Goal: Task Accomplishment & Management: Manage account settings

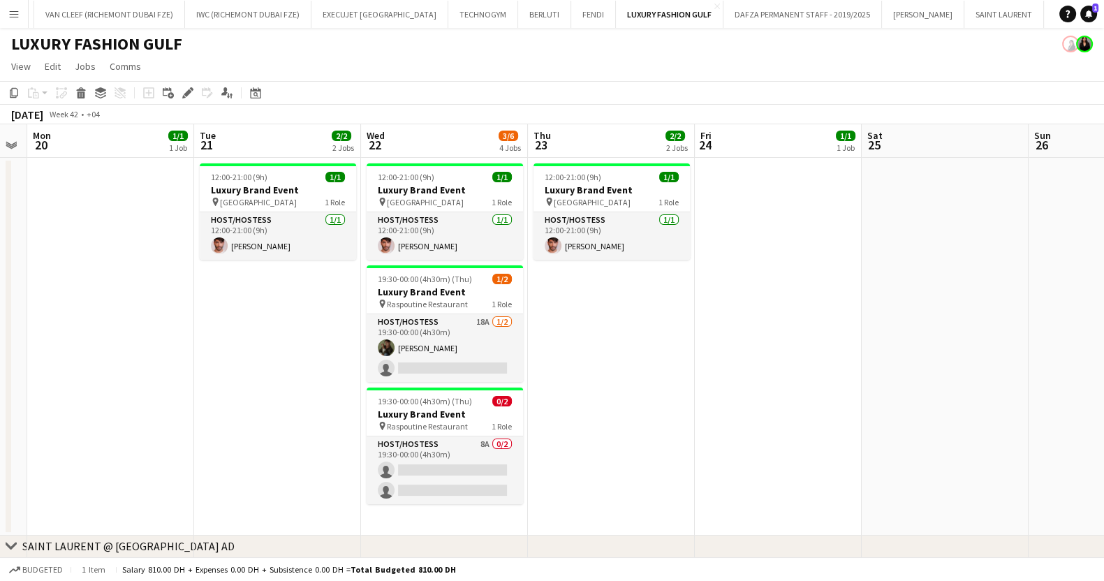
scroll to position [0, 303]
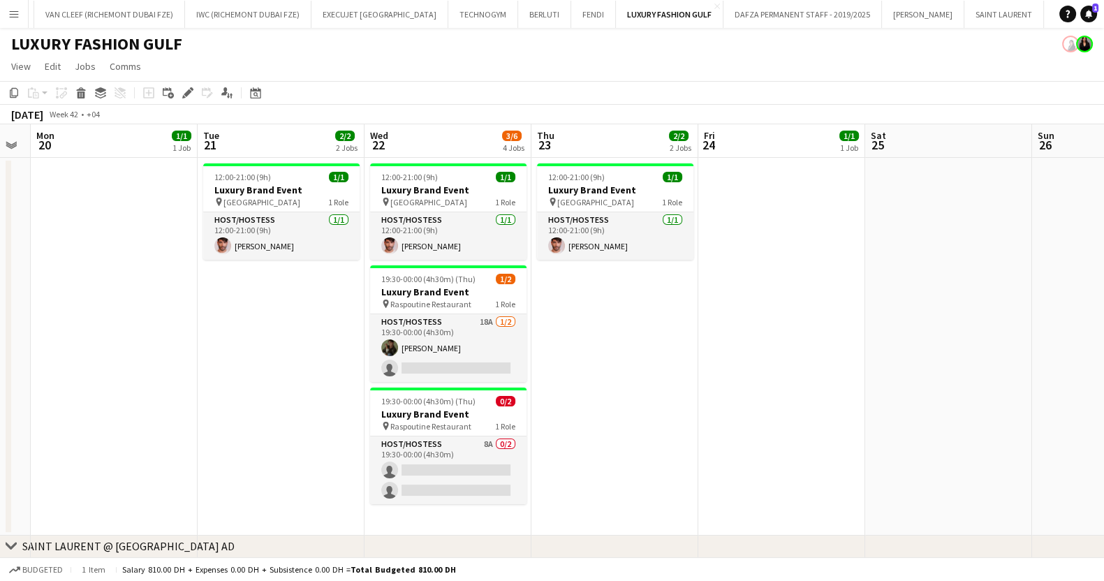
drag, startPoint x: 418, startPoint y: 415, endPoint x: 670, endPoint y: 411, distance: 252.8
click at [670, 411] on app-calendar-viewport "Sat 18 Sun 19 Mon 20 1/1 1 Job Tue 21 2/2 2 Jobs Wed 22 3/6 4 Jobs Thu 23 2/2 2…" at bounding box center [552, 541] width 1104 height 834
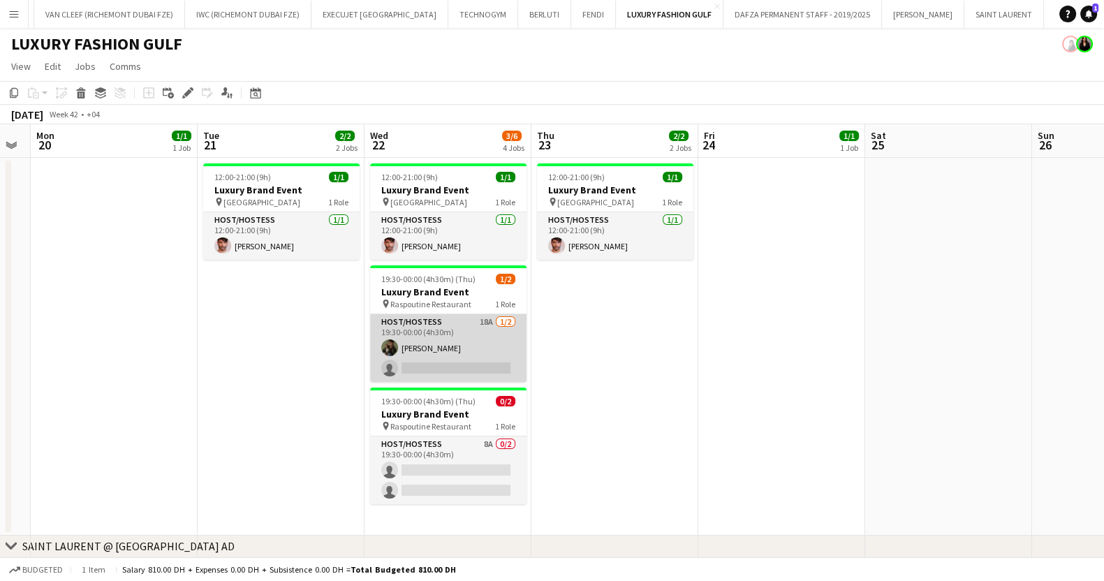
click at [456, 361] on app-card-role "Host/Hostess 18A 1/2 19:30-00:00 (4h30m) Ninoslav Ceperkovic single-neutral-act…" at bounding box center [448, 348] width 156 height 68
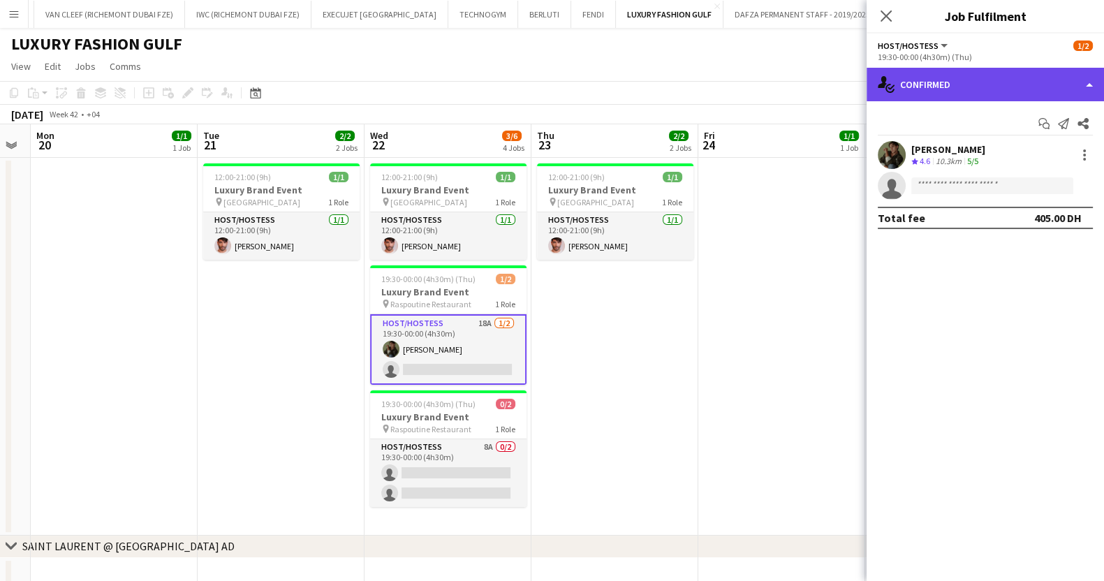
click at [995, 95] on div "single-neutral-actions-check-2 Confirmed" at bounding box center [985, 85] width 237 height 34
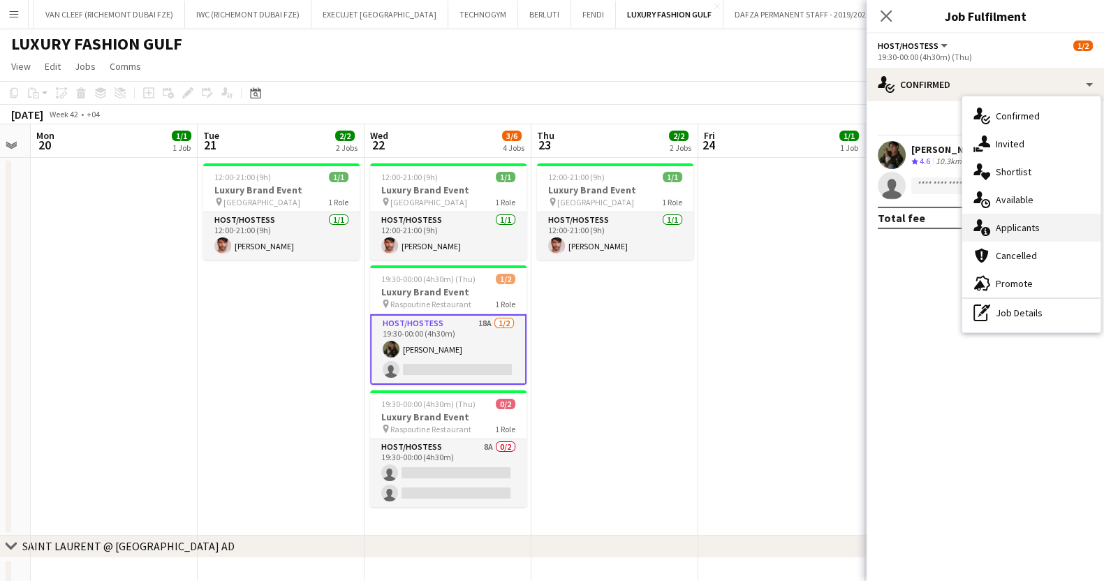
click at [1050, 235] on div "single-neutral-actions-information Applicants" at bounding box center [1031, 228] width 138 height 28
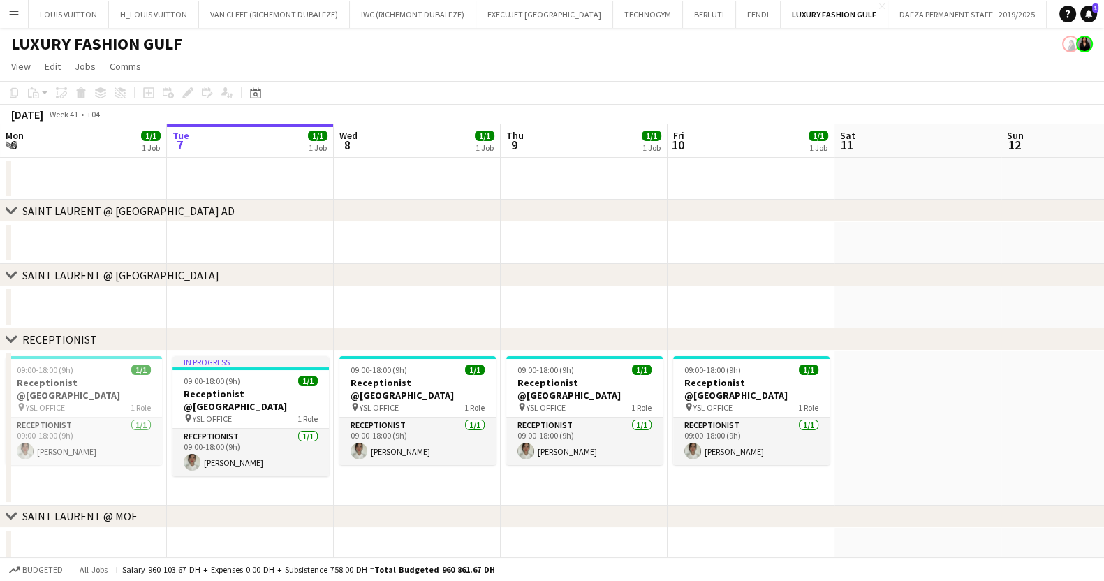
click at [7, 8] on button "Menu" at bounding box center [14, 14] width 28 height 28
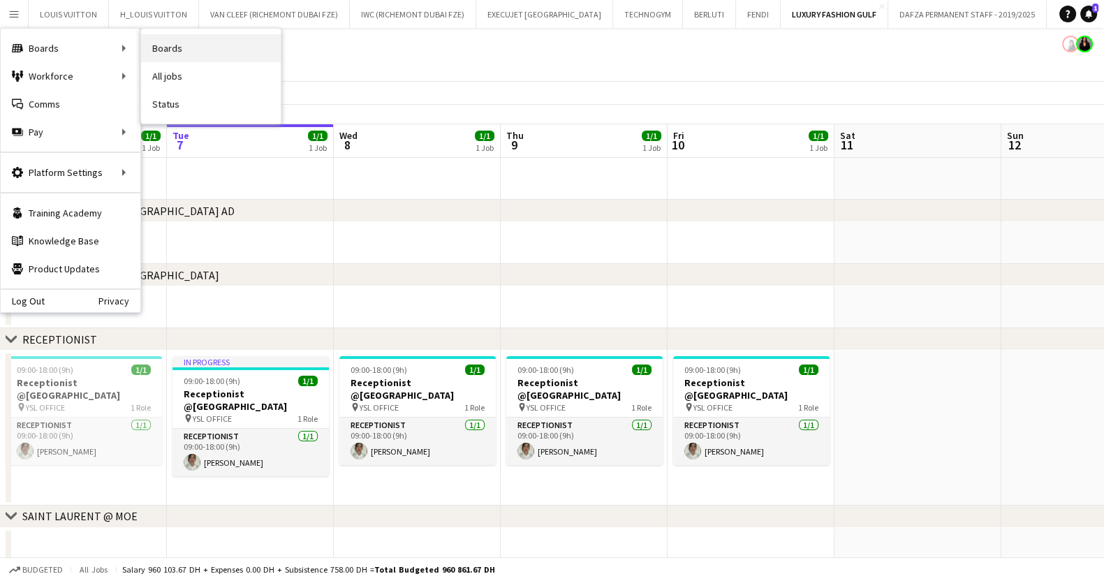
click at [165, 44] on link "Boards" at bounding box center [211, 48] width 140 height 28
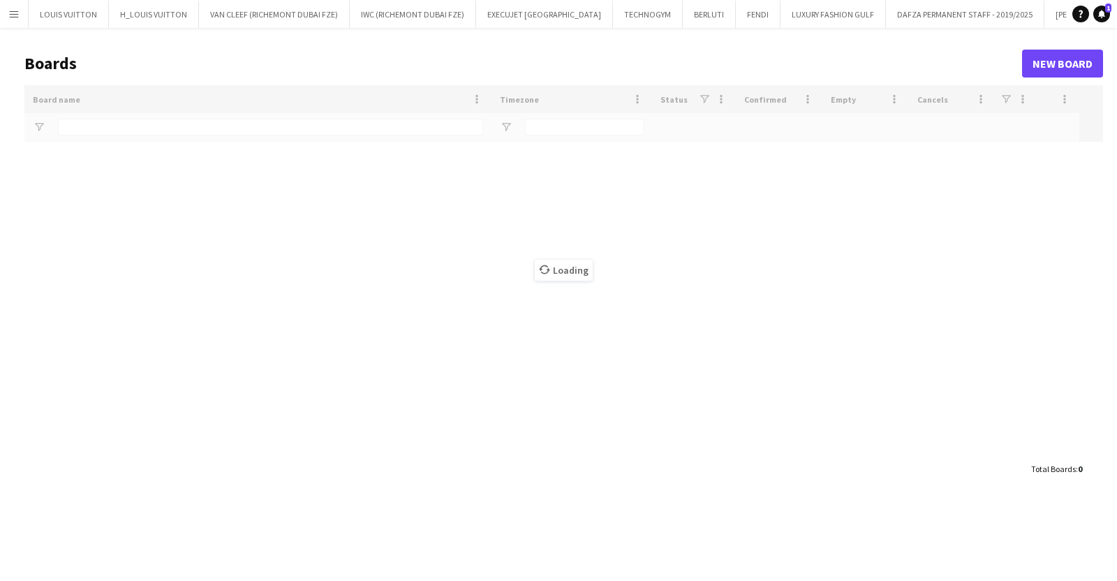
type input "*******"
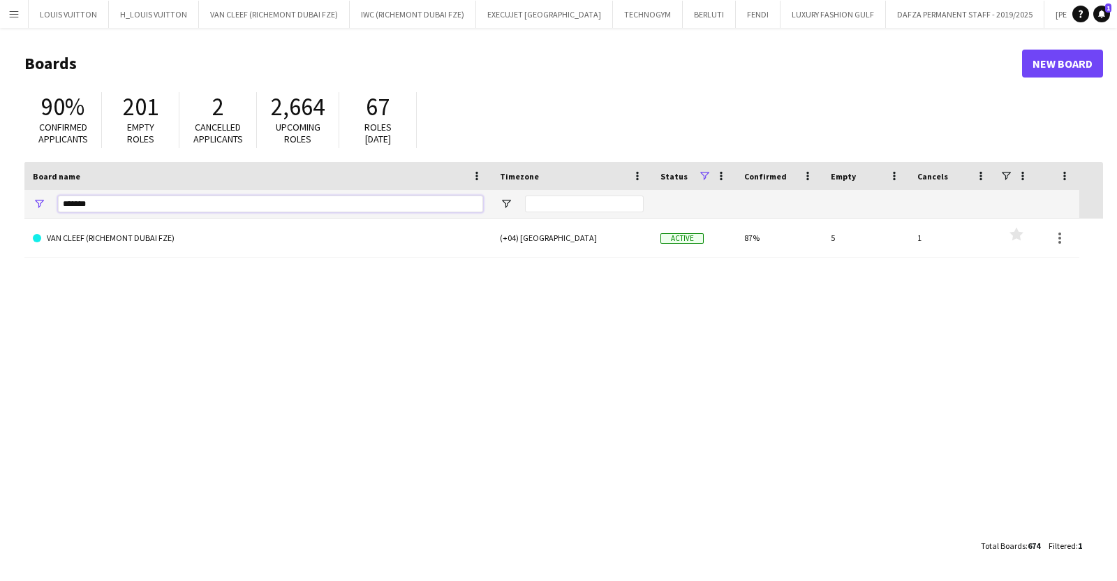
drag, startPoint x: 89, startPoint y: 205, endPoint x: 28, endPoint y: 214, distance: 61.3
click at [28, 214] on div "*******" at bounding box center [257, 204] width 467 height 28
type input "***"
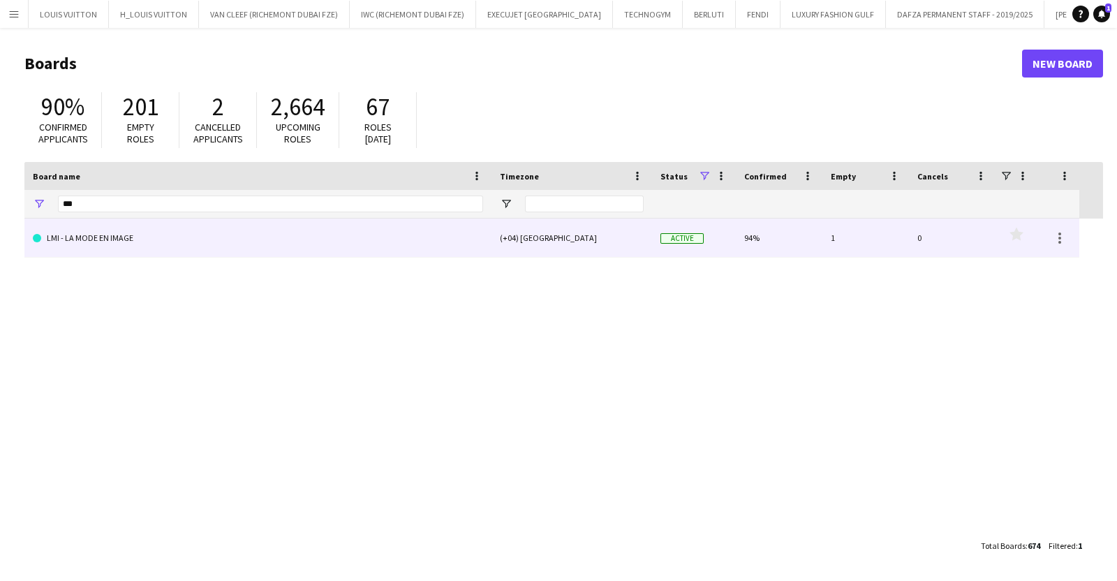
click at [153, 223] on link "LMI - LA MODE EN IMAGE" at bounding box center [258, 238] width 450 height 39
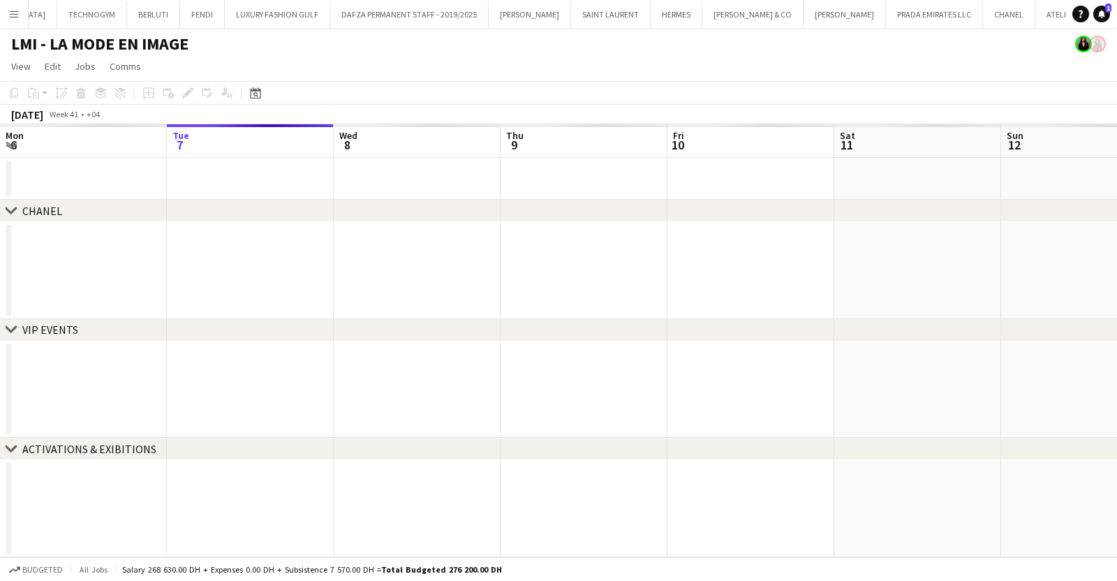
scroll to position [0, 586]
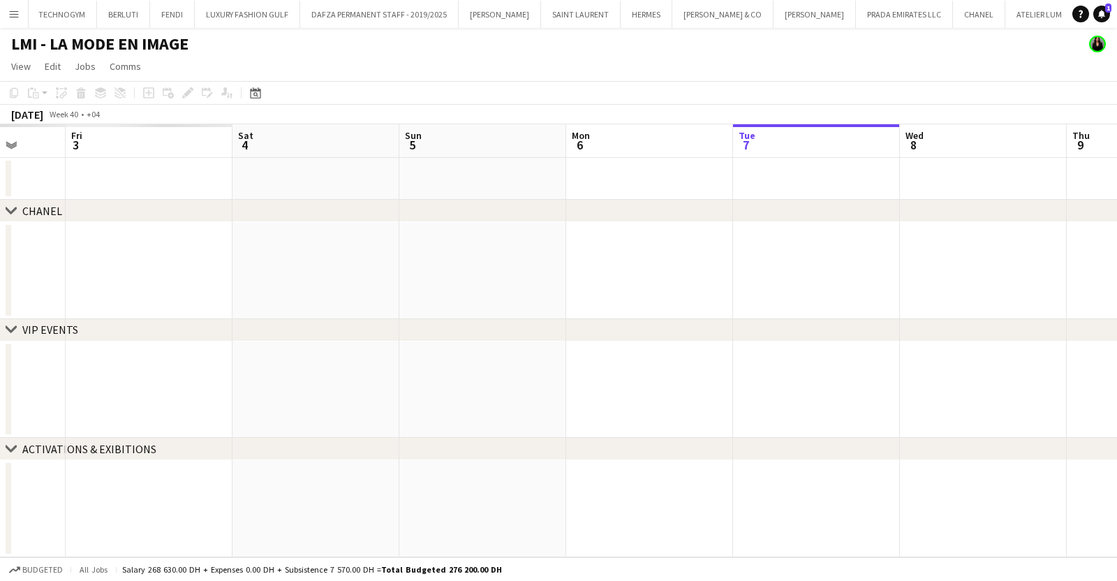
drag, startPoint x: 293, startPoint y: 286, endPoint x: 713, endPoint y: 258, distance: 420.5
click at [1063, 278] on app-calendar-viewport "Tue 30 Wed 1 Thu 2 Fri 3 Sat 4 Sun 5 Mon 6 Tue 7 Wed 8 Thu 9 Fri 10 Sat 11" at bounding box center [558, 340] width 1117 height 433
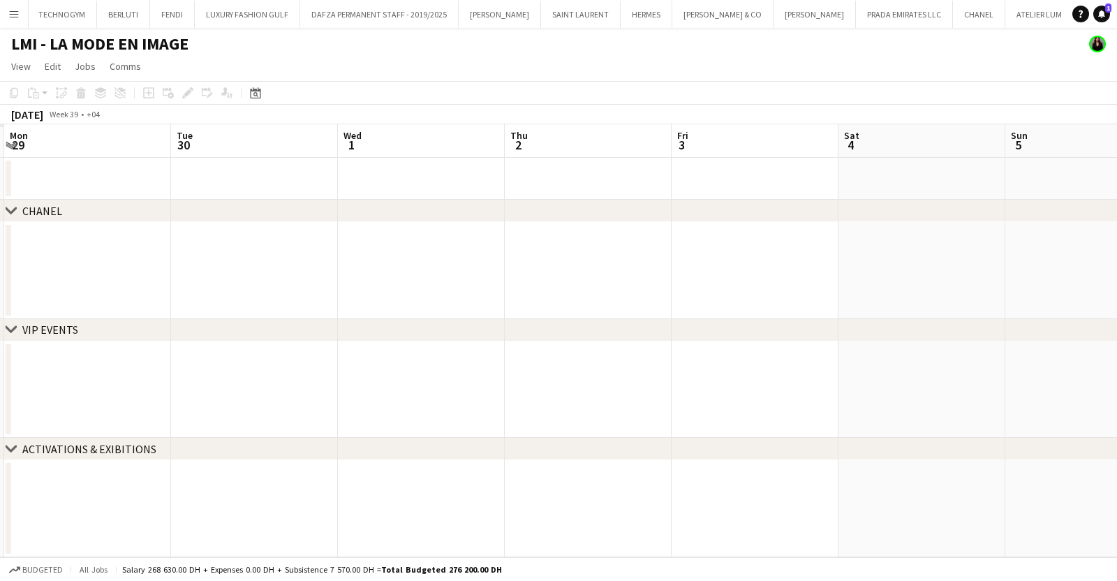
drag, startPoint x: 682, startPoint y: 267, endPoint x: 828, endPoint y: 267, distance: 146.6
click at [806, 267] on app-calendar-viewport "Fri 26 Sat 27 Sun 28 Mon 29 Tue 30 Wed 1 Thu 2 Fri 3 Sat 4 Sun 5 Mon 6 Tue 7" at bounding box center [558, 340] width 1117 height 433
drag, startPoint x: 759, startPoint y: 261, endPoint x: 14, endPoint y: 288, distance: 745.5
click at [43, 286] on app-calendar-viewport "Fri 26 Sat 27 Sun 28 Mon 29 Tue 30 Wed 1 Thu 2 Fri 3 Sat 4 Sun 5 Mon 6 Tue 7" at bounding box center [558, 340] width 1117 height 433
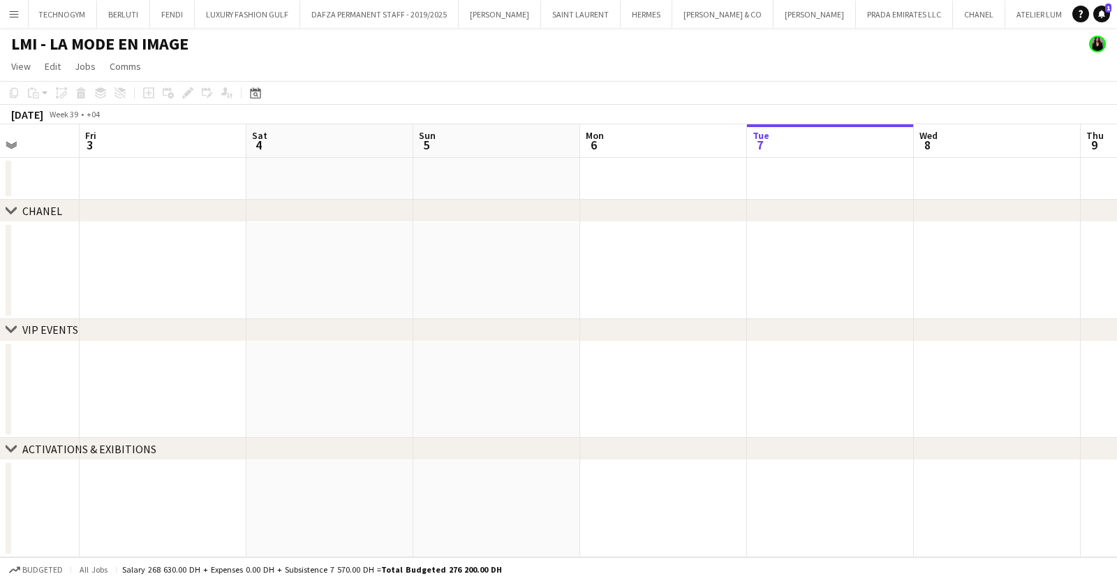
click at [249, 279] on app-calendar-viewport "Mon 29 Tue 30 Wed 1 Thu 2 Fri 3 Sat 4 Sun 5 Mon 6 Tue 7 Wed 8 Thu 9 Fri 10" at bounding box center [558, 340] width 1117 height 433
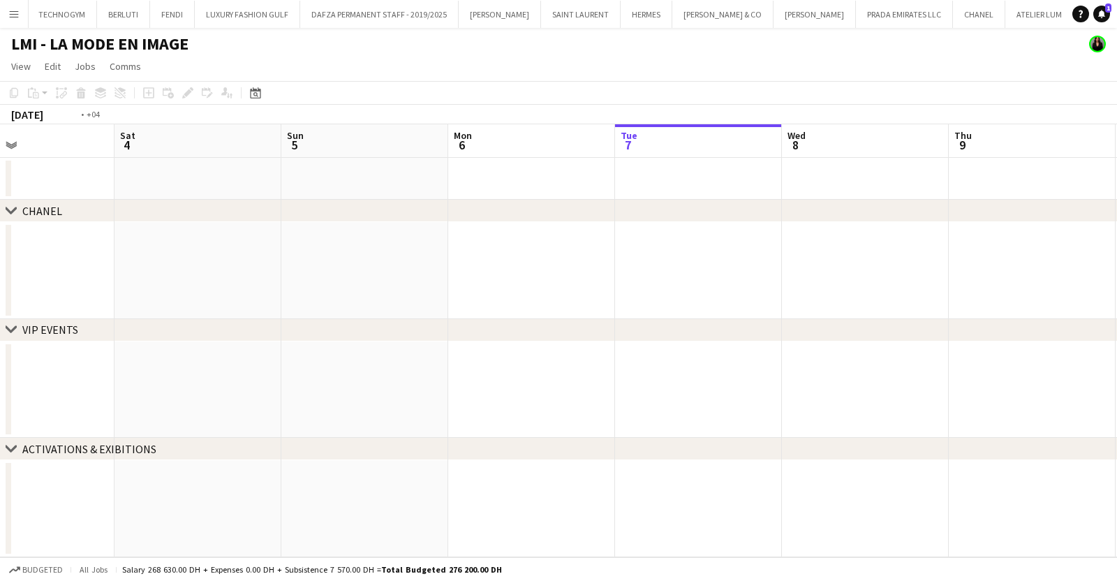
click at [223, 284] on app-calendar-viewport "Wed 1 Thu 2 Fri 3 Sat 4 Sun 5 Mon 6 Tue 7 Wed 8 Thu 9 Fri 10 Sat 11 Sun 12" at bounding box center [558, 340] width 1117 height 433
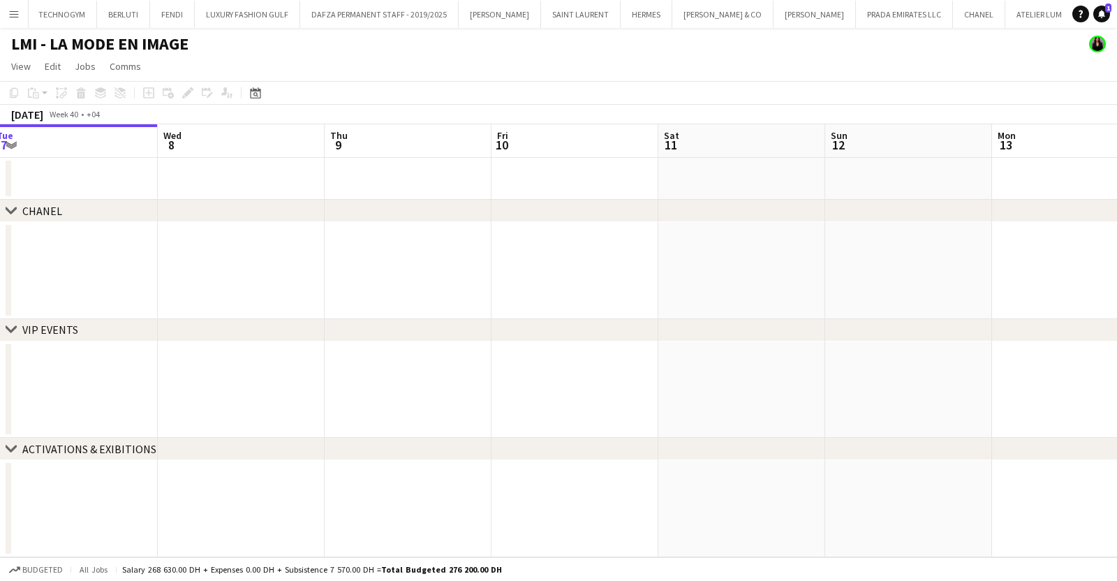
drag, startPoint x: 756, startPoint y: 253, endPoint x: 115, endPoint y: 265, distance: 641.1
click at [122, 265] on app-calendar-viewport "Sun 5 Mon 6 Tue 7 Wed 8 Thu 9 Fri 10 Sat 11 Sun 12 Mon 13 Tue 14 Wed 15 Thu 16" at bounding box center [558, 340] width 1117 height 433
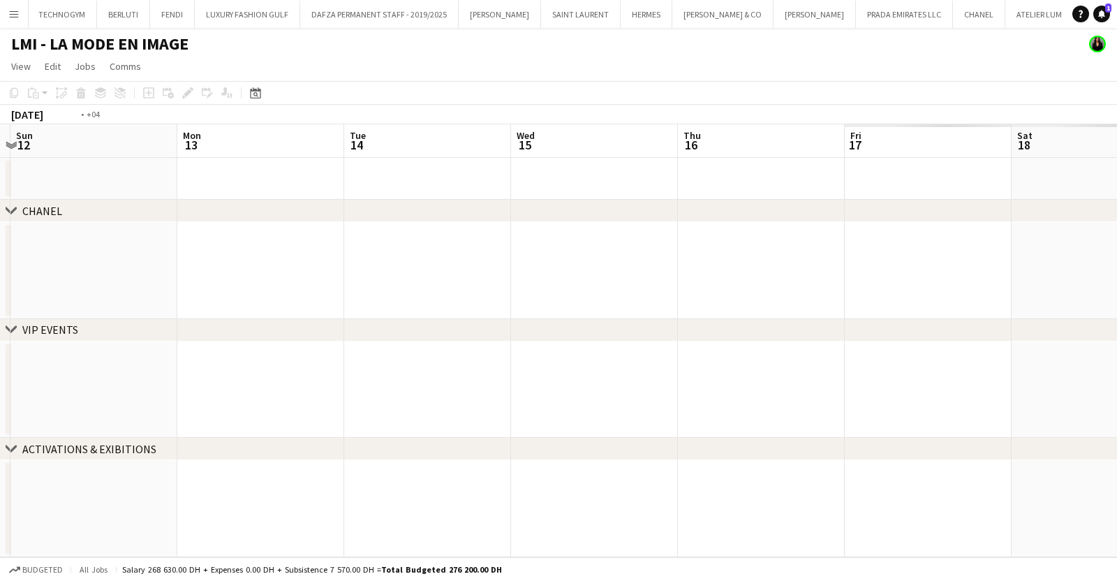
drag, startPoint x: 496, startPoint y: 263, endPoint x: 286, endPoint y: 265, distance: 209.5
click at [293, 265] on app-calendar-viewport "Thu 9 Fri 10 Sat 11 Sun 12 Mon 13 Tue 14 Wed 15 Thu 16 Fri 17 Sat 18 Sun 19 Mon…" at bounding box center [558, 340] width 1117 height 433
drag, startPoint x: 486, startPoint y: 242, endPoint x: 443, endPoint y: 259, distance: 45.8
click at [125, 254] on app-calendar-viewport "Mon 13 Tue 14 Wed 15 Thu 16 Fri 17 Sat 18 Sun 19 Mon 20 Tue 21 Wed 22 Thu 23 Fr…" at bounding box center [558, 340] width 1117 height 433
drag, startPoint x: 504, startPoint y: 229, endPoint x: 274, endPoint y: 244, distance: 230.9
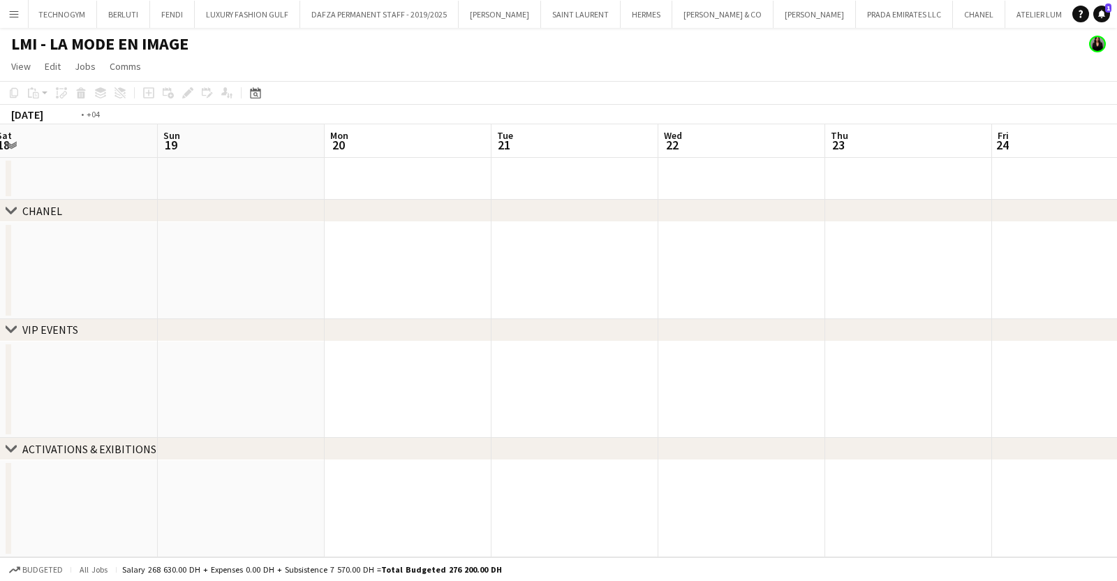
click at [249, 244] on app-calendar-viewport "Wed 15 Thu 16 Fri 17 Sat 18 Sun 19 Mon 20 Tue 21 Wed 22 Thu 23 Fri 24 Sat 25 Su…" at bounding box center [558, 340] width 1117 height 433
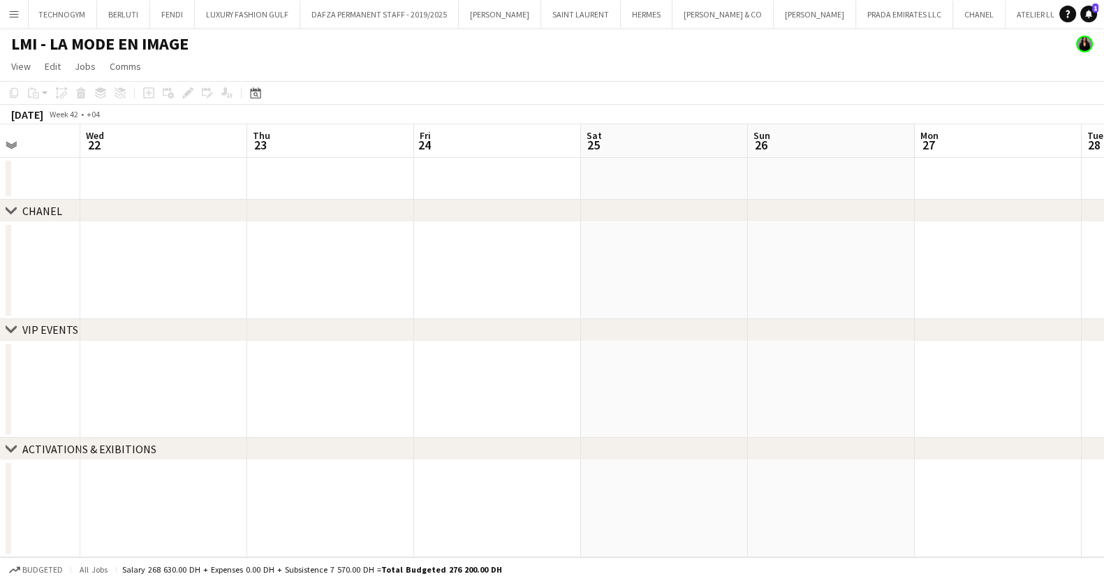
drag, startPoint x: 746, startPoint y: 239, endPoint x: 332, endPoint y: 239, distance: 414.8
click at [339, 239] on app-calendar-viewport "Sun 19 Mon 20 Tue 21 Wed 22 Thu 23 Fri 24 Sat 25 Sun 26 Mon 27 Tue 28 Wed 29 Th…" at bounding box center [552, 340] width 1104 height 433
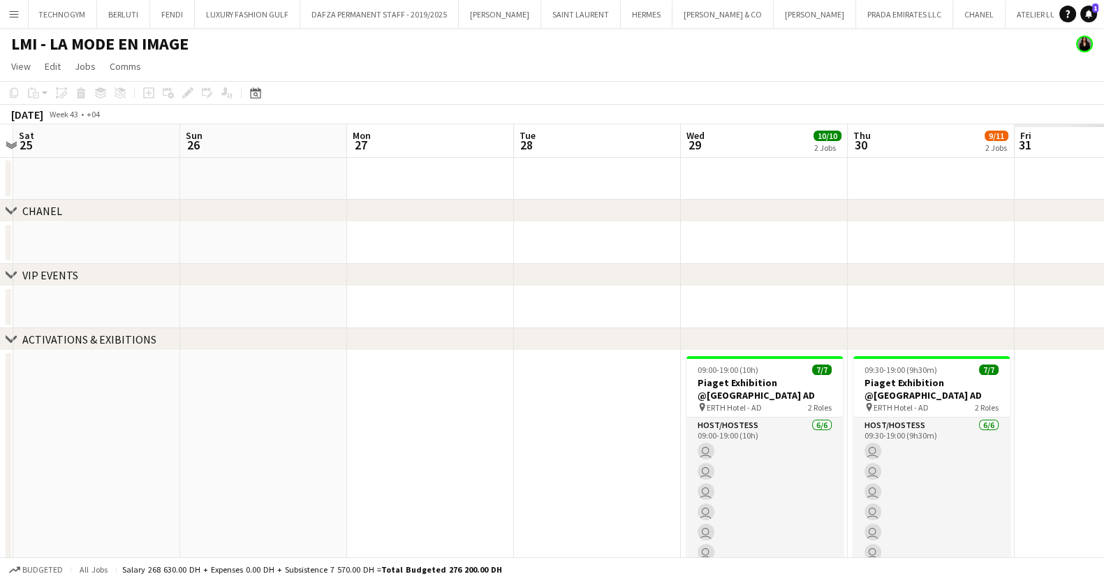
scroll to position [0, 522]
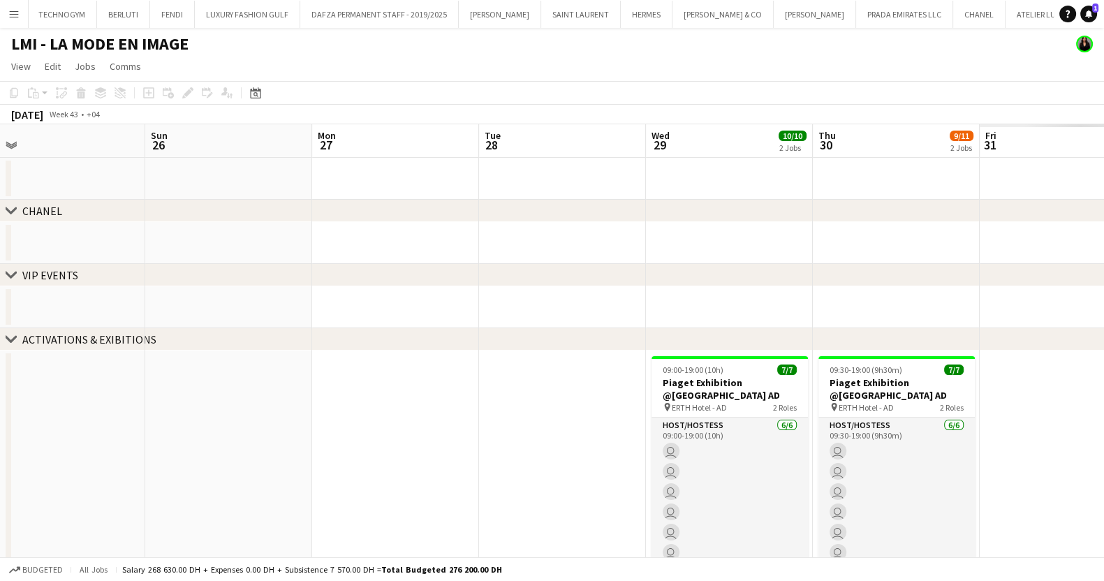
click at [405, 239] on app-calendar-viewport "Wed 22 Thu 23 Fri 24 Sat 25 Sun 26 Mon 27 Tue 28 Wed 29 10/10 2 Jobs Thu 30 9/1…" at bounding box center [552, 459] width 1104 height 670
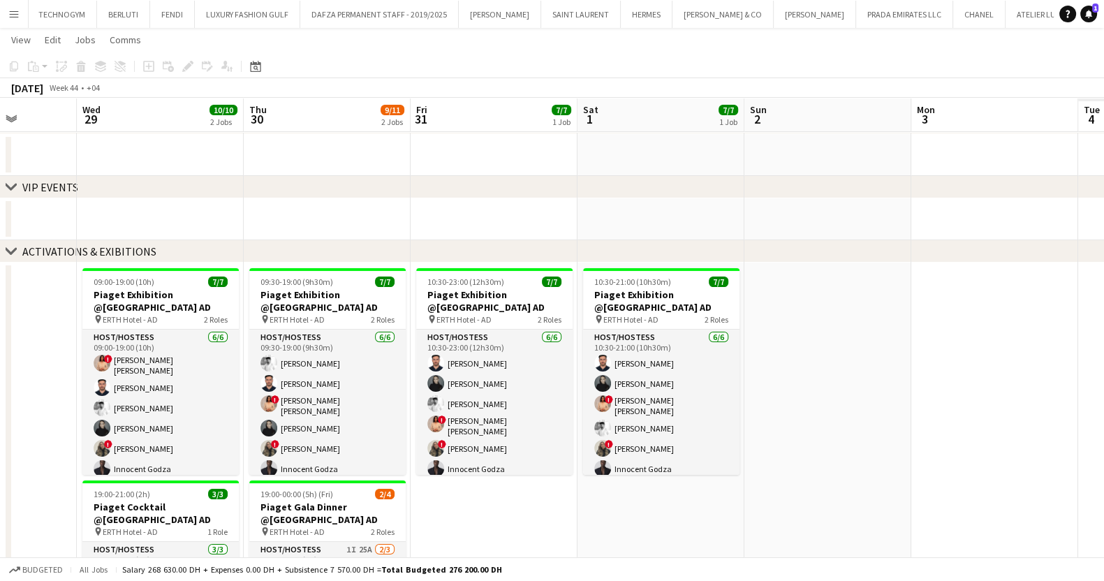
scroll to position [0, 494]
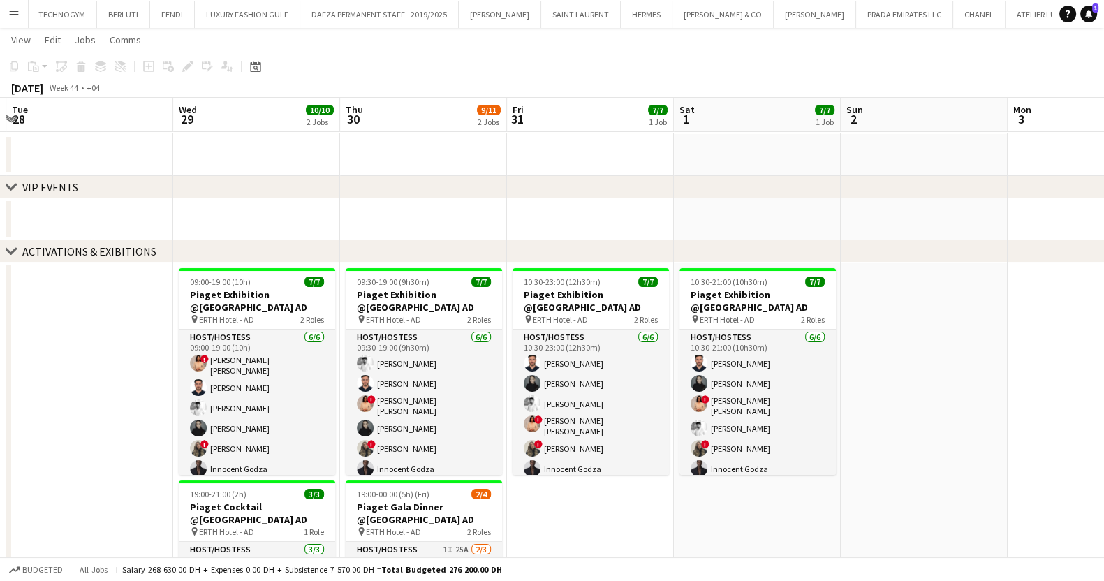
drag, startPoint x: 940, startPoint y: 515, endPoint x: 634, endPoint y: 518, distance: 305.9
click at [634, 518] on app-calendar-viewport "Sat 25 Sun 26 Mon 27 Tue 28 Wed 29 10/10 2 Jobs Thu 30 9/11 2 Jobs Fri 31 7/7 1…" at bounding box center [552, 337] width 1104 height 739
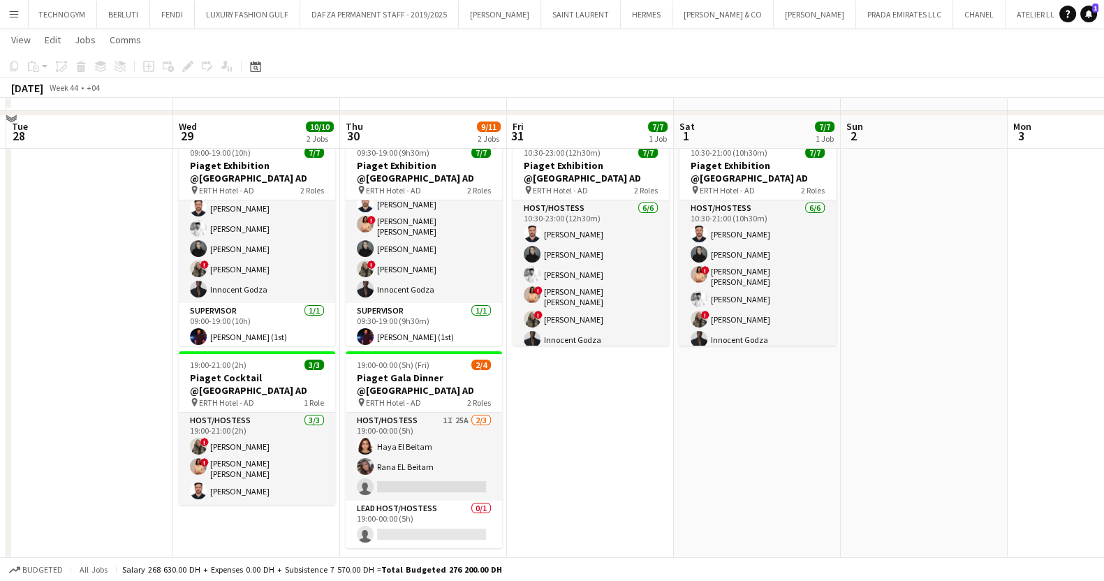
scroll to position [235, 0]
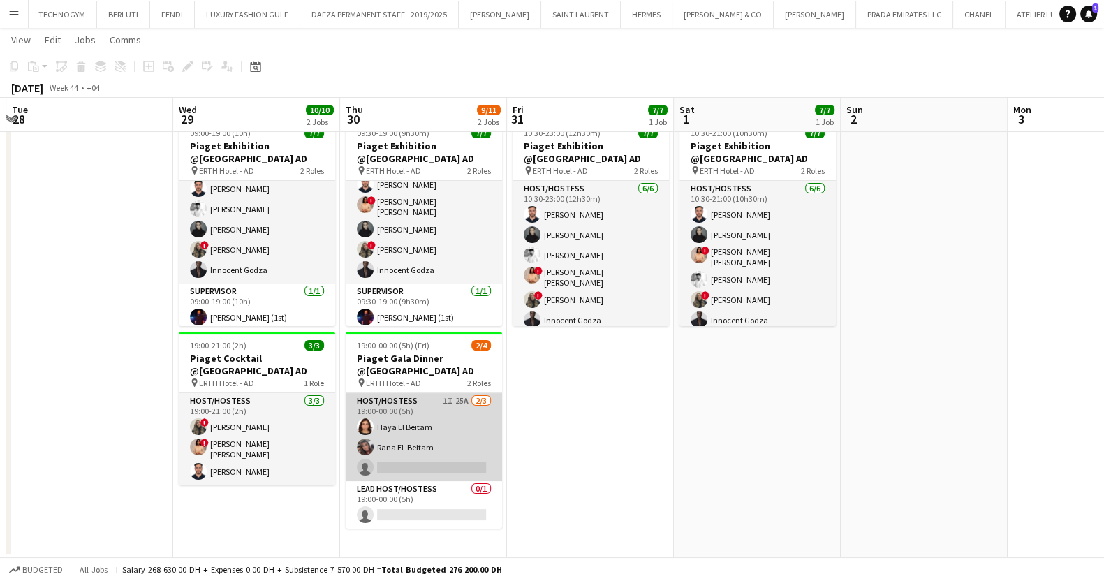
click at [443, 436] on app-card-role "Host/Hostess 1I 25A 2/3 19:00-00:00 (5h) Haya El Beitam Rana EL Beitam single-n…" at bounding box center [424, 437] width 156 height 88
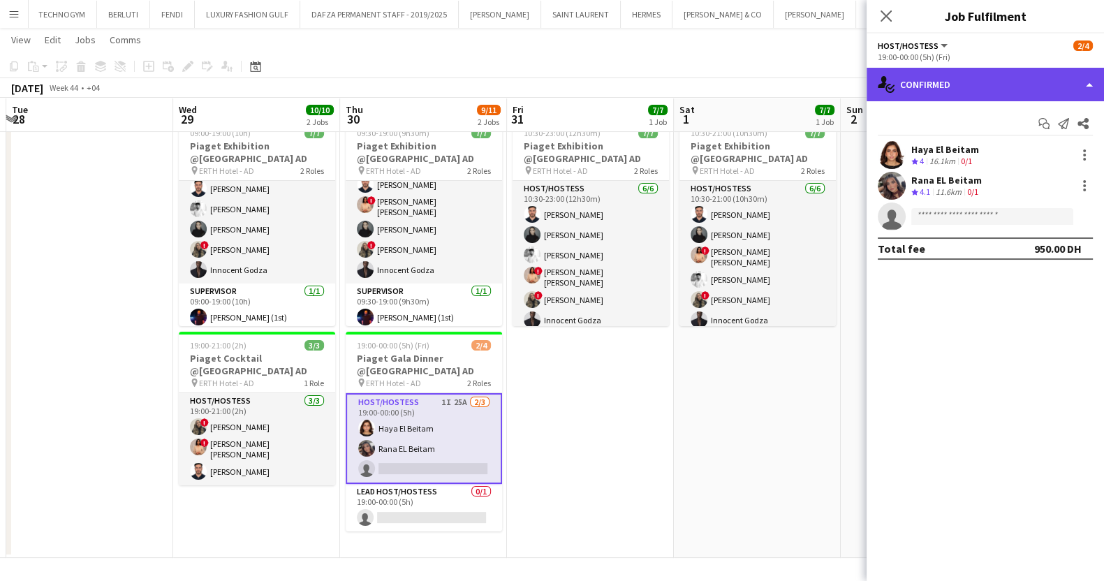
click at [1014, 81] on div "single-neutral-actions-check-2 Confirmed" at bounding box center [985, 85] width 237 height 34
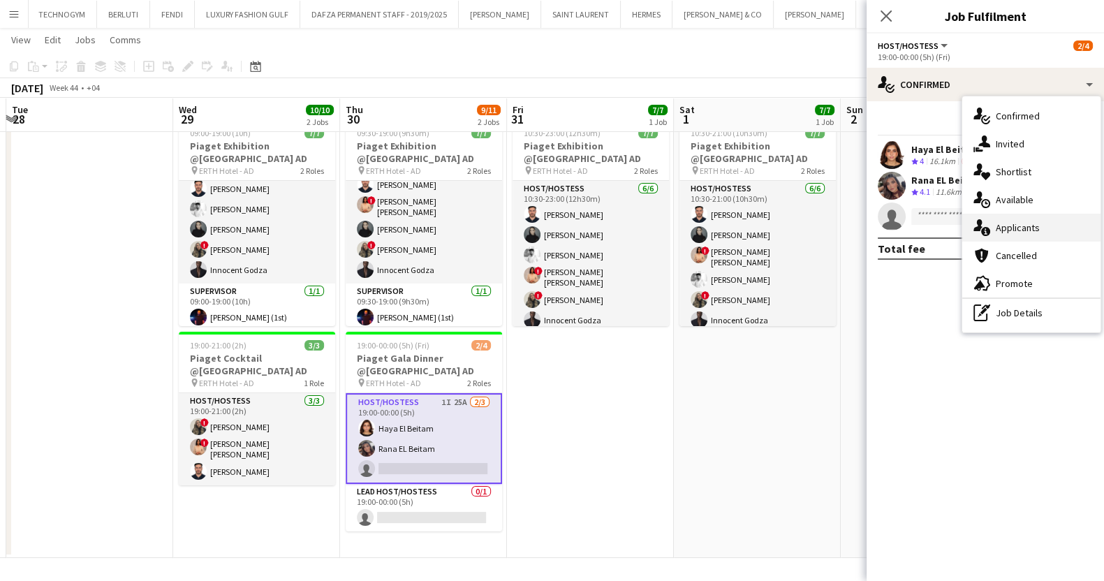
click at [1040, 228] on div "single-neutral-actions-information Applicants" at bounding box center [1031, 228] width 138 height 28
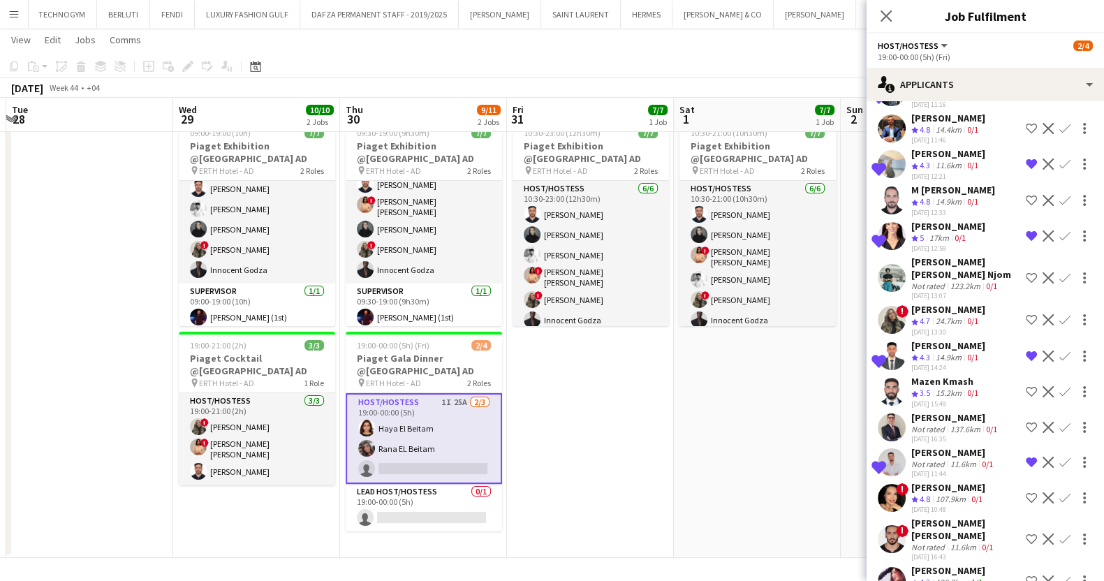
scroll to position [441, 0]
click at [1023, 572] on button "Shortlist crew" at bounding box center [1031, 580] width 17 height 17
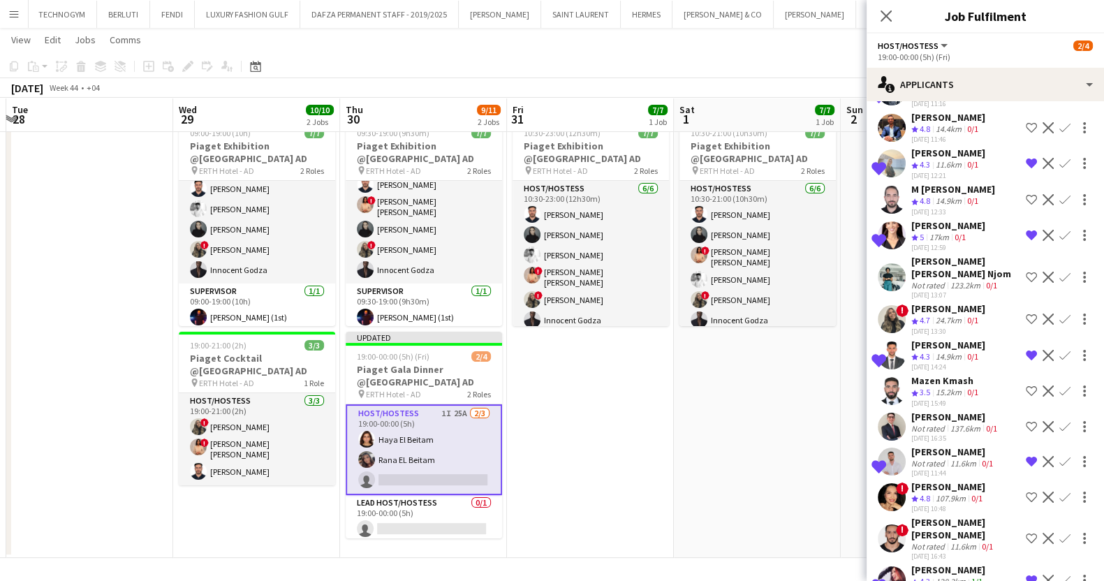
click at [944, 576] on div "128.3km" at bounding box center [951, 582] width 36 height 12
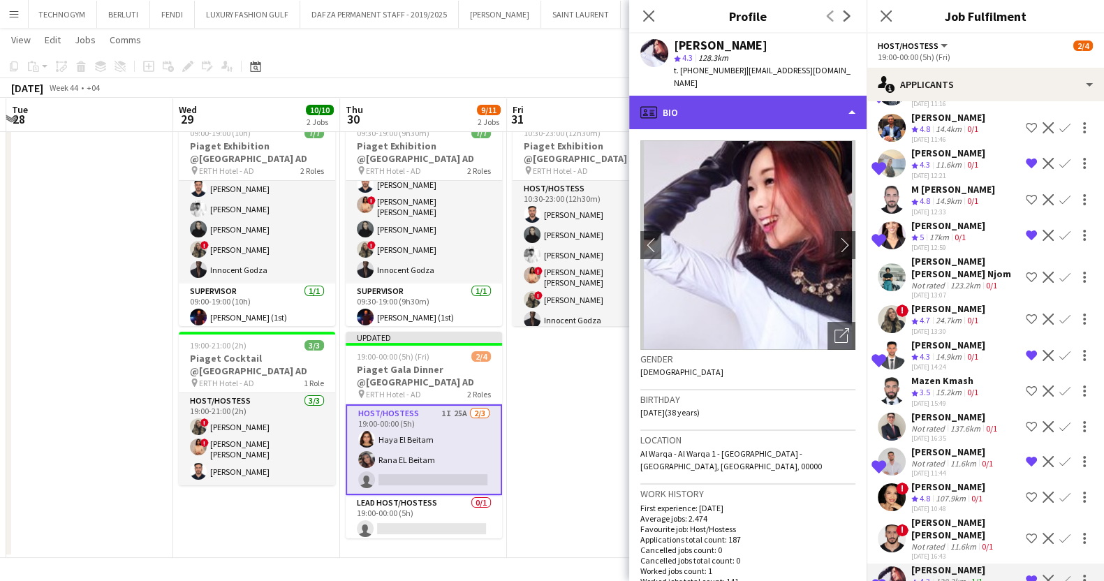
click at [745, 102] on div "profile Bio" at bounding box center [747, 113] width 237 height 34
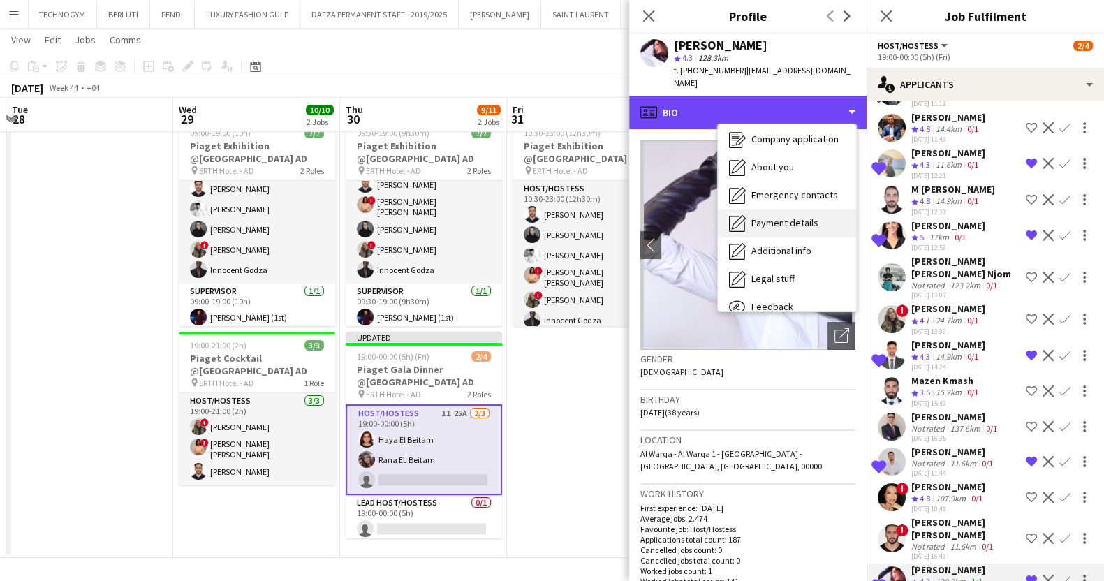
scroll to position [87, 0]
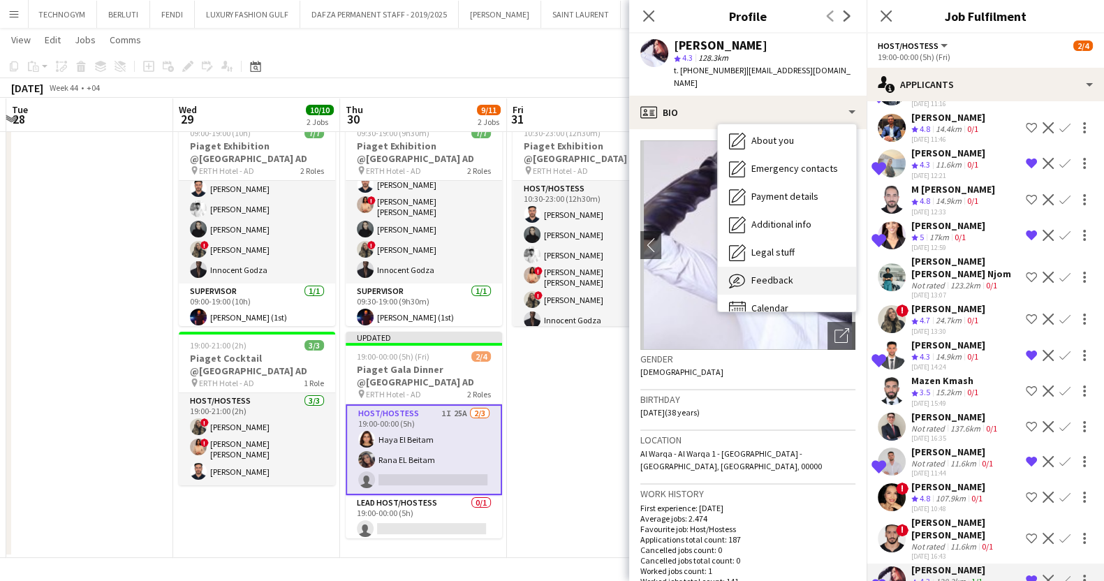
click at [786, 274] on span "Feedback" at bounding box center [772, 280] width 42 height 13
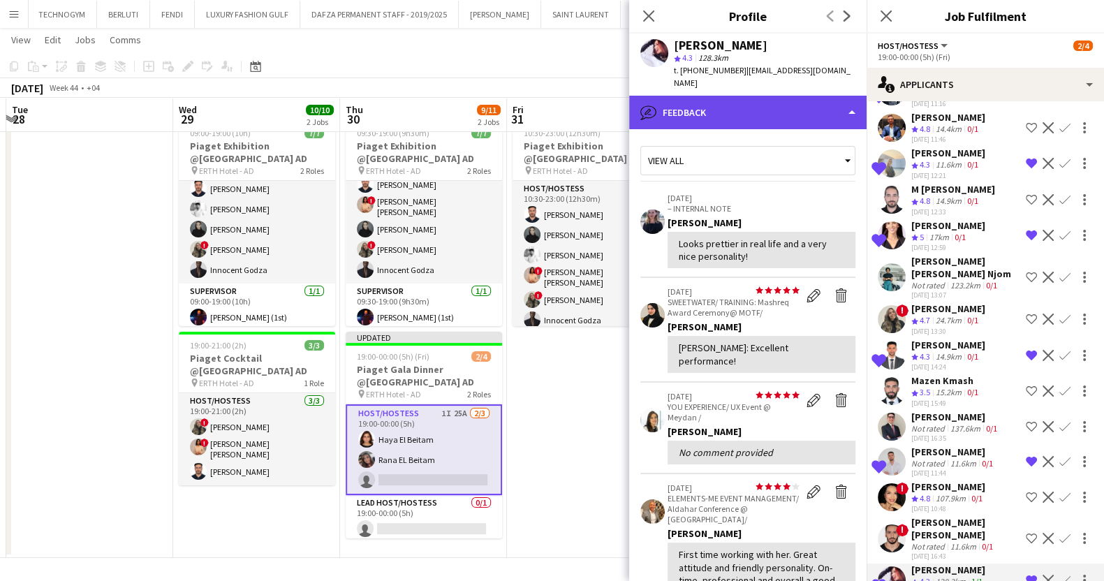
click at [775, 96] on div "bubble-pencil Feedback" at bounding box center [747, 113] width 237 height 34
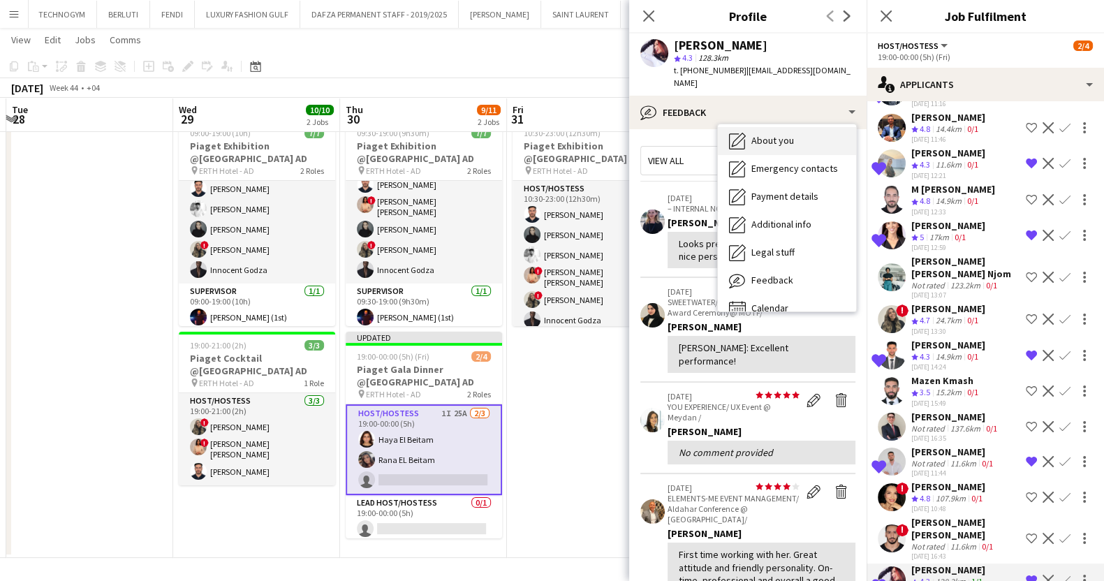
click at [789, 134] on span "About you" at bounding box center [772, 140] width 43 height 13
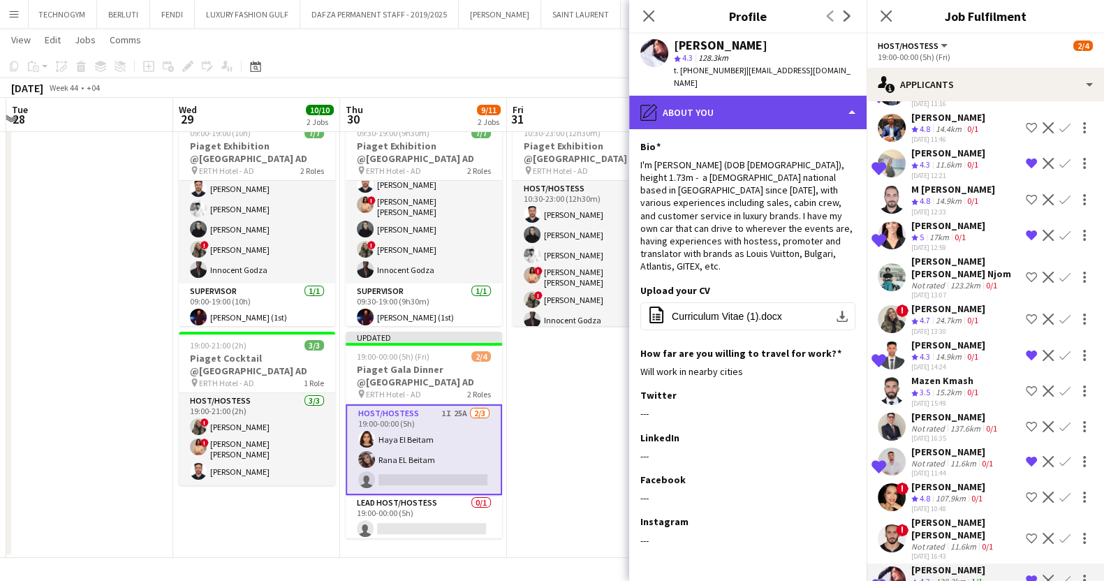
click at [760, 96] on div "pencil4 About you" at bounding box center [747, 113] width 237 height 34
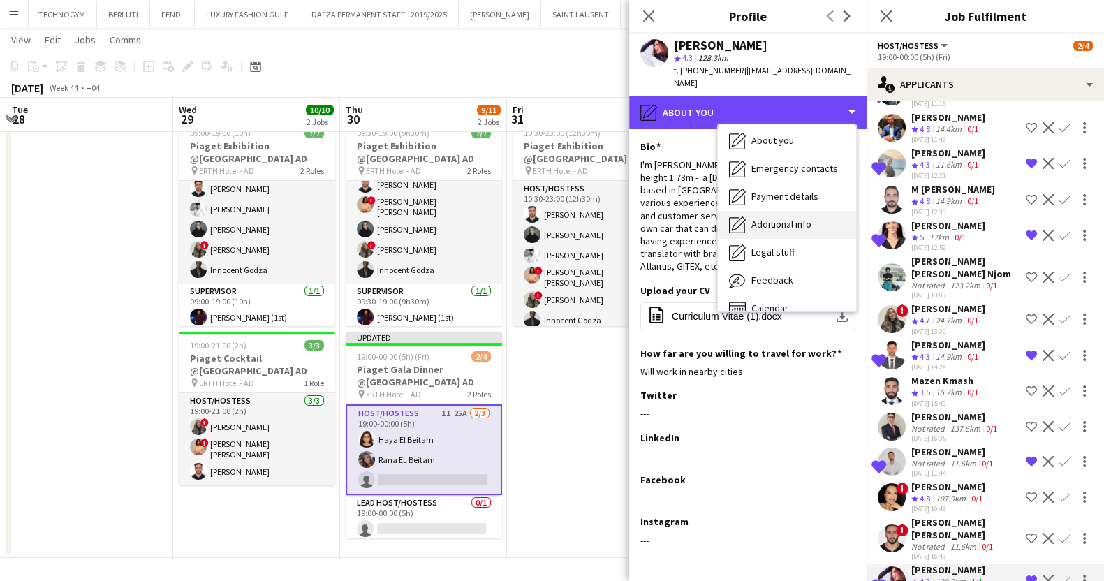
scroll to position [0, 0]
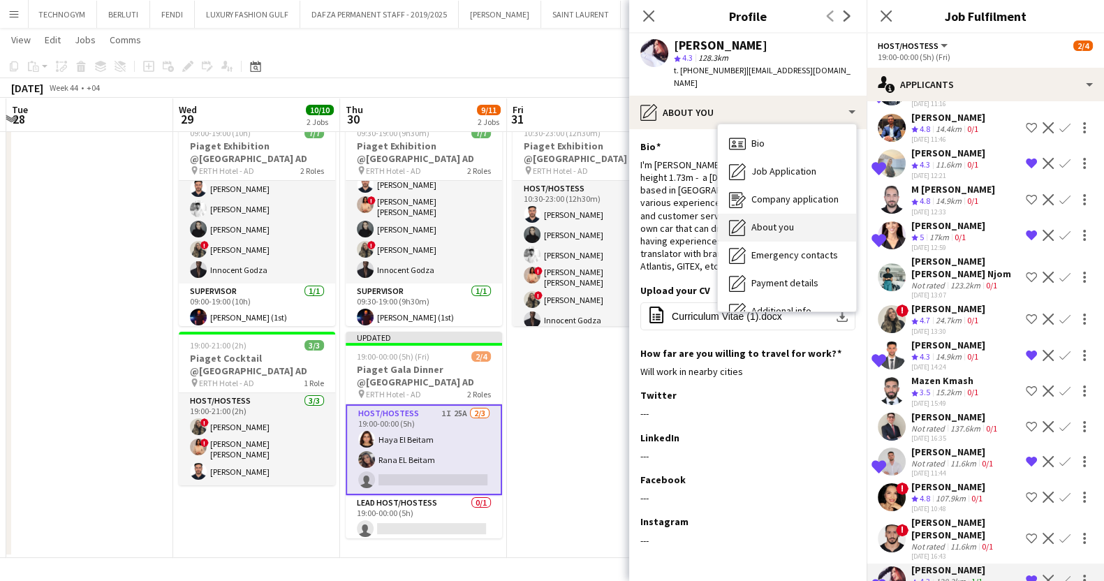
click at [793, 221] on span "About you" at bounding box center [772, 227] width 43 height 13
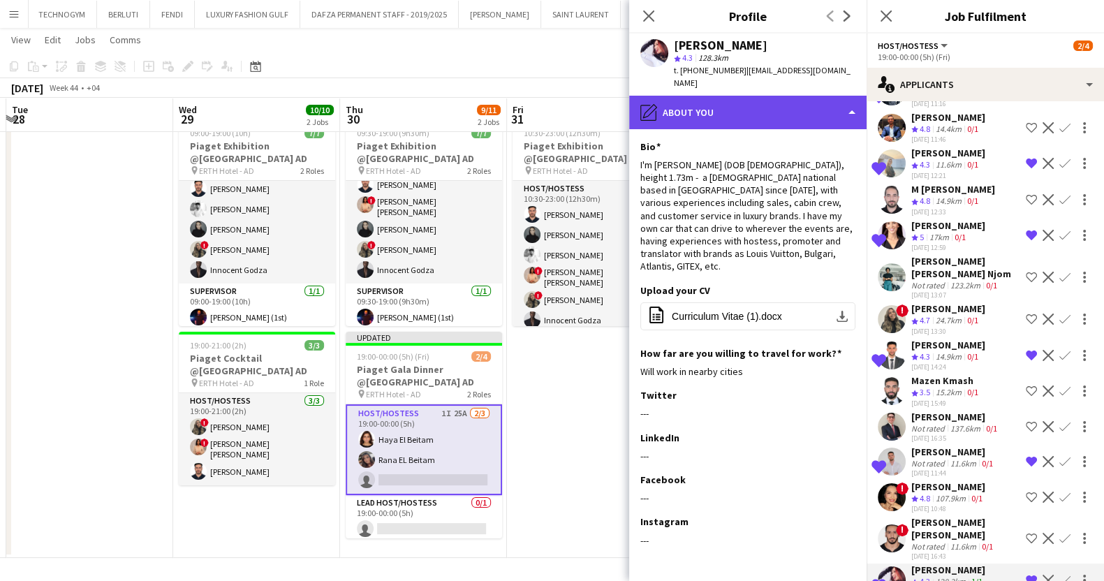
click at [736, 96] on div "pencil4 About you" at bounding box center [747, 113] width 237 height 34
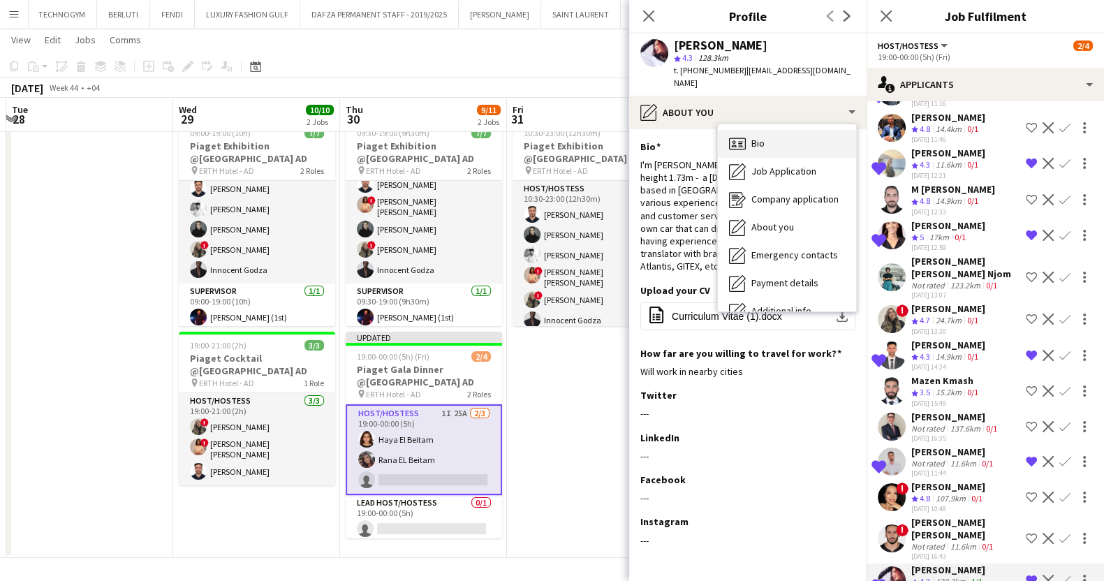
click at [771, 133] on div "Bio Bio" at bounding box center [787, 144] width 138 height 28
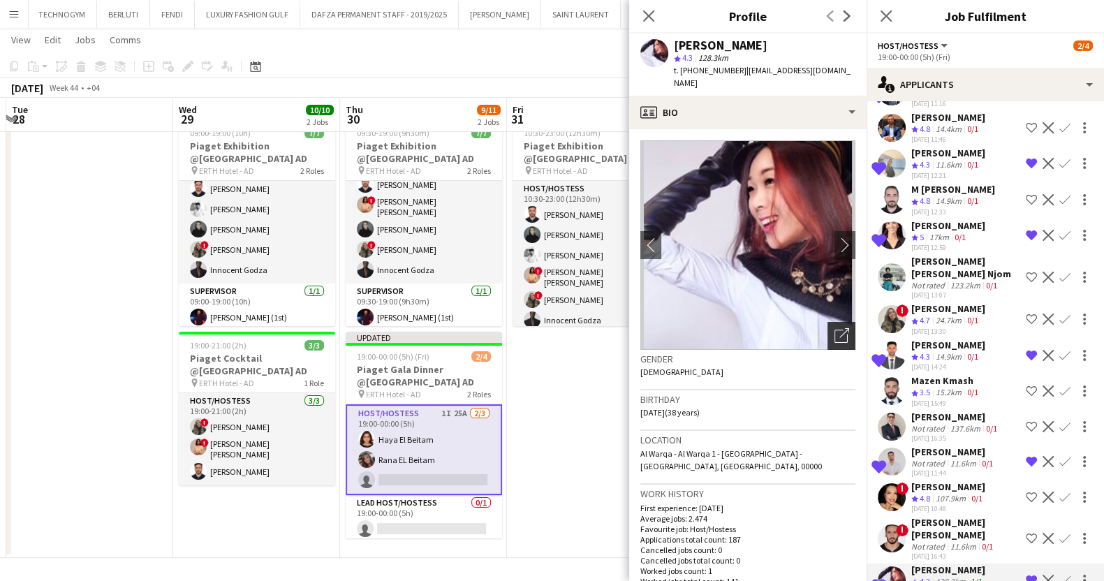
click at [837, 328] on div "Open photos pop-in" at bounding box center [841, 336] width 28 height 28
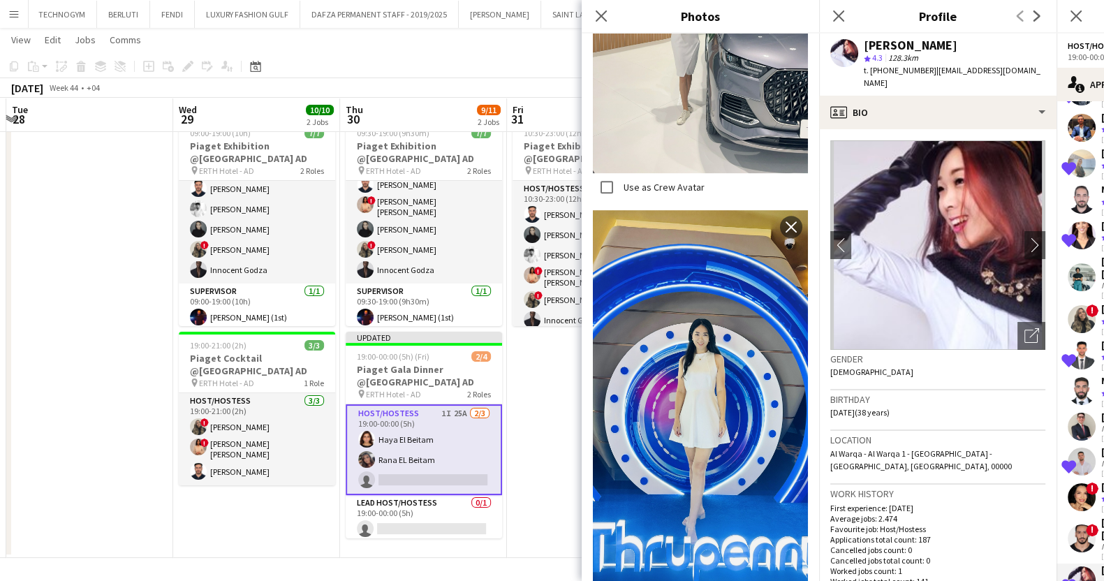
scroll to position [1110, 0]
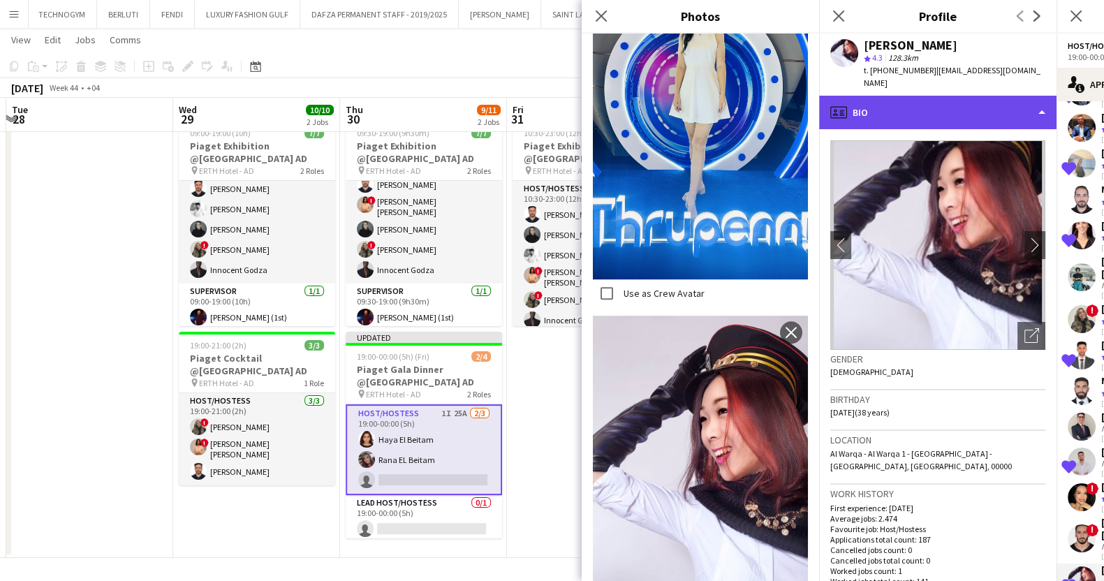
click at [939, 99] on div "profile Bio" at bounding box center [937, 113] width 237 height 34
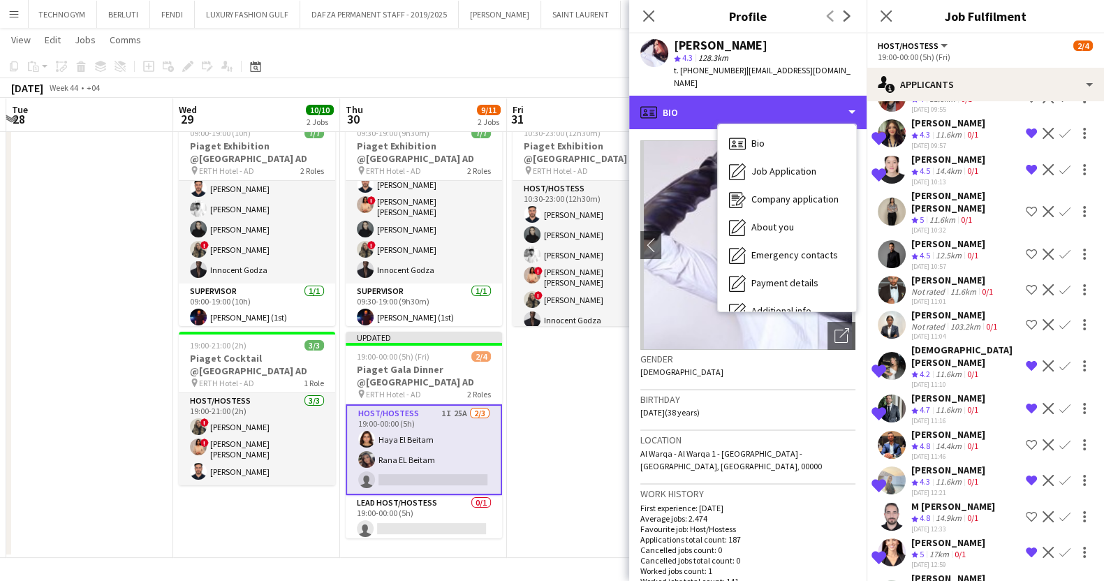
scroll to position [4, 0]
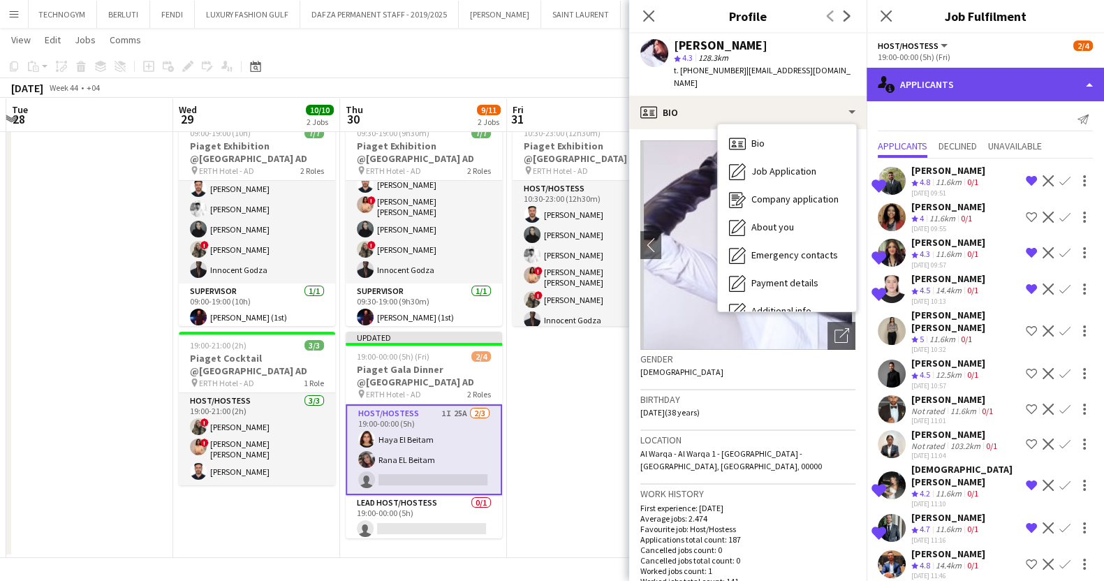
click at [972, 97] on div "single-neutral-actions-information Applicants" at bounding box center [985, 85] width 237 height 34
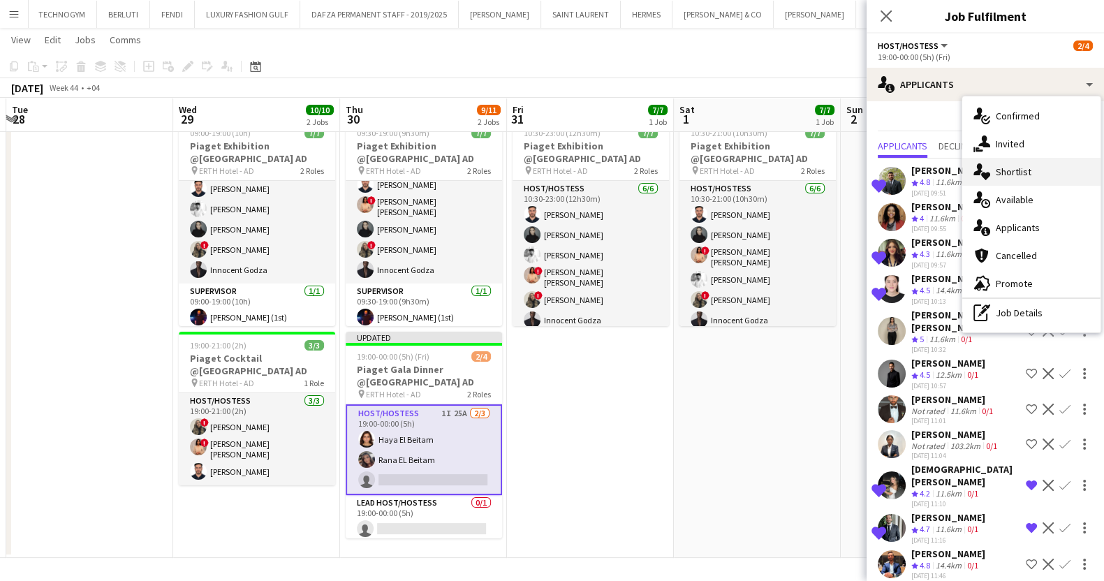
click at [1007, 178] on div "single-neutral-actions-heart Shortlist" at bounding box center [1031, 172] width 138 height 28
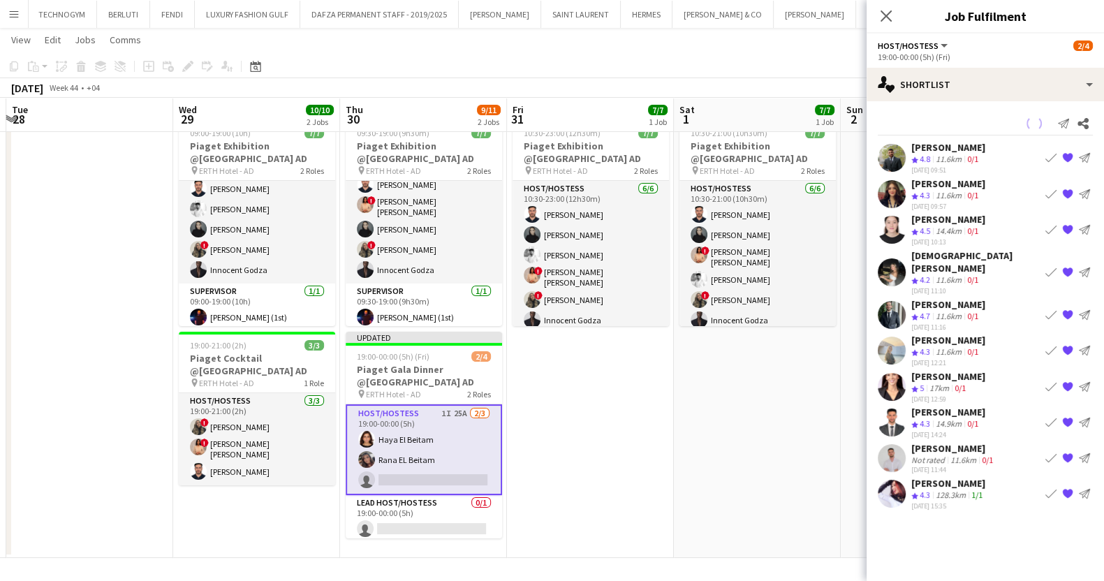
scroll to position [0, 0]
click at [832, 57] on app-toolbar "Copy Paste Paste Ctrl+V Paste with crew Ctrl+Shift+V Paste linked Job Delete Gr…" at bounding box center [552, 66] width 1104 height 24
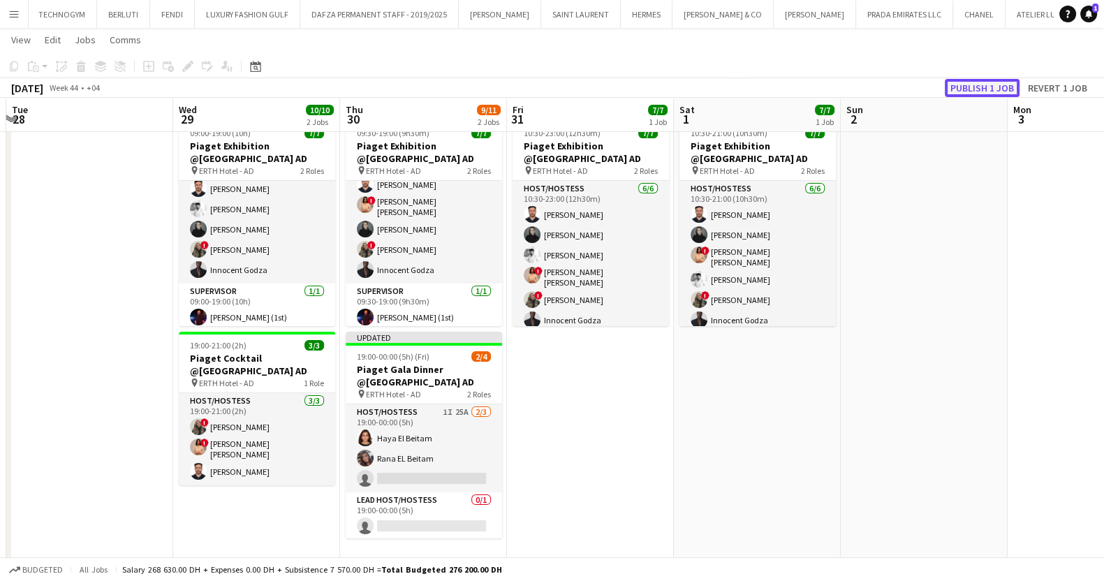
click at [989, 82] on button "Publish 1 job" at bounding box center [982, 88] width 75 height 18
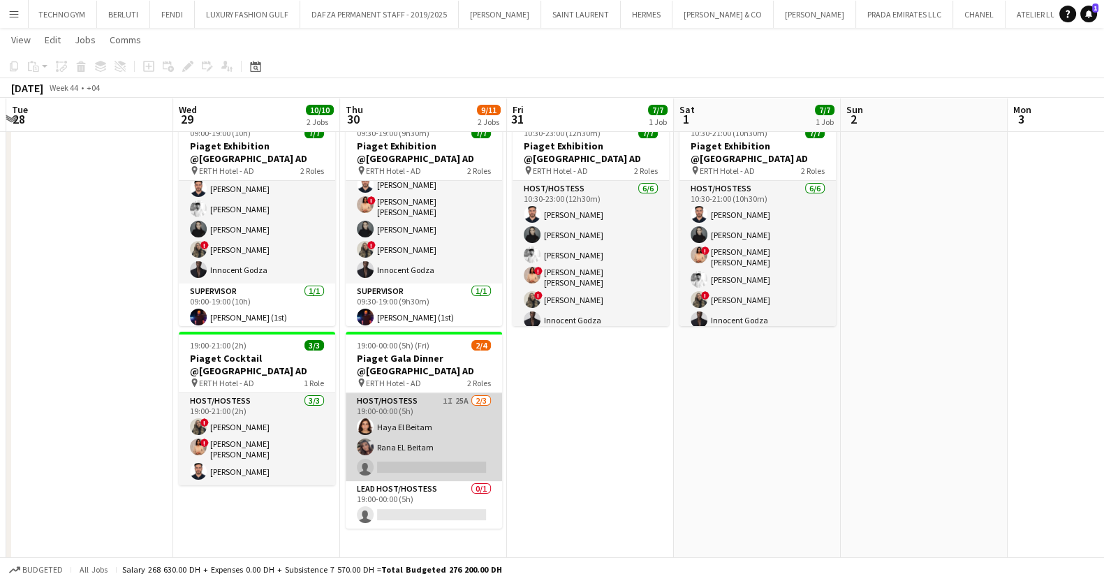
click at [450, 427] on app-card-role "Host/Hostess 1I 25A 2/3 19:00-00:00 (5h) Haya El Beitam Rana EL Beitam single-n…" at bounding box center [424, 437] width 156 height 88
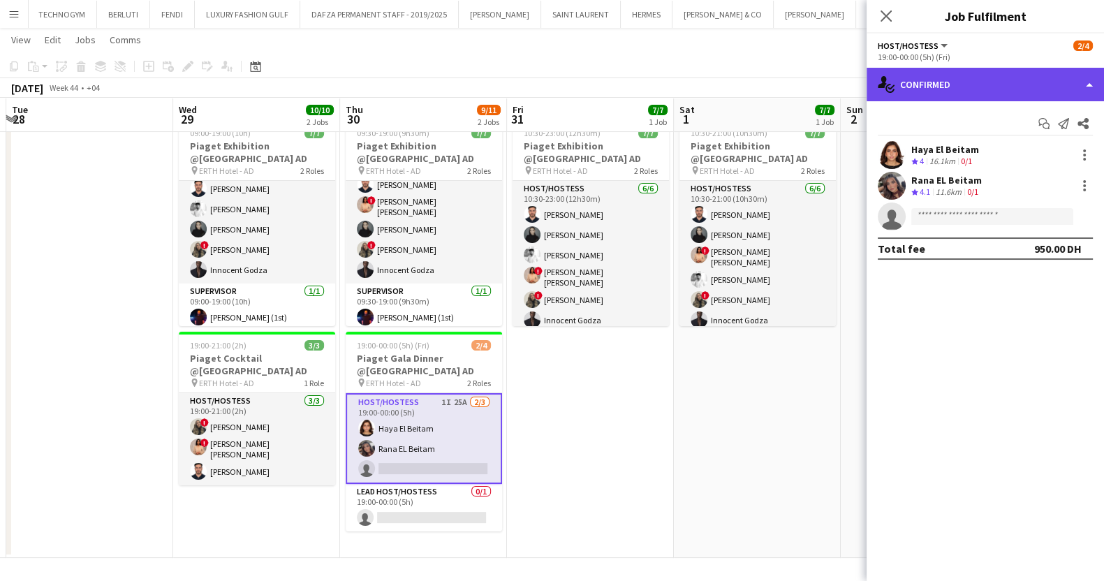
click at [980, 94] on div "single-neutral-actions-check-2 Confirmed" at bounding box center [985, 85] width 237 height 34
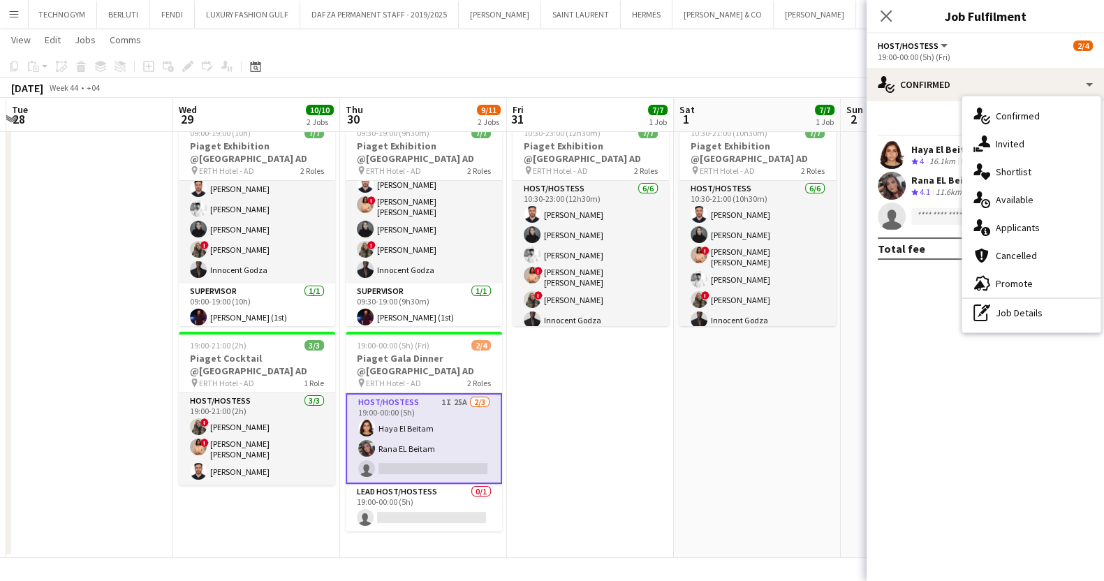
click at [911, 115] on div "Start chat Send notification Share" at bounding box center [985, 123] width 215 height 23
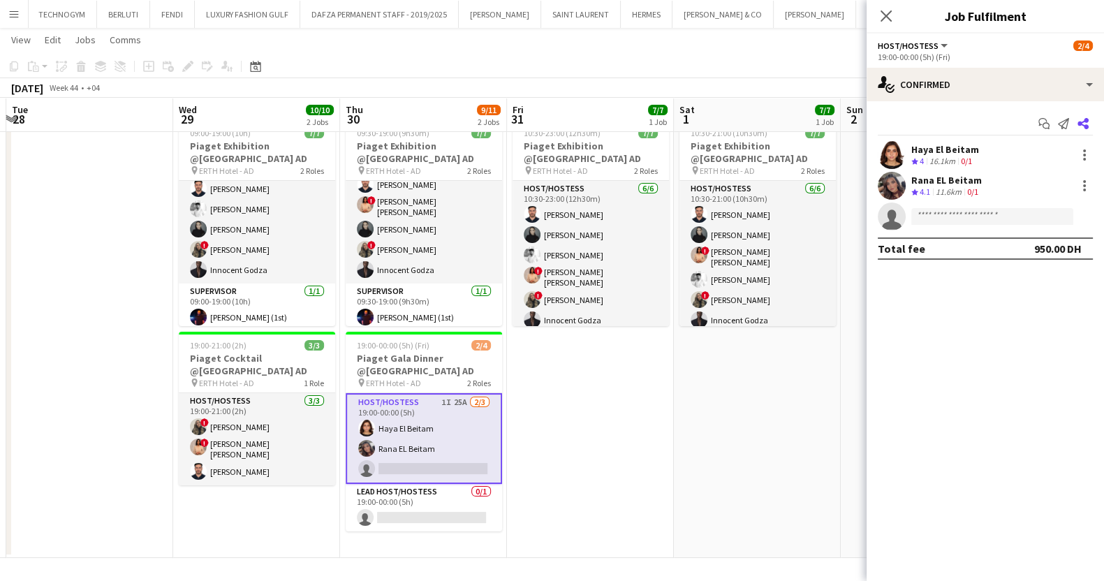
click at [1080, 124] on icon at bounding box center [1082, 123] width 11 height 11
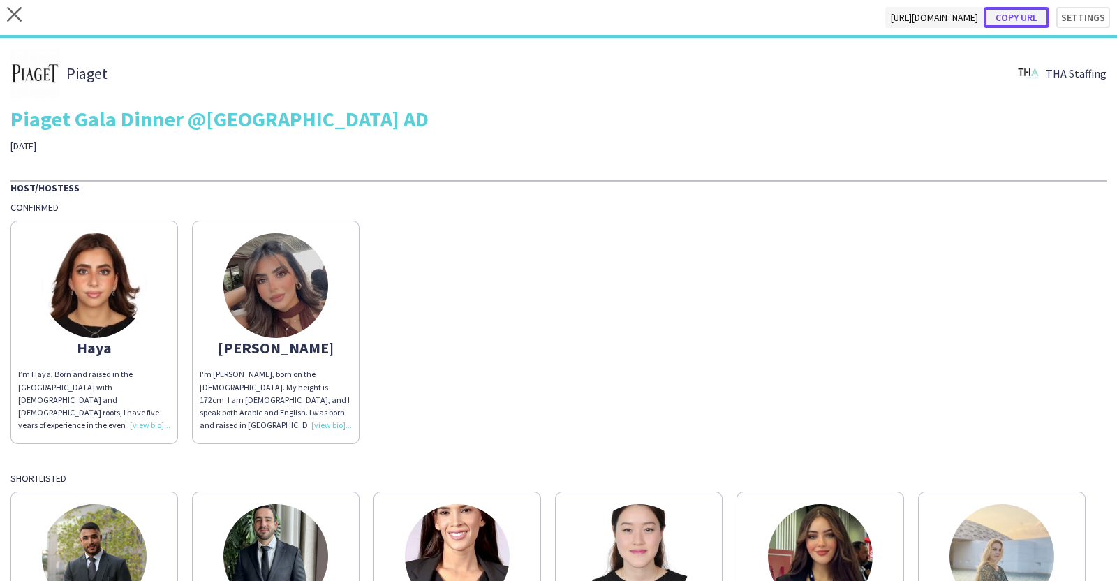
click at [997, 24] on button "Copy url" at bounding box center [1017, 17] width 66 height 21
click at [1016, 15] on button "Copy url" at bounding box center [1017, 17] width 66 height 21
click at [16, 15] on icon at bounding box center [14, 14] width 15 height 15
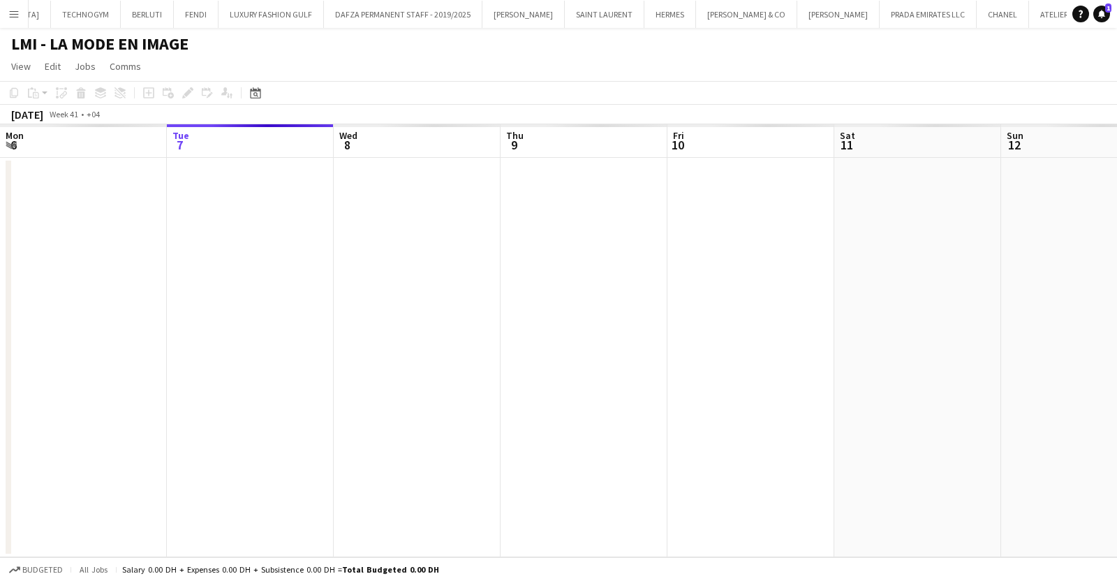
scroll to position [0, 586]
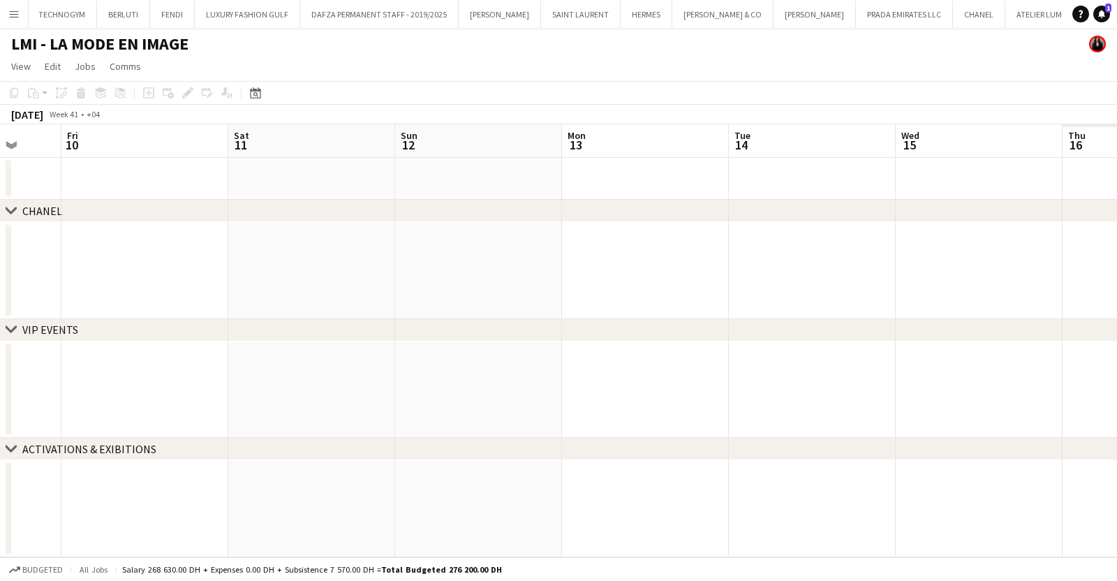
click at [157, 415] on app-calendar-viewport "Mon 6 Tue 7 Wed 8 Thu 9 Fri 10 Sat 11 Sun 12 Mon 13 Tue 14 Wed 15 Thu 16 Fri 17" at bounding box center [558, 340] width 1117 height 433
drag, startPoint x: 680, startPoint y: 368, endPoint x: 165, endPoint y: 368, distance: 515.3
click at [164, 369] on app-calendar-viewport "Wed 8 Thu 9 Fri 10 Sat 11 Sun 12 Mon 13 Tue 14 Wed 15 Thu 16 Fri 17 Sat 18 Sun …" at bounding box center [558, 340] width 1117 height 433
drag, startPoint x: 676, startPoint y: 323, endPoint x: 230, endPoint y: 358, distance: 446.9
click at [230, 358] on app-calendar-viewport "Sat 11 Sun 12 Mon 13 Tue 14 Wed 15 Thu 16 Fri 17 Sat 18 Sun 19 Mon 20 Tue 21 We…" at bounding box center [558, 340] width 1117 height 433
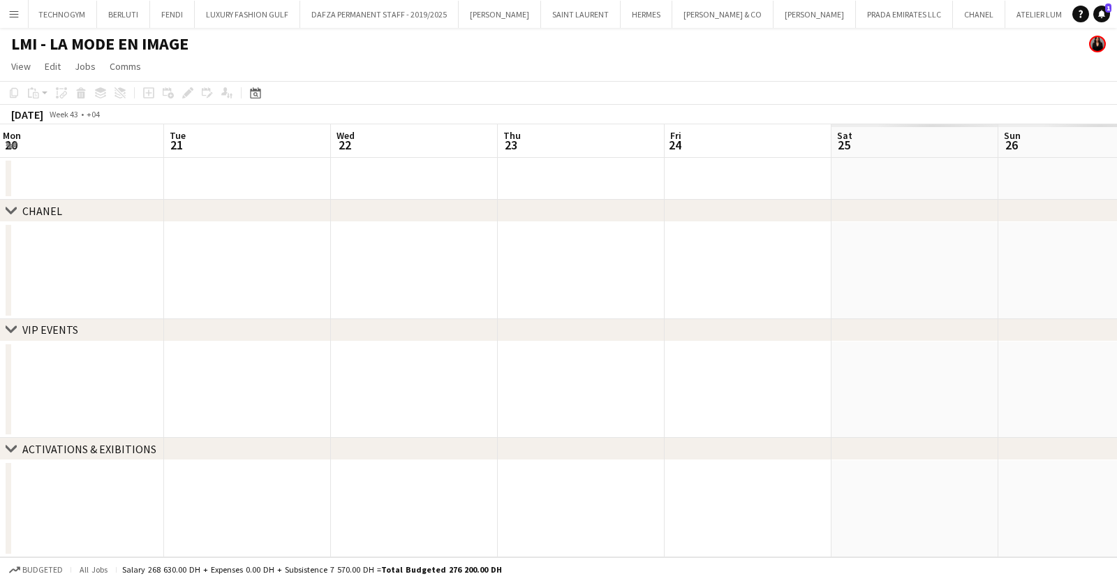
drag, startPoint x: 742, startPoint y: 318, endPoint x: 198, endPoint y: 347, distance: 544.7
click at [198, 347] on app-calendar-viewport "Fri 17 Sat 18 Sun 19 Mon 20 Tue 21 Wed 22 Thu 23 Fri 24 Sat 25 Sun 26 Mon 27 Tu…" at bounding box center [558, 340] width 1117 height 433
drag, startPoint x: 576, startPoint y: 319, endPoint x: 21, endPoint y: 369, distance: 557.4
click at [14, 369] on app-calendar-viewport "Sun 19 Mon 20 Tue 21 Wed 22 Thu 23 Fri 24 Sat 25 Sun 26 Mon 27 Tue 28 Wed 29 Th…" at bounding box center [558, 340] width 1117 height 433
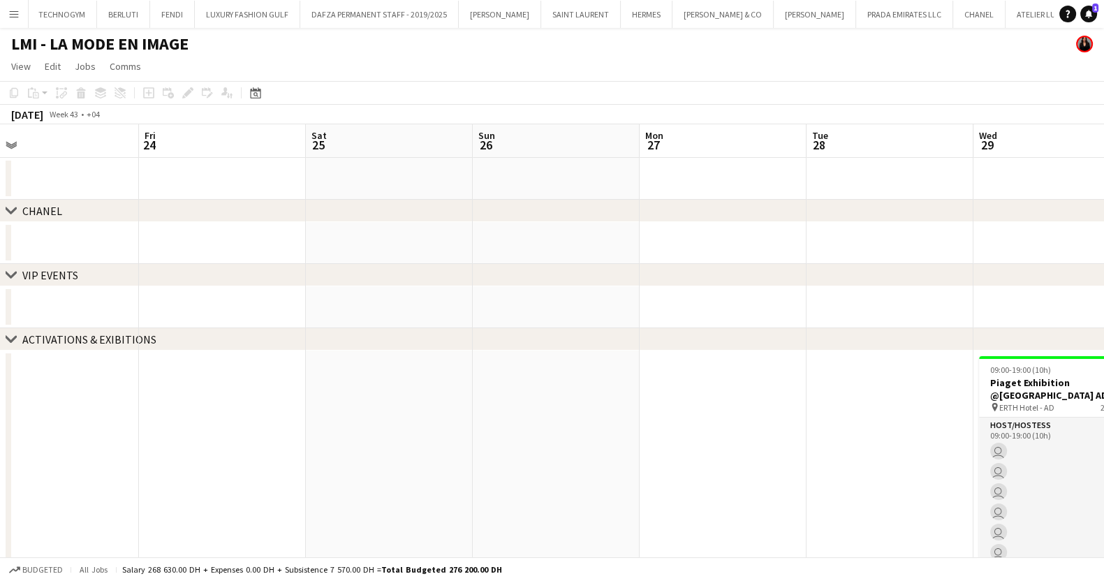
drag, startPoint x: 626, startPoint y: 355, endPoint x: 51, endPoint y: 369, distance: 574.8
click at [51, 369] on app-calendar-viewport "Tue 21 Wed 22 Thu 23 Fri 24 Sat 25 Sun 26 Mon 27 Tue 28 Wed 29 10/10 2 Jobs Thu…" at bounding box center [552, 459] width 1104 height 670
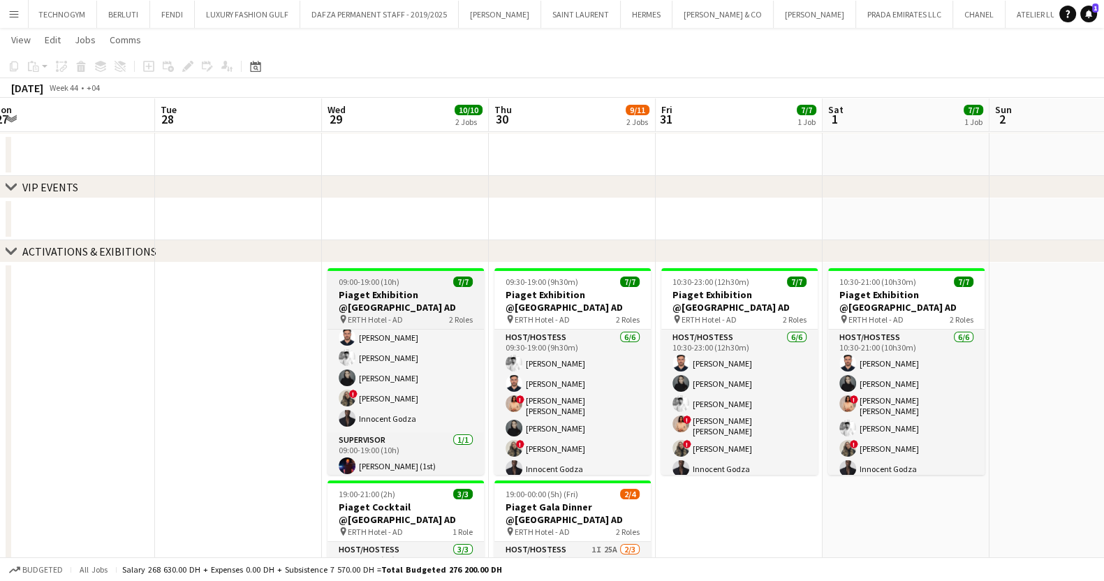
scroll to position [0, 0]
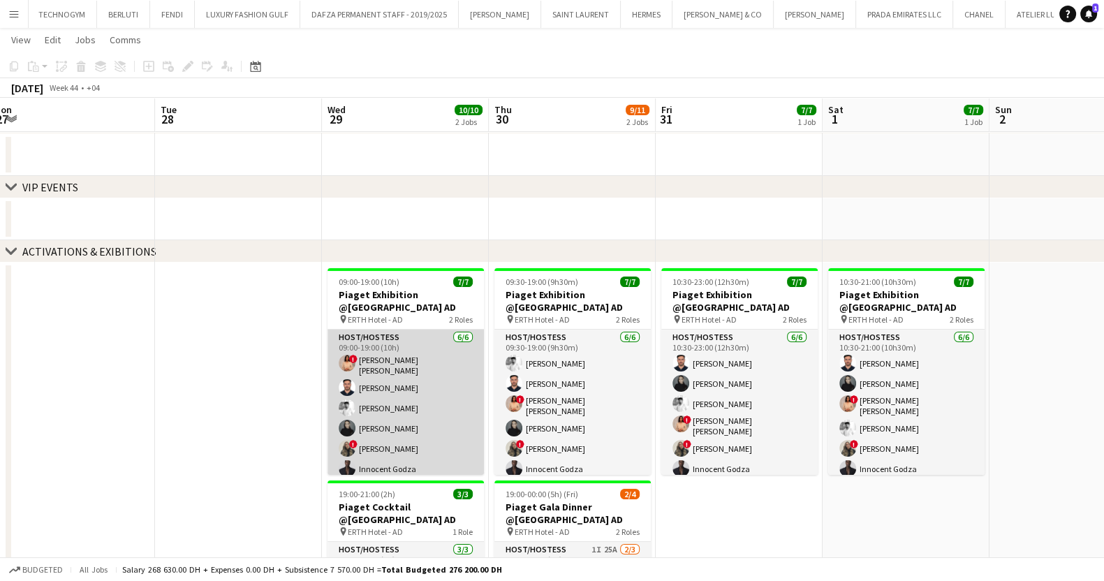
click at [402, 350] on app-card-role "Host/Hostess 6/6 09:00-19:00 (10h) ! Aroua Aroua Ibrahim El Banna Waleed Shehad…" at bounding box center [405, 406] width 156 height 153
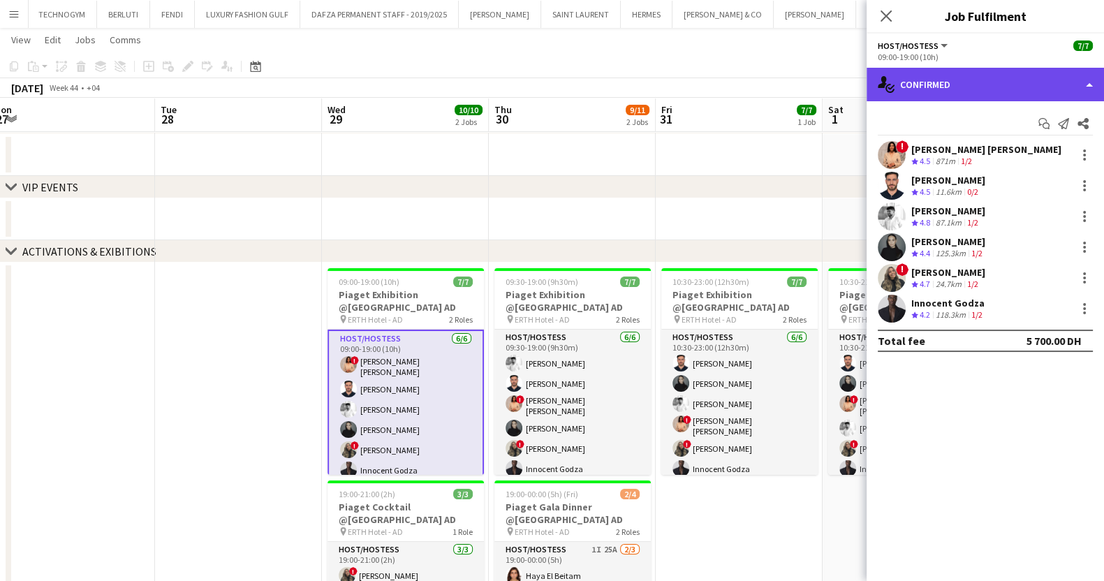
click at [959, 75] on div "single-neutral-actions-check-2 Confirmed" at bounding box center [985, 85] width 237 height 34
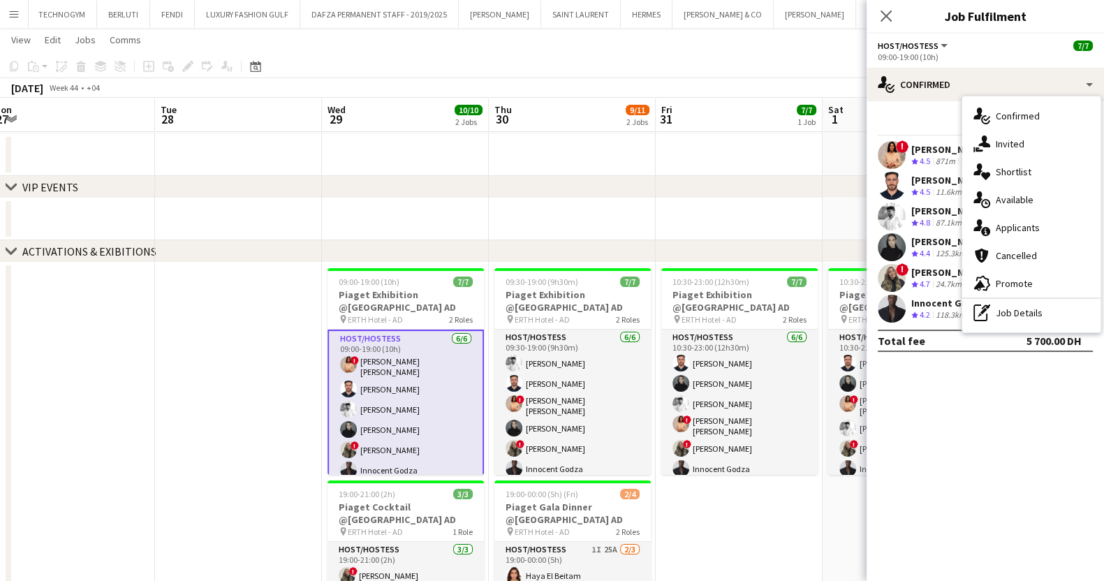
click at [948, 113] on div "Start chat Send notification Share" at bounding box center [985, 123] width 215 height 23
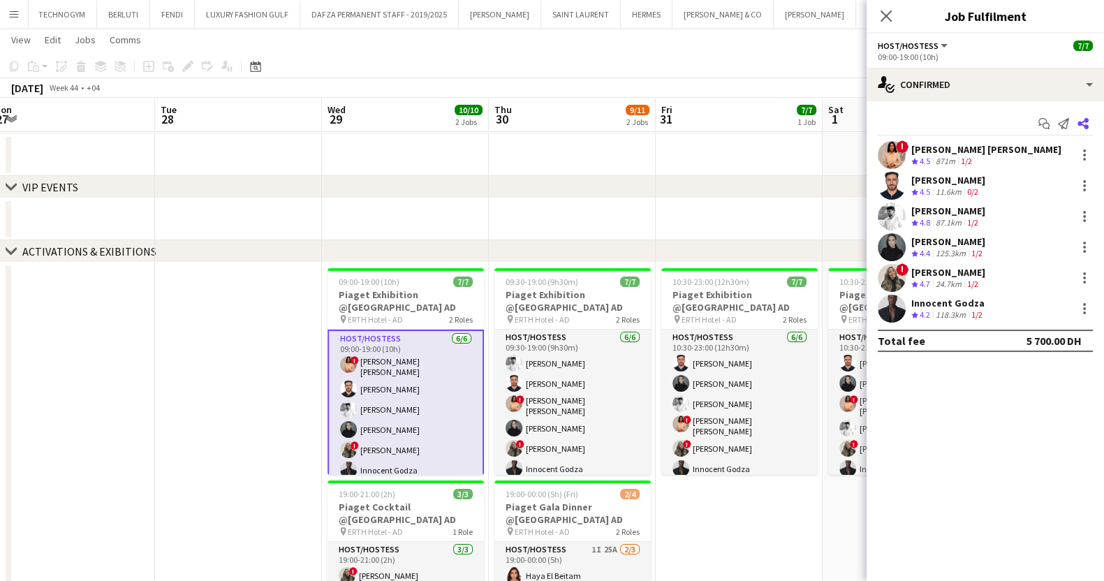
click at [1085, 126] on icon at bounding box center [1082, 123] width 11 height 11
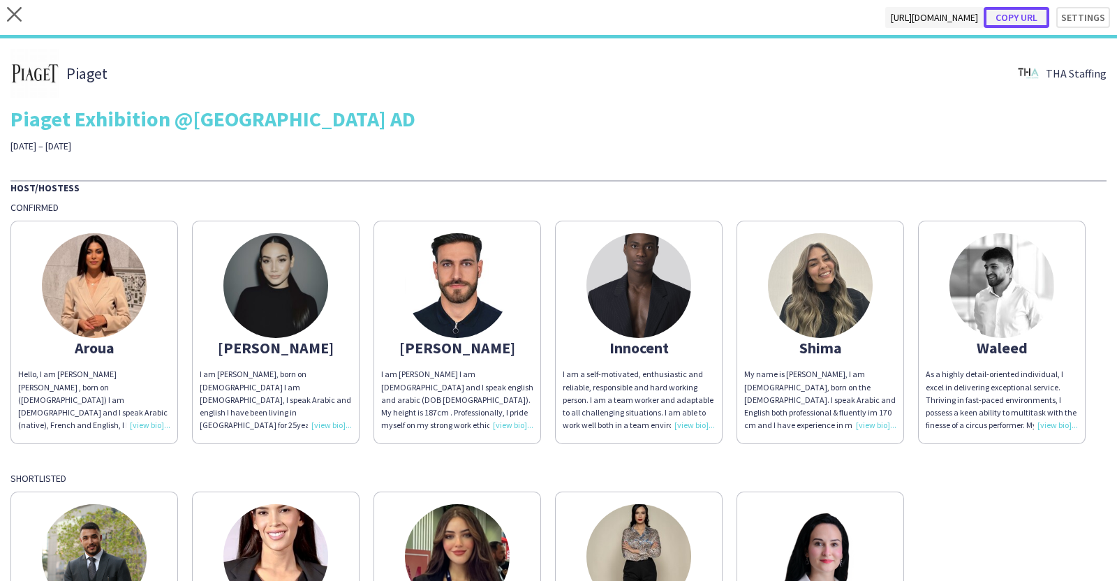
click at [1017, 15] on button "Copy url" at bounding box center [1017, 17] width 66 height 21
type textarea "**********"
click at [20, 6] on div "close https://admin.liveforce.co/v2/s/400e7169-b6d6-450a-b0fb-7ad7a8b36e8c Copy…" at bounding box center [558, 19] width 1117 height 38
click at [15, 22] on app-icon "close" at bounding box center [14, 17] width 15 height 21
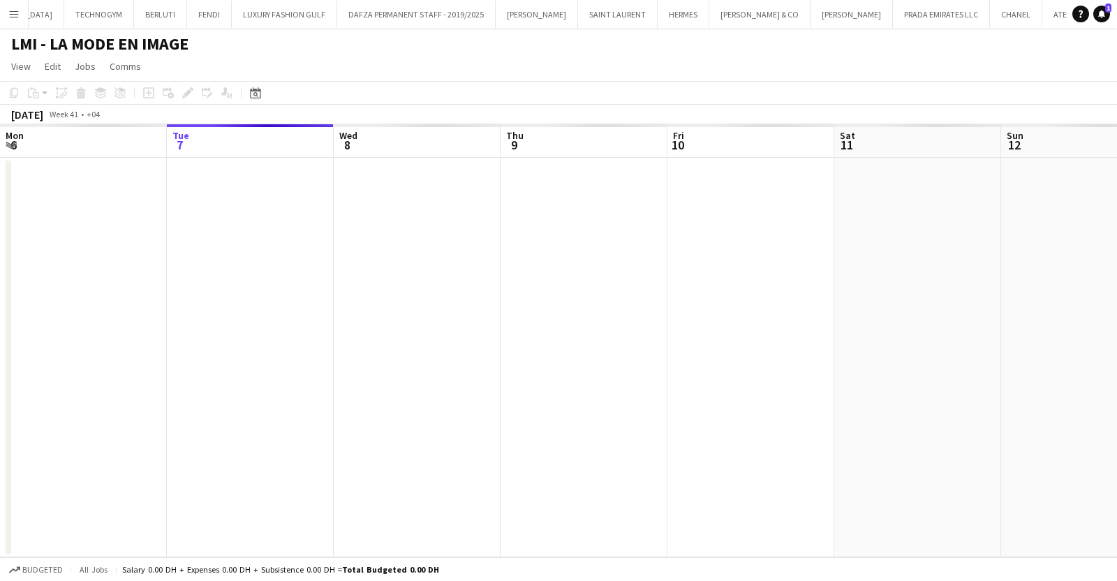
scroll to position [0, 586]
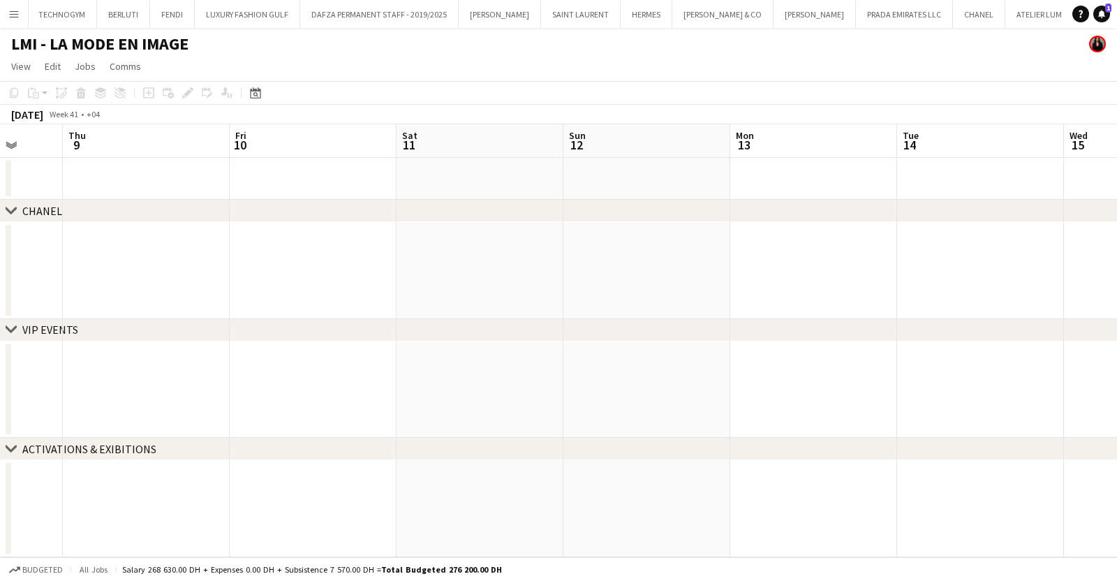
drag, startPoint x: 513, startPoint y: 395, endPoint x: 552, endPoint y: 375, distance: 44.0
click at [391, 399] on app-calendar-viewport "Mon 6 Tue 7 Wed 8 Thu 9 Fri 10 Sat 11 Sun 12 Mon 13 Tue 14 Wed 15 Thu 16 Fri 17" at bounding box center [558, 340] width 1117 height 433
drag, startPoint x: 716, startPoint y: 367, endPoint x: 413, endPoint y: 355, distance: 304.0
click at [386, 365] on app-calendar-viewport "Mon 6 Tue 7 Wed 8 Thu 9 Fri 10 Sat 11 Sun 12 Mon 13 Tue 14 Wed 15 Thu 16 Fri 17" at bounding box center [558, 340] width 1117 height 433
drag, startPoint x: 631, startPoint y: 354, endPoint x: 129, endPoint y: 358, distance: 502.1
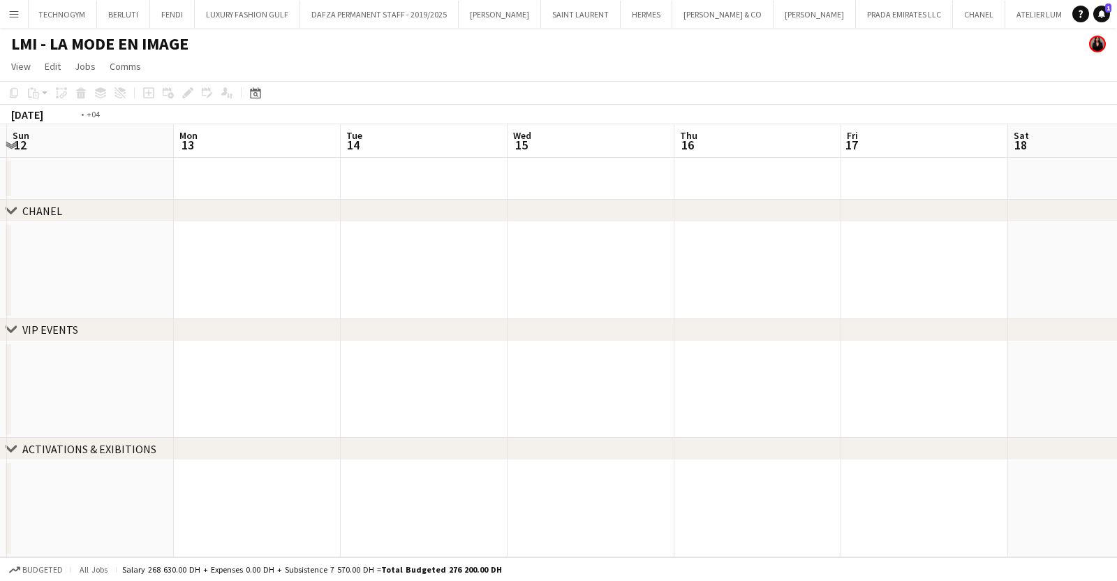
click at [139, 358] on app-calendar-viewport "Thu 9 Fri 10 Sat 11 Sun 12 Mon 13 Tue 14 Wed 15 Thu 16 Fri 17 Sat 18 Sun 19 Mon…" at bounding box center [558, 340] width 1117 height 433
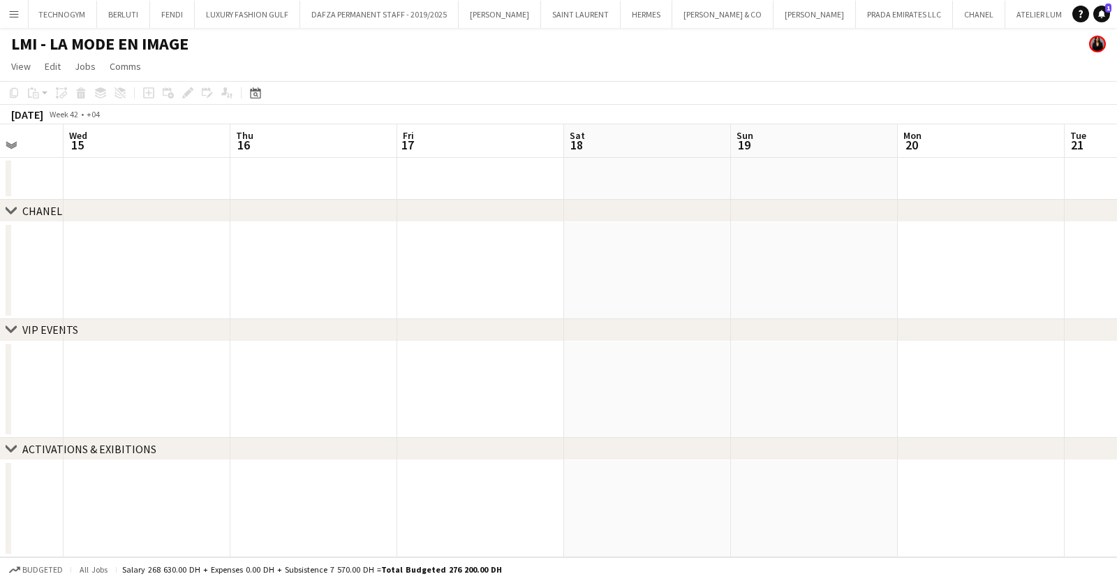
drag, startPoint x: 794, startPoint y: 410, endPoint x: 279, endPoint y: 409, distance: 515.3
click at [334, 404] on app-calendar-viewport "Sun 12 Mon 13 Tue 14 Wed 15 Thu 16 Fri 17 Sat 18 Sun 19 Mon 20 Tue 21 Wed 22 Th…" at bounding box center [558, 340] width 1117 height 433
drag, startPoint x: 172, startPoint y: 382, endPoint x: 128, endPoint y: 382, distance: 44.0
click at [145, 382] on app-calendar-viewport "Wed 15 Thu 16 Fri 17 Sat 18 Sun 19 Mon 20 Tue 21 Wed 22 Thu 23 Fri 24 Sat 25 Su…" at bounding box center [558, 340] width 1117 height 433
click at [172, 361] on app-calendar-viewport "Sat 18 Sun 19 Mon 20 Tue 21 Wed 22 Thu 23 Fri 24 Sat 25 Sun 26 Mon 27 Tue 28 We…" at bounding box center [558, 340] width 1117 height 433
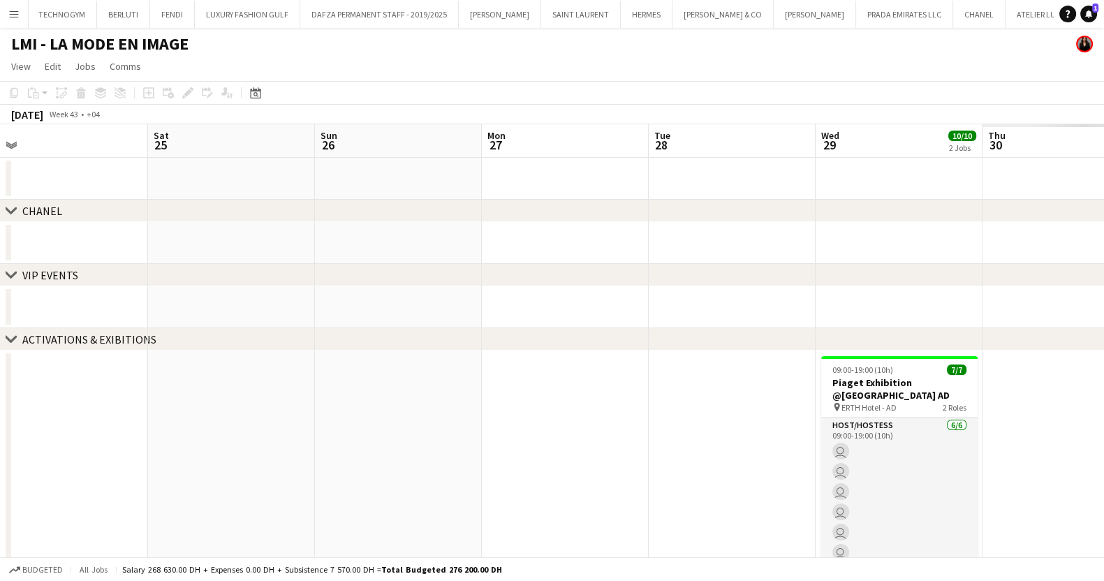
drag, startPoint x: 738, startPoint y: 337, endPoint x: 244, endPoint y: 340, distance: 493.7
click at [253, 339] on div "chevron-right ACTIVATIONS & EXIBITIONS" at bounding box center [552, 339] width 1104 height 22
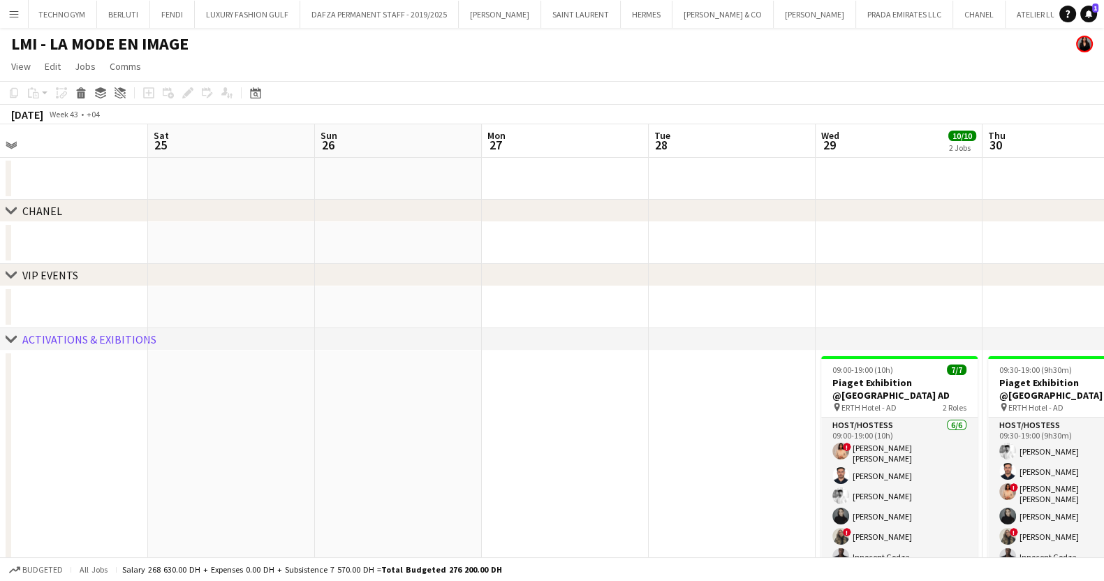
scroll to position [0, 573]
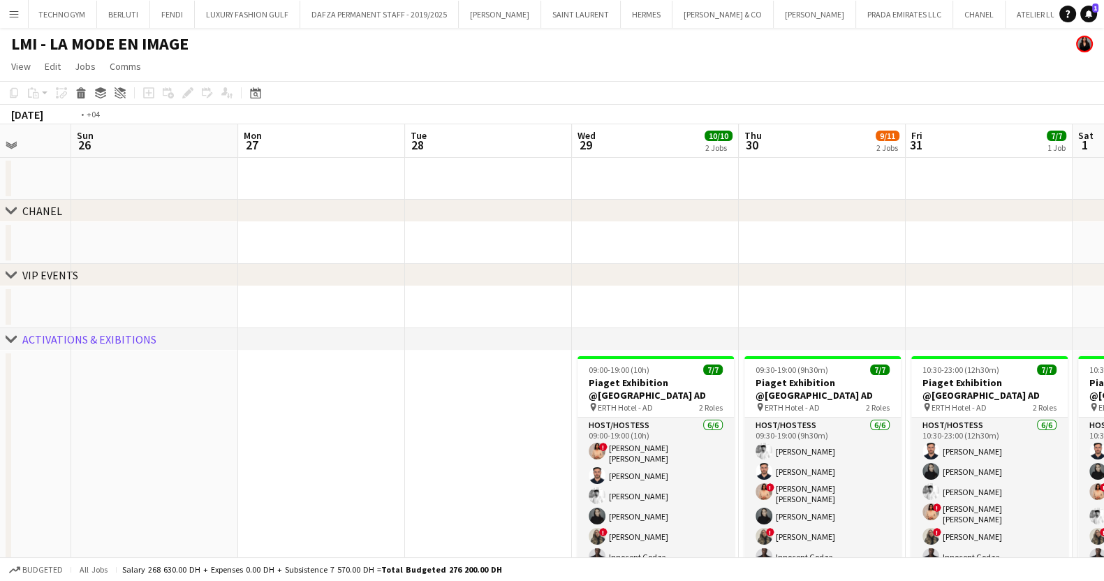
drag, startPoint x: 626, startPoint y: 420, endPoint x: 170, endPoint y: 382, distance: 456.9
click at [174, 382] on app-calendar-viewport "Wed 22 Thu 23 Fri 24 Sat 25 Sun 26 Mon 27 Tue 28 Wed 29 10/10 2 Jobs Thu 30 9/1…" at bounding box center [552, 459] width 1104 height 670
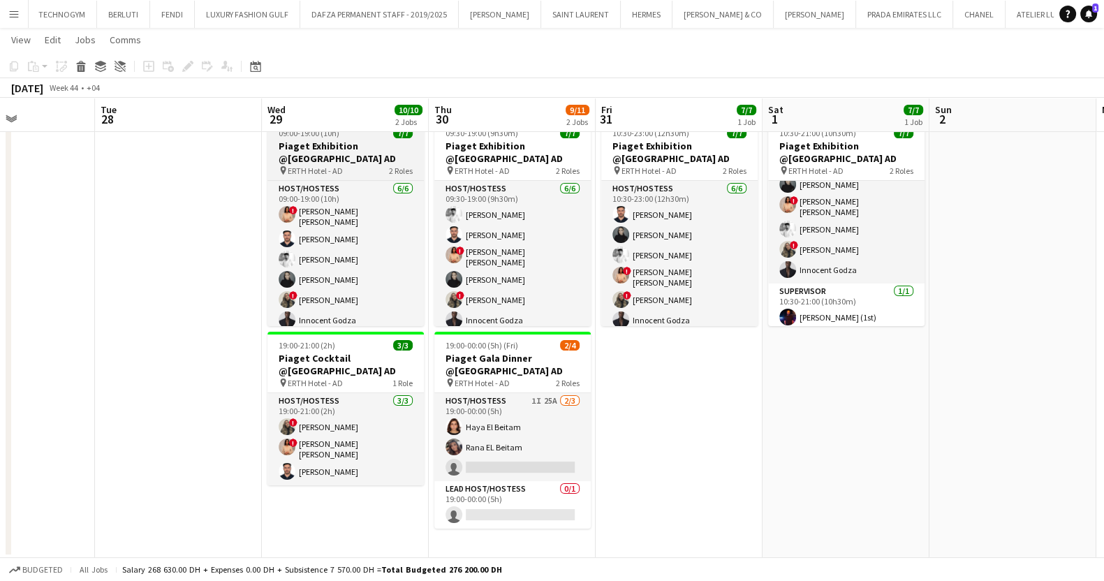
scroll to position [50, 0]
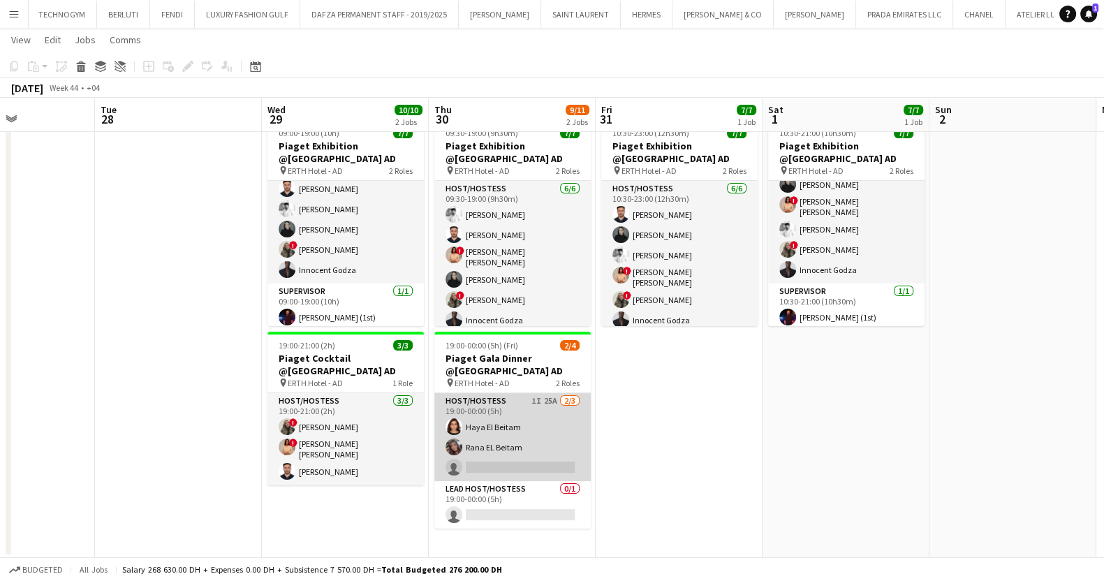
click at [540, 459] on app-card-role "Host/Hostess 1I 25A 2/3 19:00-00:00 (5h) Haya El Beitam Rana EL Beitam single-n…" at bounding box center [512, 437] width 156 height 88
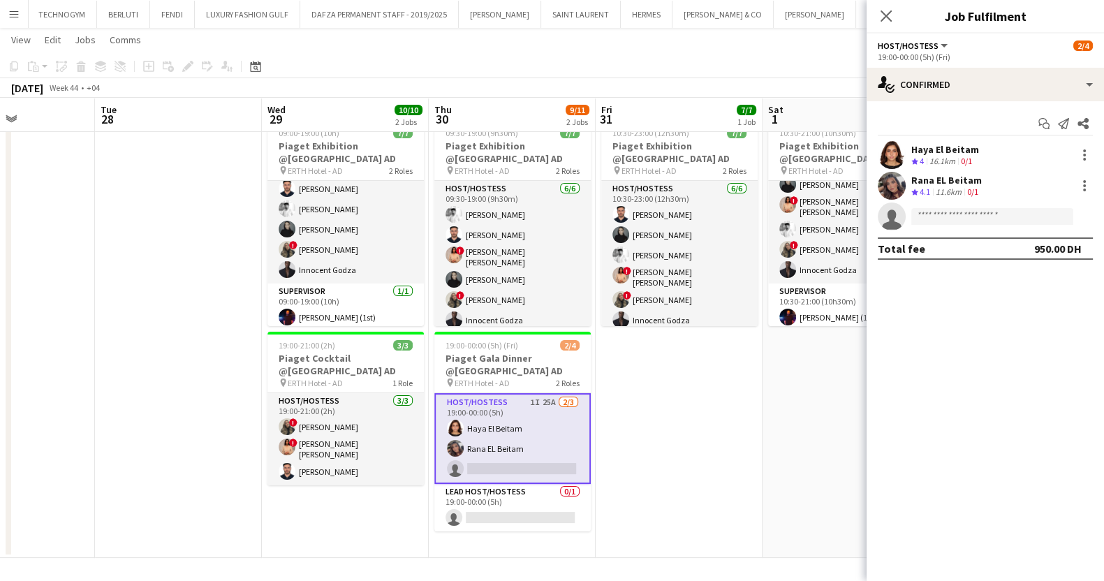
click at [918, 156] on div "Crew rating 4" at bounding box center [918, 162] width 15 height 12
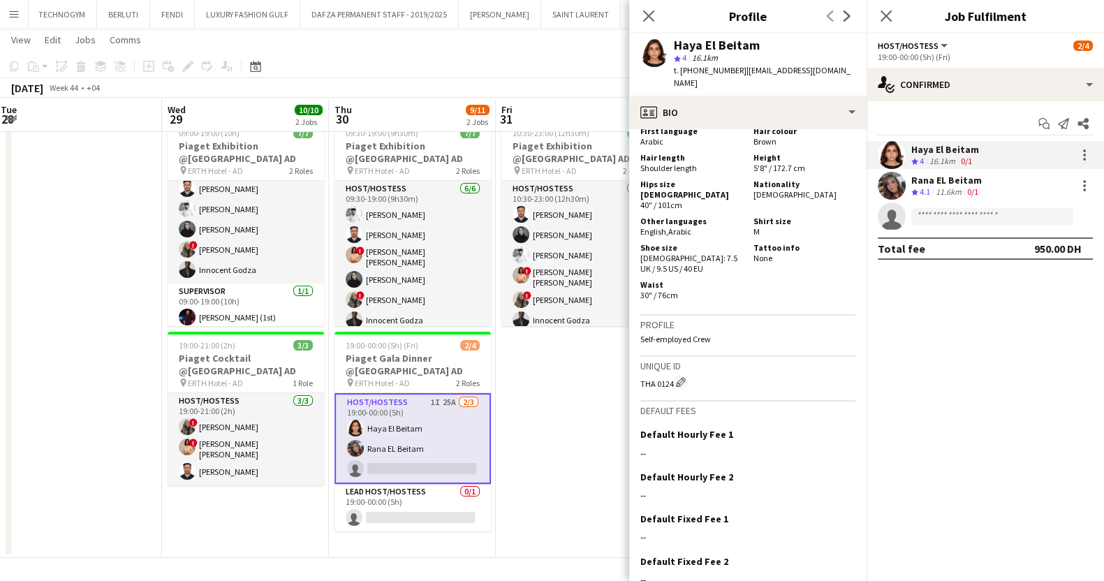
scroll to position [0, 545]
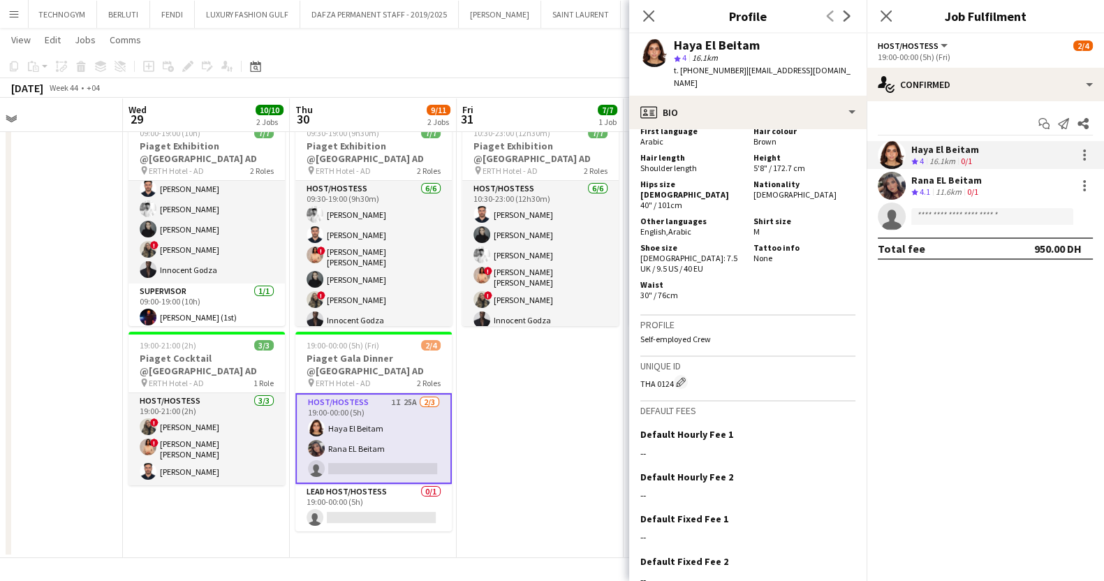
drag, startPoint x: 348, startPoint y: 520, endPoint x: 209, endPoint y: 510, distance: 139.4
click at [209, 510] on app-calendar-viewport "Sat 25 Sun 26 Mon 27 Tue 28 Wed 29 10/10 2 Jobs Thu 30 9/11 2 Jobs Fri 31 7/7 1…" at bounding box center [552, 188] width 1104 height 739
click at [376, 439] on app-card-role "Host/Hostess 1I 25A 2/3 19:00-00:00 (5h) Haya El Beitam Rana EL Beitam single-n…" at bounding box center [373, 438] width 156 height 91
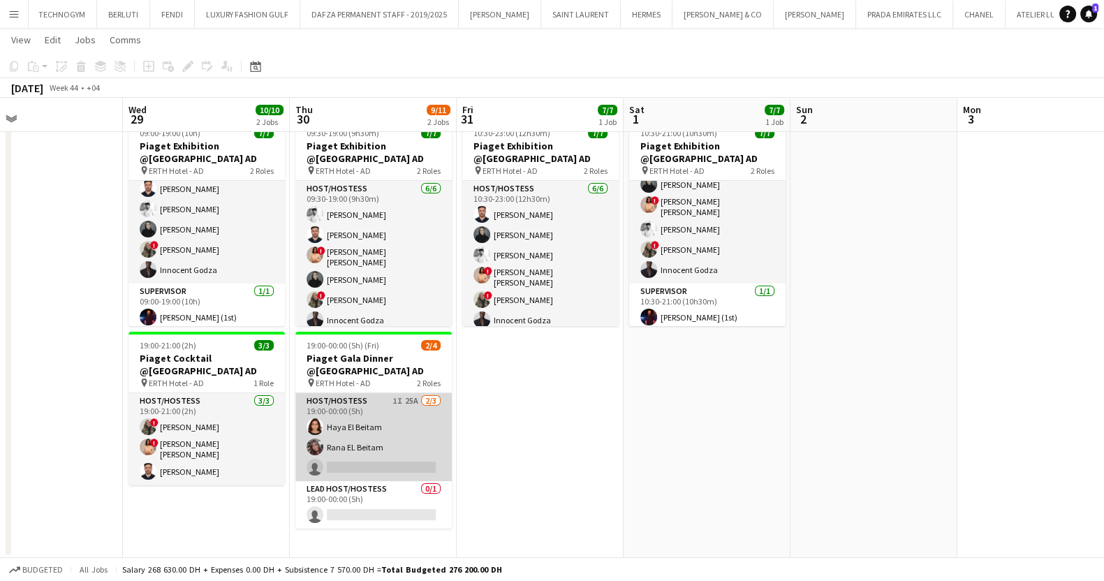
click at [376, 439] on app-card-role "Host/Hostess 1I 25A 2/3 19:00-00:00 (5h) Haya El Beitam Rana EL Beitam single-n…" at bounding box center [373, 437] width 156 height 88
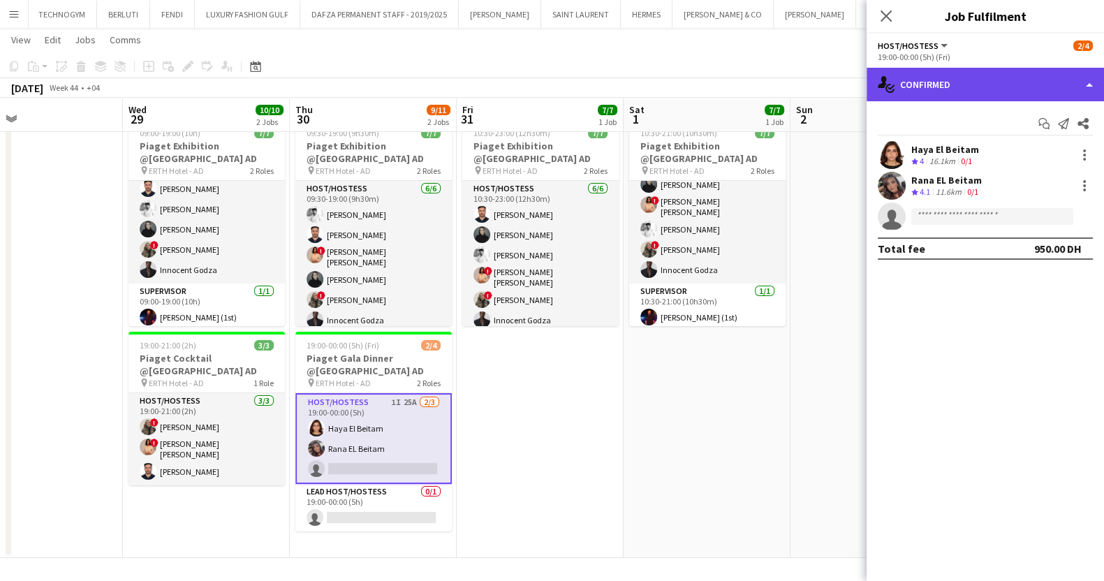
click at [913, 96] on div "single-neutral-actions-check-2 Confirmed" at bounding box center [985, 85] width 237 height 34
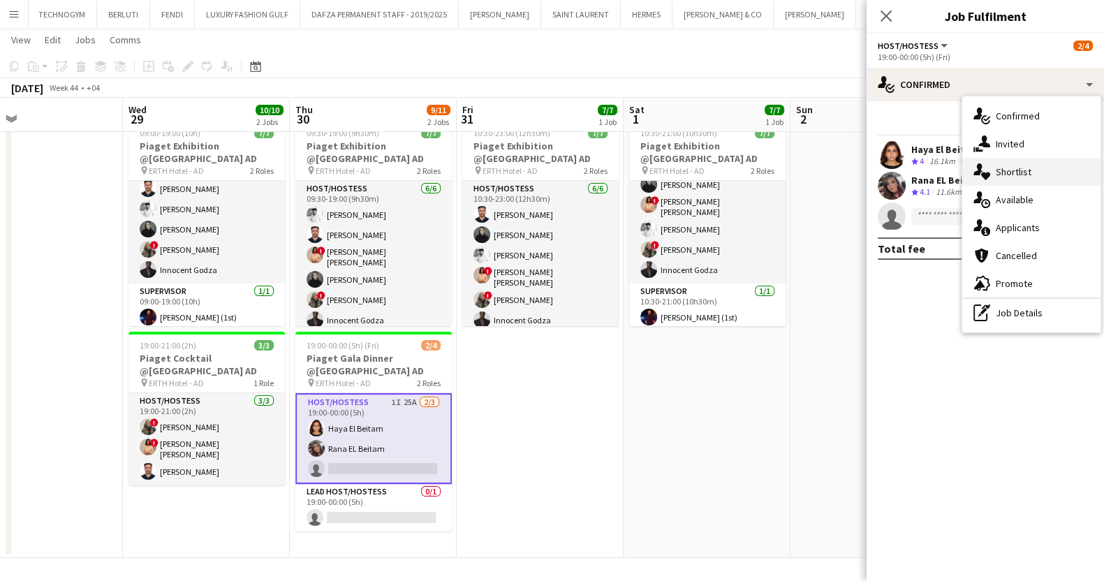
click at [1029, 161] on div "single-neutral-actions-heart Shortlist" at bounding box center [1031, 172] width 138 height 28
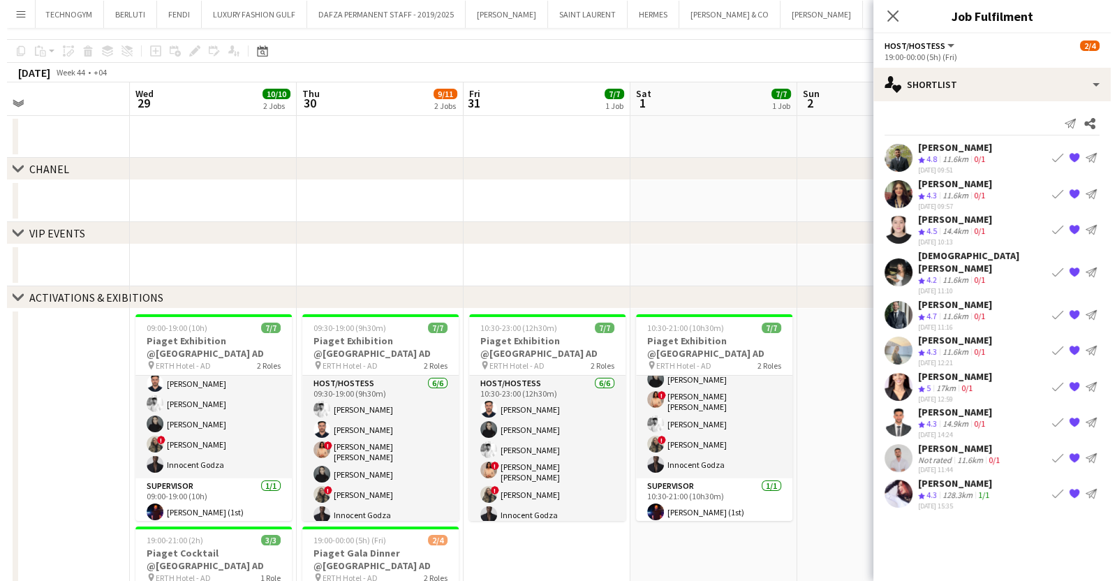
scroll to position [0, 0]
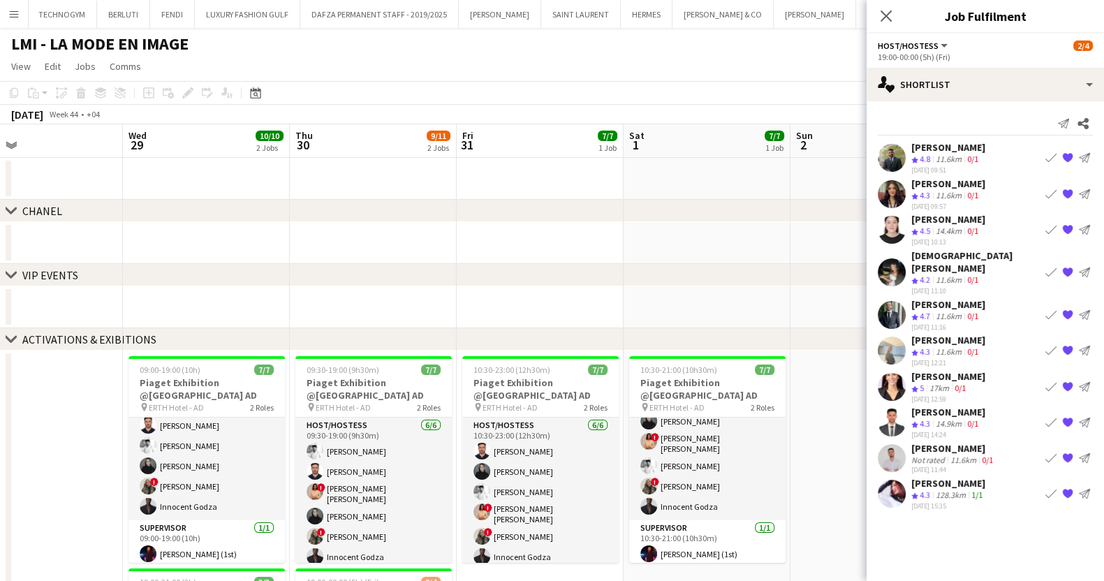
click at [361, 73] on app-page-menu "View Day view expanded Day view collapsed Month view Date picker Jump to today …" at bounding box center [552, 67] width 1104 height 27
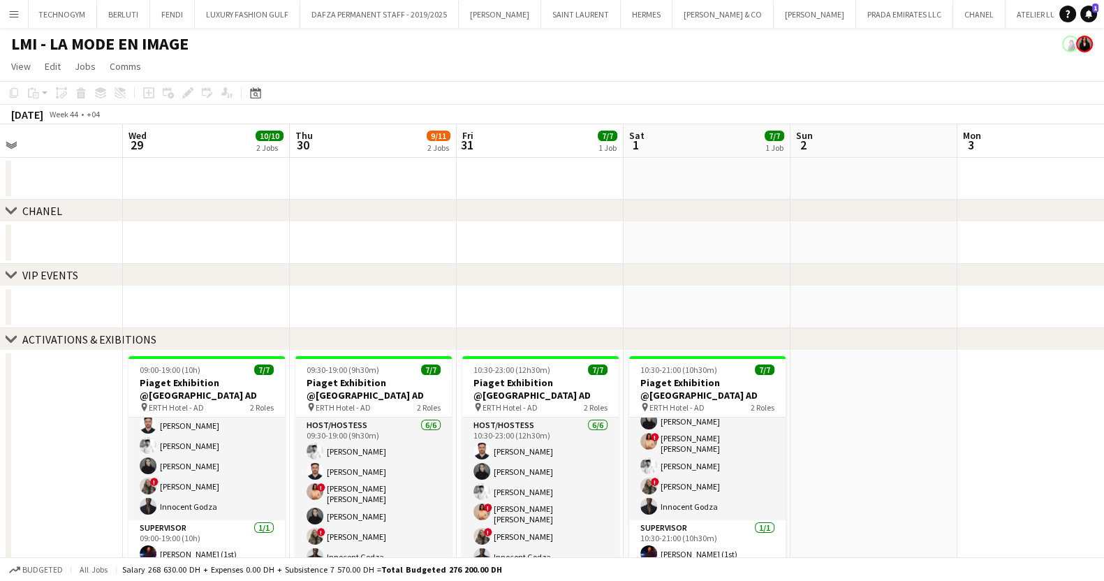
click at [23, 20] on button "Menu" at bounding box center [14, 14] width 28 height 28
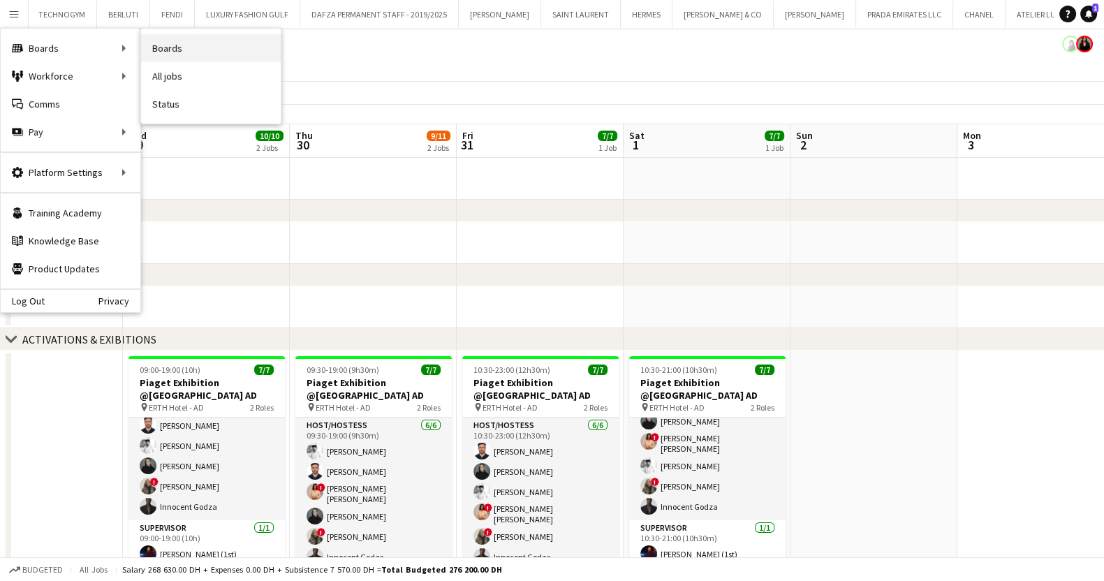
click at [198, 54] on link "Boards" at bounding box center [211, 48] width 140 height 28
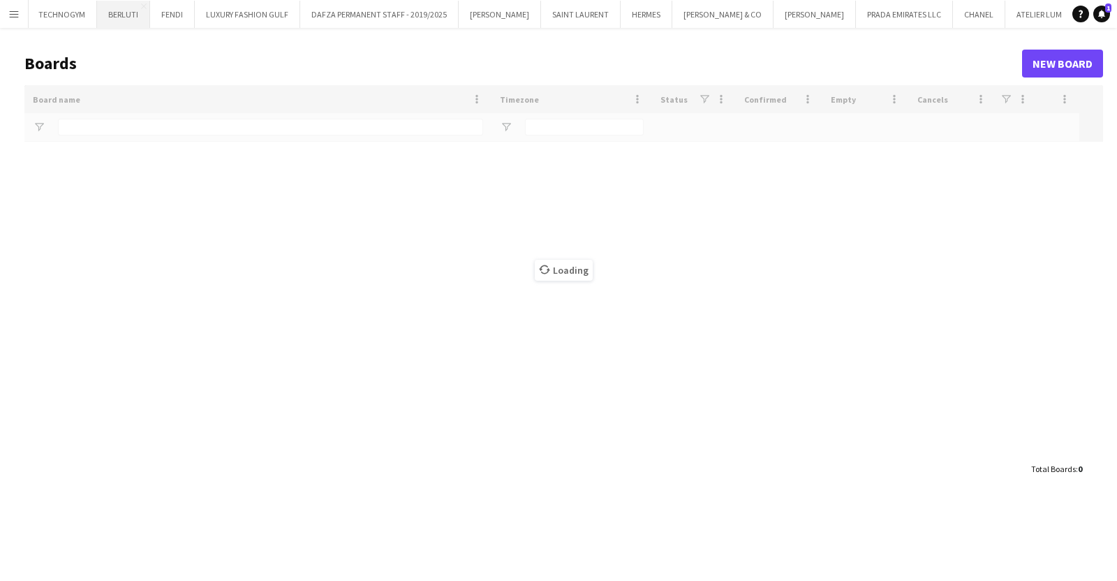
type input "***"
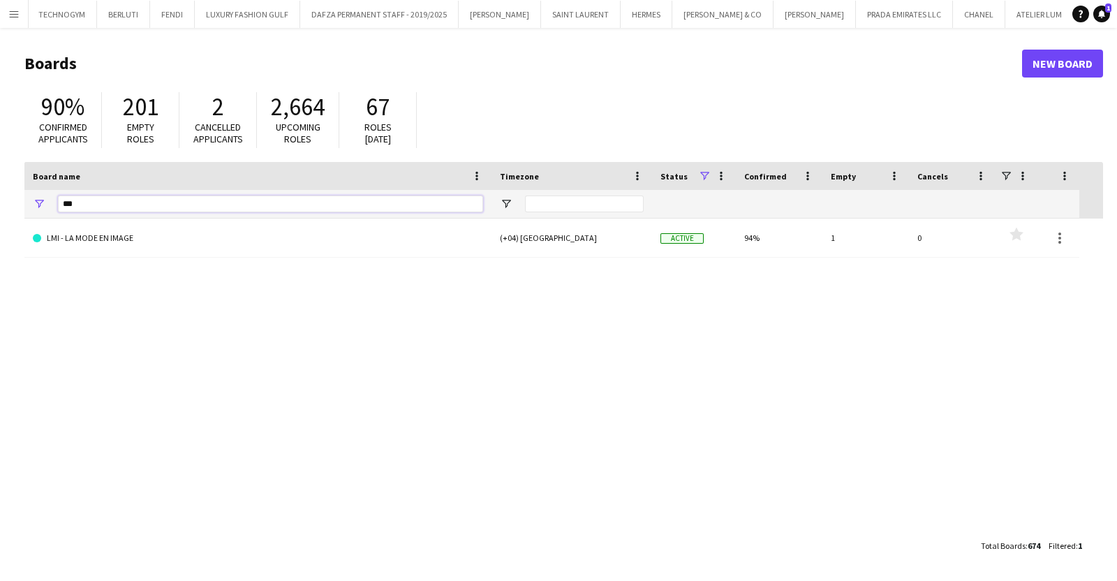
drag, startPoint x: 101, startPoint y: 198, endPoint x: -20, endPoint y: 198, distance: 121.5
click at [0, 198] on html "Menu Boards Boards Boards All jobs Status Workforce Workforce My Workforce Recr…" at bounding box center [558, 290] width 1117 height 581
type input "*******"
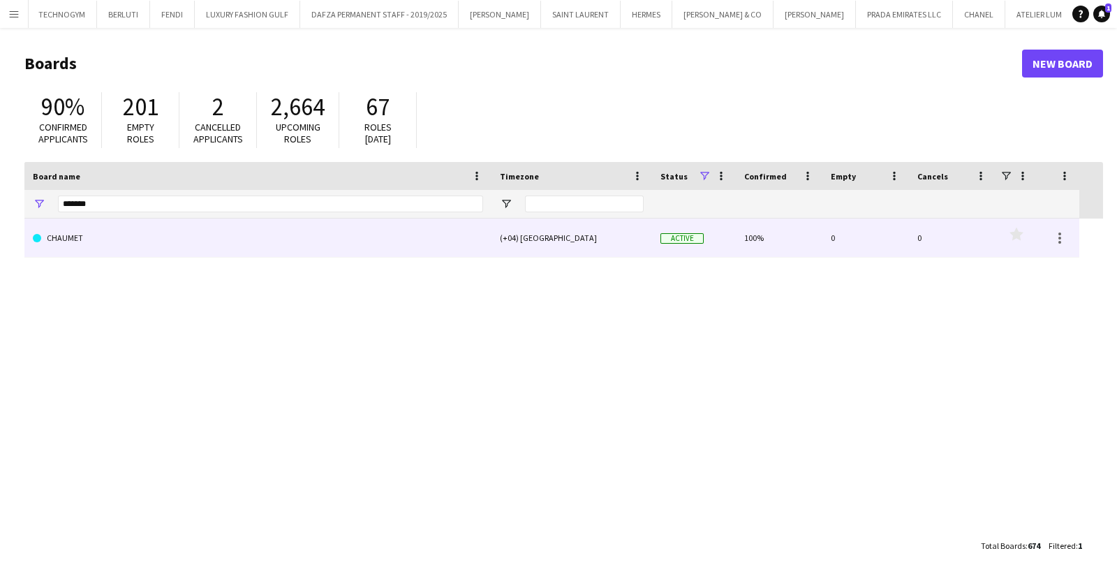
click at [201, 226] on link "CHAUMET" at bounding box center [258, 238] width 450 height 39
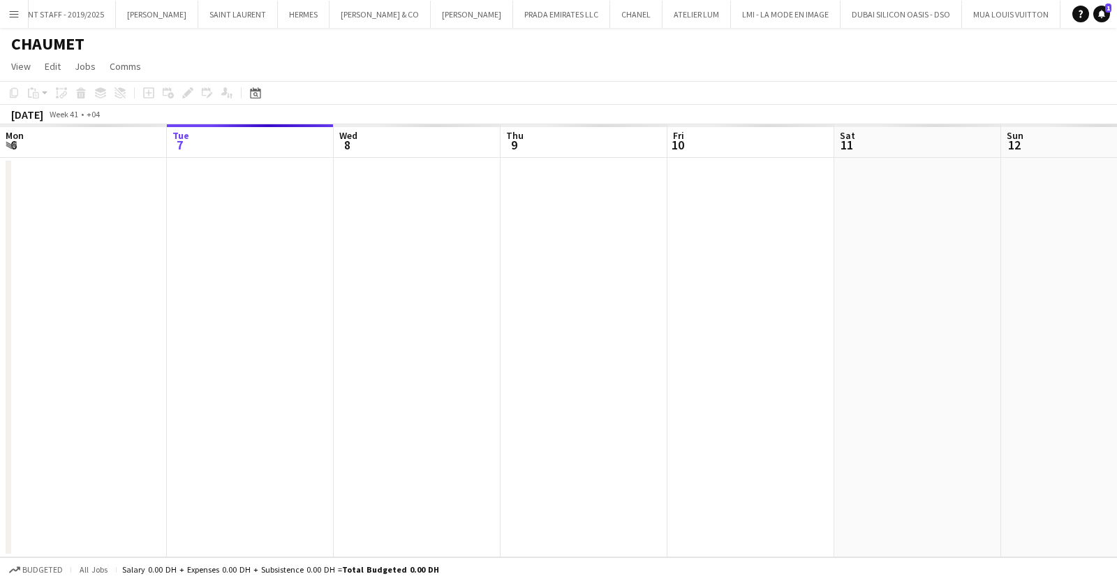
scroll to position [0, 931]
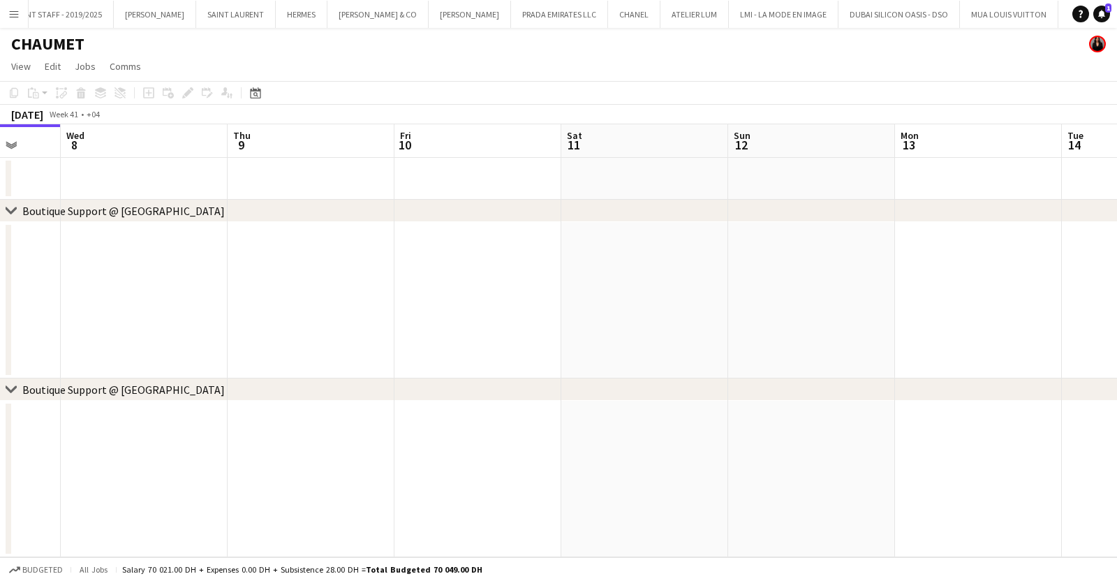
drag, startPoint x: 999, startPoint y: 371, endPoint x: 433, endPoint y: 413, distance: 567.2
click at [135, 429] on app-calendar-viewport "Sat 4 Sun 5 Mon 6 Tue 7 Wed 8 Thu 9 Fri 10 Sat 11 Sun 12 Mon 13 Tue 14 Wed 15" at bounding box center [558, 340] width 1117 height 433
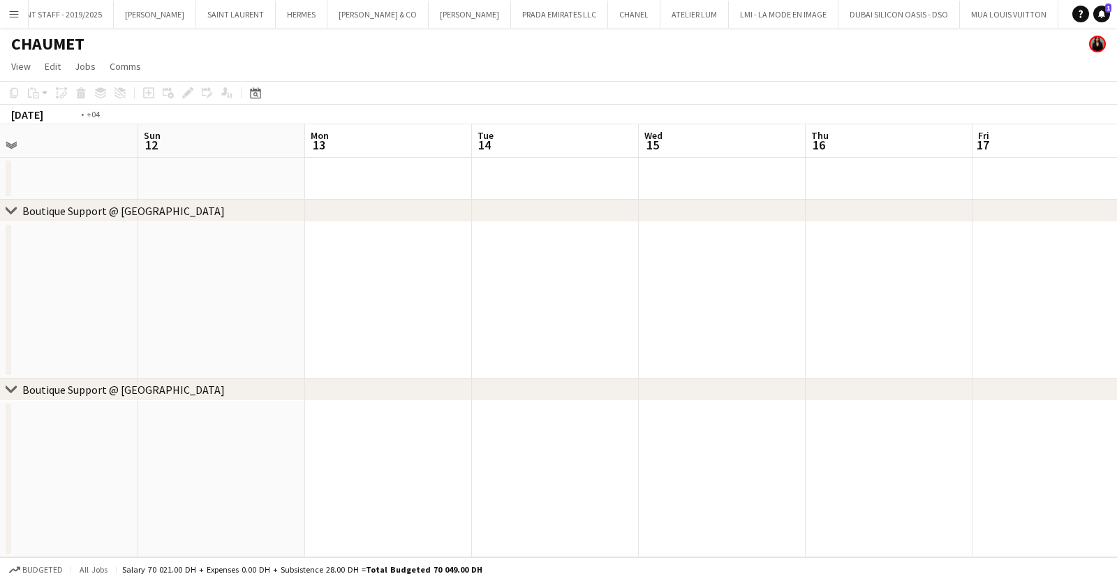
drag, startPoint x: 150, startPoint y: 418, endPoint x: -3, endPoint y: 435, distance: 154.6
click at [0, 435] on html "Menu Boards Boards Boards All jobs Status Workforce Workforce My Workforce Recr…" at bounding box center [558, 290] width 1117 height 581
drag, startPoint x: 59, startPoint y: 384, endPoint x: 712, endPoint y: 289, distance: 659.8
click at [0, 384] on html "Menu Boards Boards Boards All jobs Status Workforce Workforce My Workforce Recr…" at bounding box center [558, 290] width 1117 height 581
drag, startPoint x: 332, startPoint y: 325, endPoint x: -2, endPoint y: 367, distance: 336.3
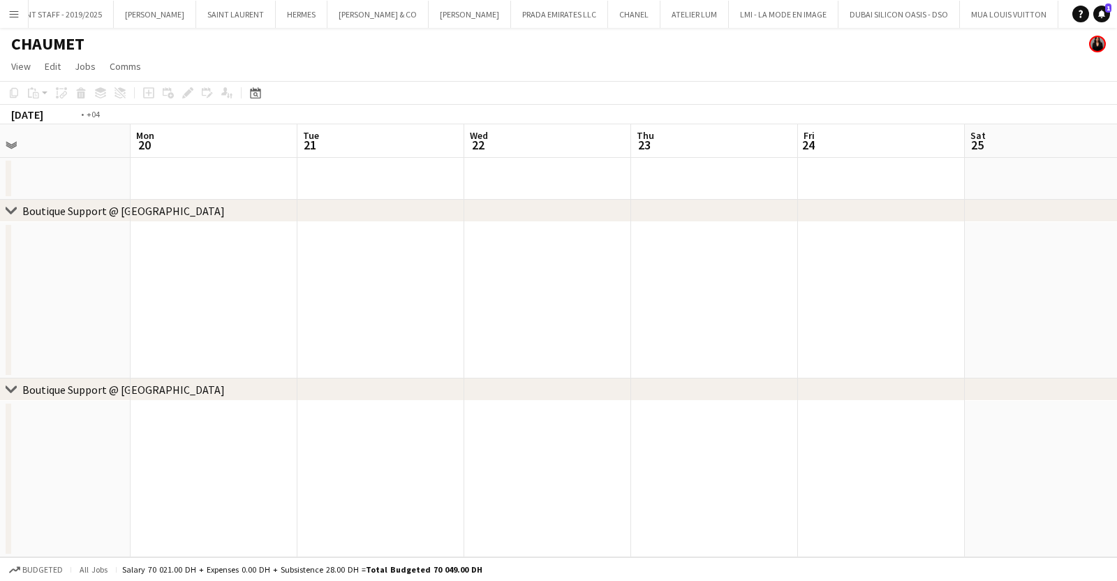
click at [0, 367] on html "Menu Boards Boards Boards All jobs Status Workforce Workforce My Workforce Recr…" at bounding box center [558, 290] width 1117 height 581
drag, startPoint x: 757, startPoint y: 298, endPoint x: 122, endPoint y: 335, distance: 635.8
click at [140, 332] on app-calendar-viewport "Sat 18 Sun 19 Mon 20 Tue 21 Wed 22 Thu 23 Fri 24 Sat 25 Sun 26 Mon 27 Tue 28 We…" at bounding box center [558, 340] width 1117 height 433
drag, startPoint x: 726, startPoint y: 253, endPoint x: 84, endPoint y: 303, distance: 643.0
click at [50, 303] on app-calendar-viewport "Wed 22 Thu 23 Fri 24 Sat 25 Sun 26 Mon 27 Tue 28 Wed 29 Thu 30 Fri 31 Sat 1 Sun…" at bounding box center [558, 340] width 1117 height 433
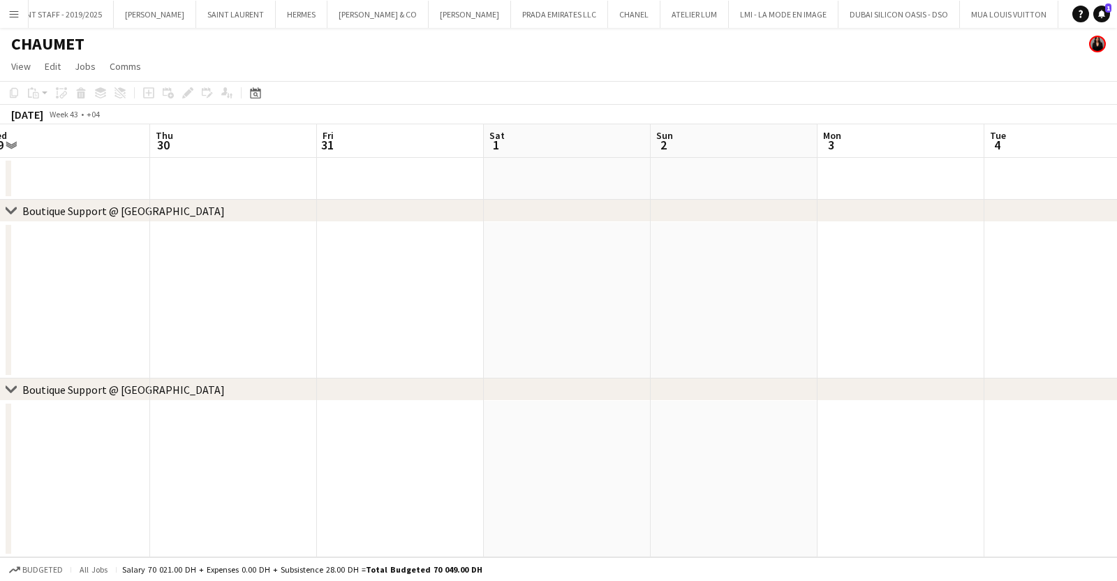
drag, startPoint x: 397, startPoint y: 297, endPoint x: -18, endPoint y: 325, distance: 415.7
click at [0, 325] on html "Menu Boards Boards Boards All jobs Status Workforce Workforce My Workforce Recr…" at bounding box center [558, 290] width 1117 height 581
drag, startPoint x: 337, startPoint y: 307, endPoint x: 132, endPoint y: 326, distance: 206.2
click at [135, 325] on app-calendar-viewport "Wed 29 Thu 30 Fri 31 Sat 1 Sun 2 Mon 3 Tue 4 Wed 5 Thu 6 Fri 7 Sat 8 Sun 9" at bounding box center [558, 340] width 1117 height 433
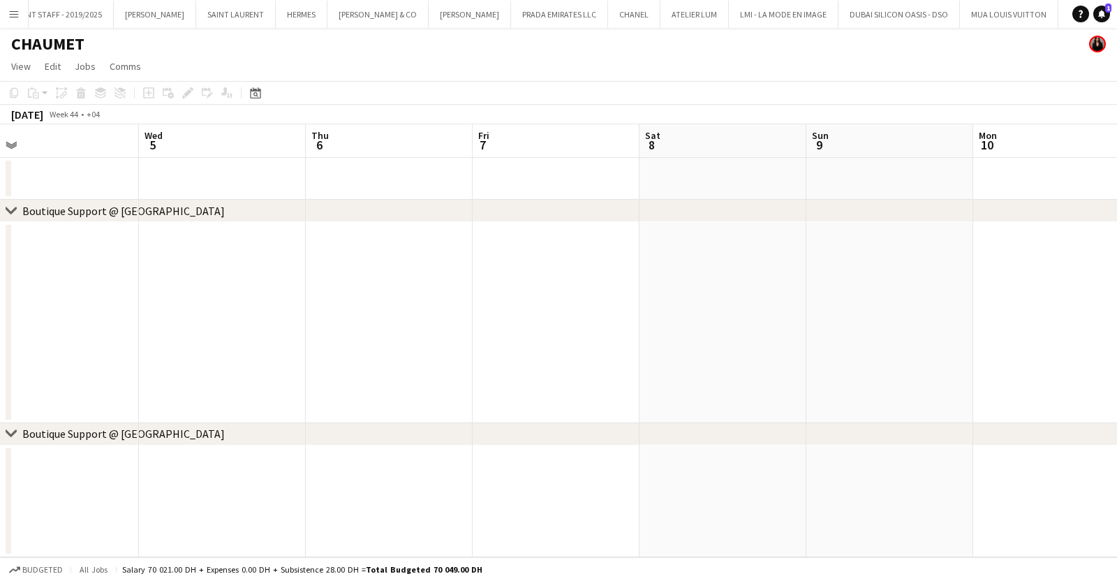
drag, startPoint x: 272, startPoint y: 334, endPoint x: 402, endPoint y: 307, distance: 133.4
click at [151, 344] on app-calendar-viewport "Sun 2 Mon 3 Tue 4 Wed 5 Thu 6 Fri 7 Sat 8 Sun 9 Mon 10 Tue 11 1/1 1 Job Wed 12 …" at bounding box center [558, 340] width 1117 height 433
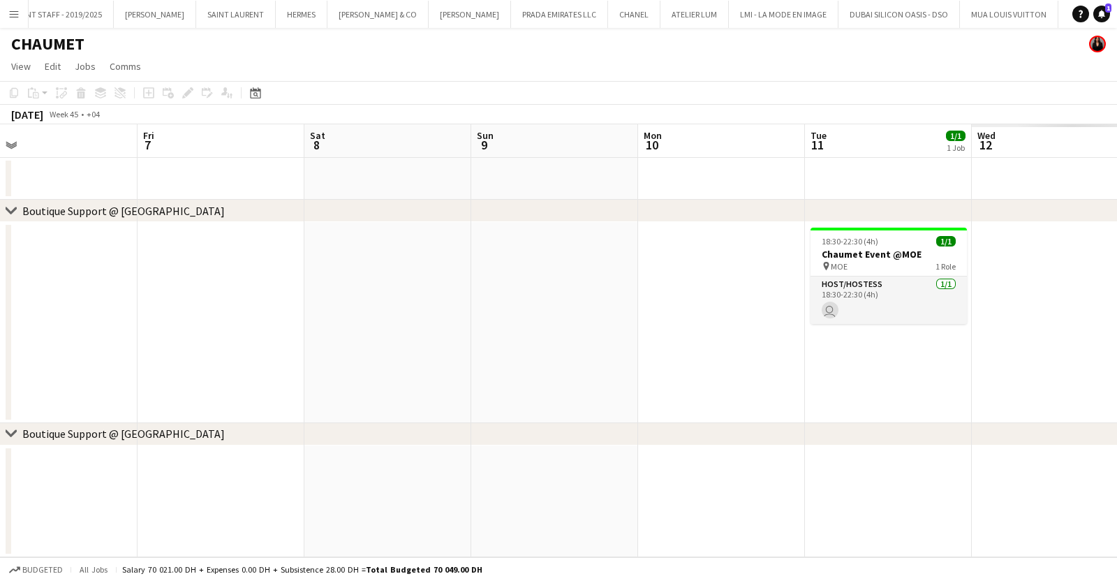
scroll to position [0, 578]
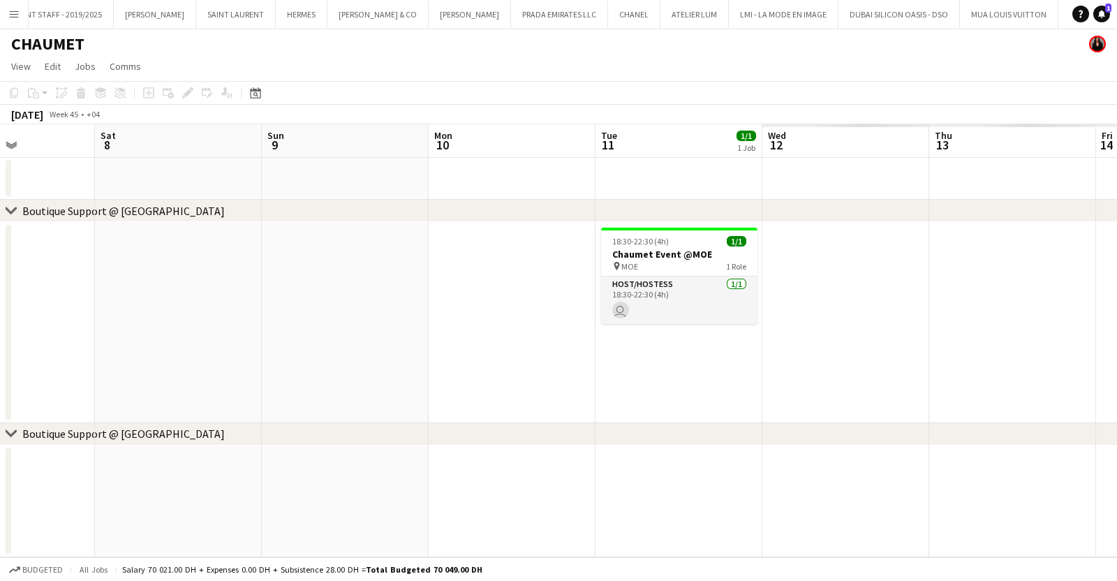
drag, startPoint x: 641, startPoint y: 293, endPoint x: 432, endPoint y: 304, distance: 209.7
click at [432, 304] on app-calendar-viewport "Tue 4 Wed 5 Thu 6 Fri 7 Sat 8 Sun 9 Mon 10 Tue 11 1/1 1 Job Wed 12 Thu 13 Fri 1…" at bounding box center [558, 340] width 1117 height 433
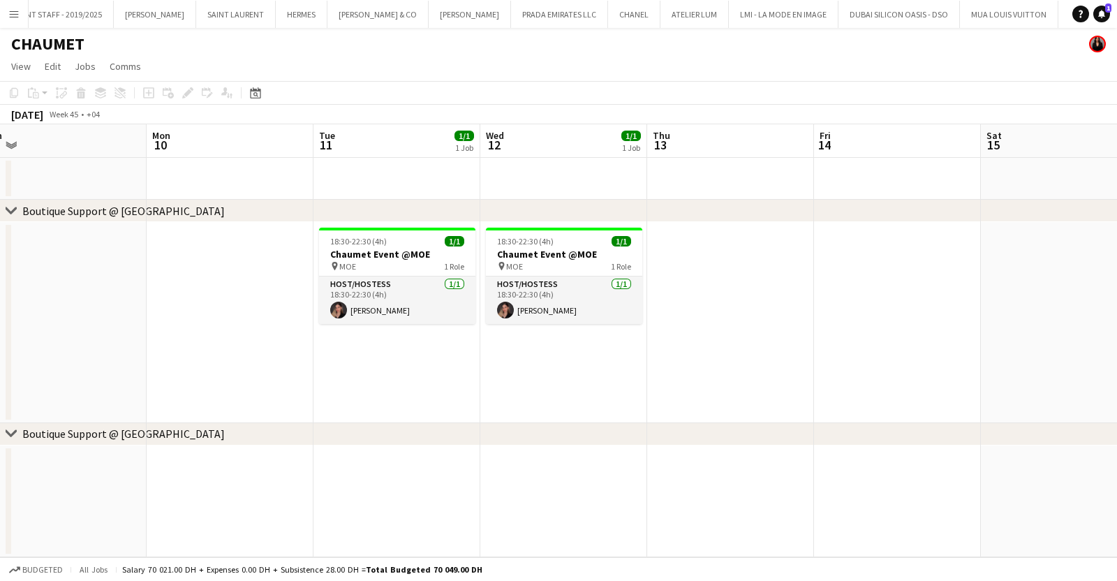
scroll to position [0, 524]
drag, startPoint x: 853, startPoint y: 378, endPoint x: 575, endPoint y: 389, distance: 278.8
click at [575, 389] on app-calendar-viewport "Thu 6 Fri 7 Sat 8 Sun 9 Mon 10 Tue 11 1/1 1 Job Wed 12 1/1 1 Job Thu 13 Fri 14 …" at bounding box center [558, 340] width 1117 height 433
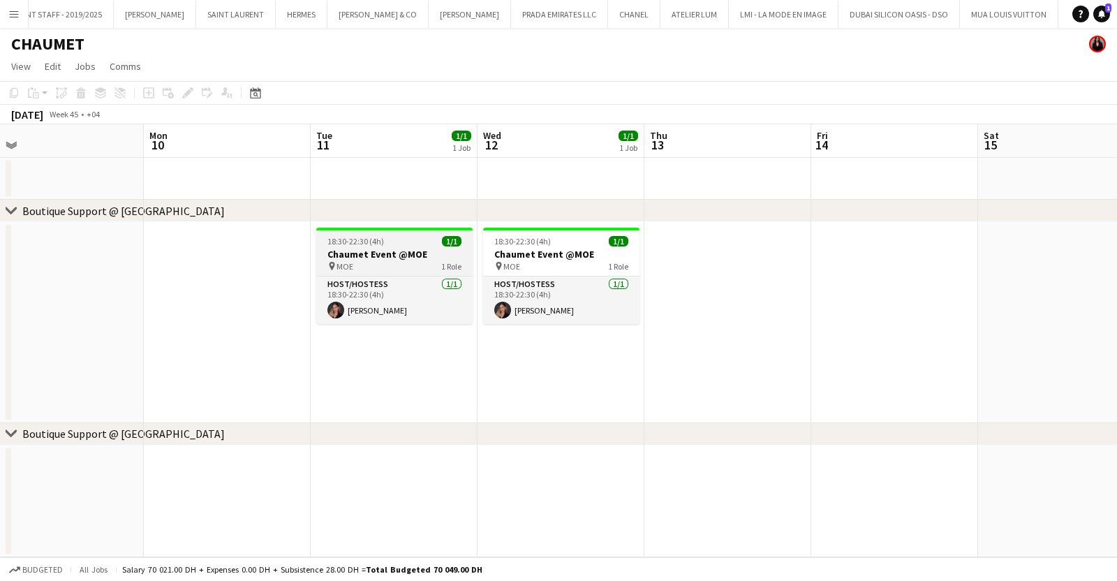
click at [422, 256] on h3 "Chaumet Event @MOE" at bounding box center [394, 254] width 156 height 13
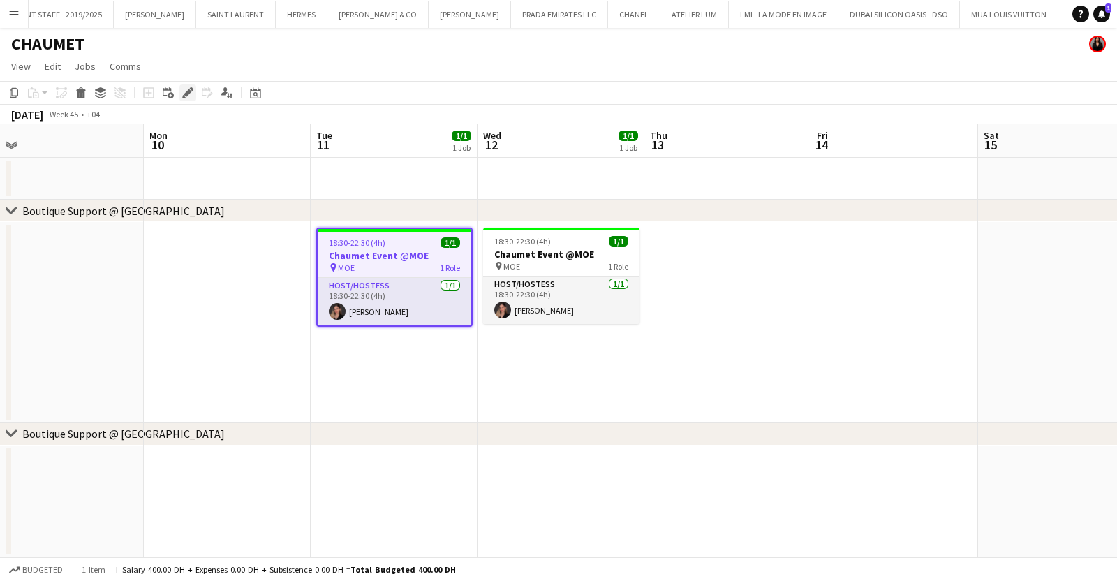
click at [183, 96] on icon at bounding box center [183, 96] width 3 height 3
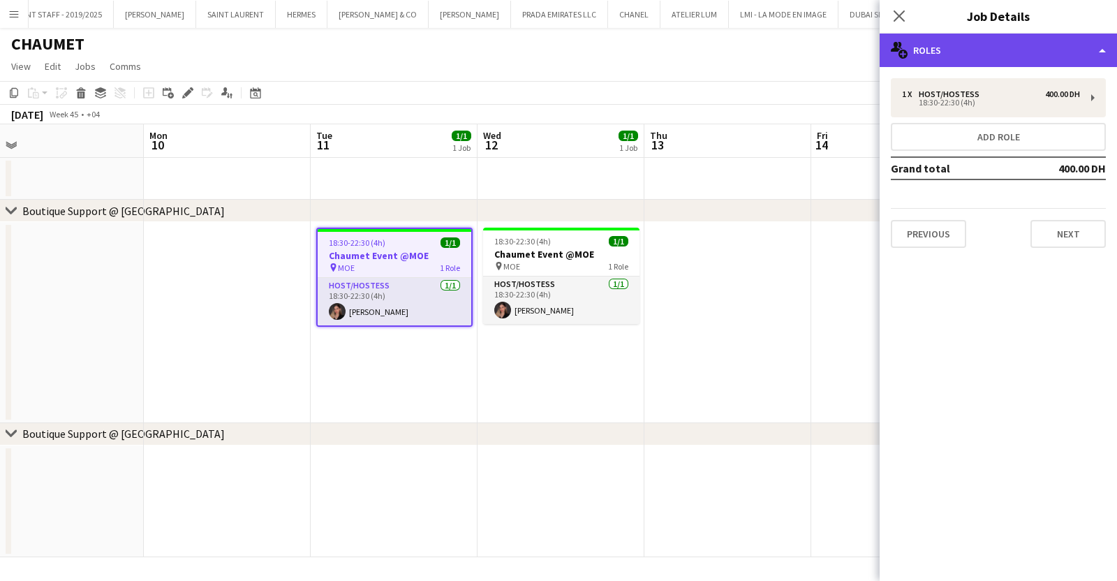
click at [1029, 49] on div "multiple-users-add Roles" at bounding box center [998, 51] width 237 height 34
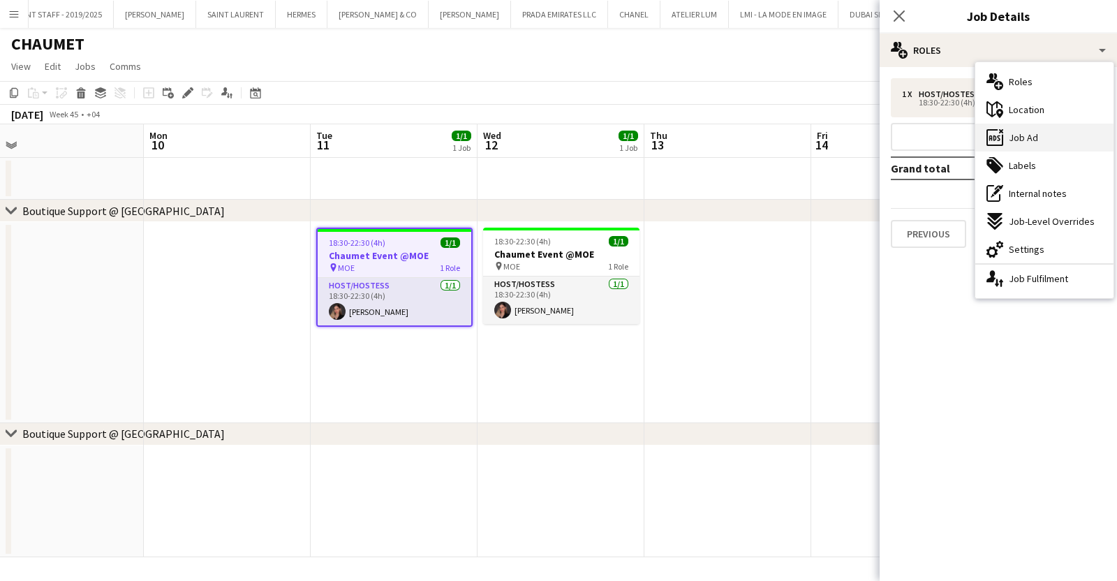
click at [1043, 137] on div "ads-window Job Ad" at bounding box center [1044, 138] width 138 height 28
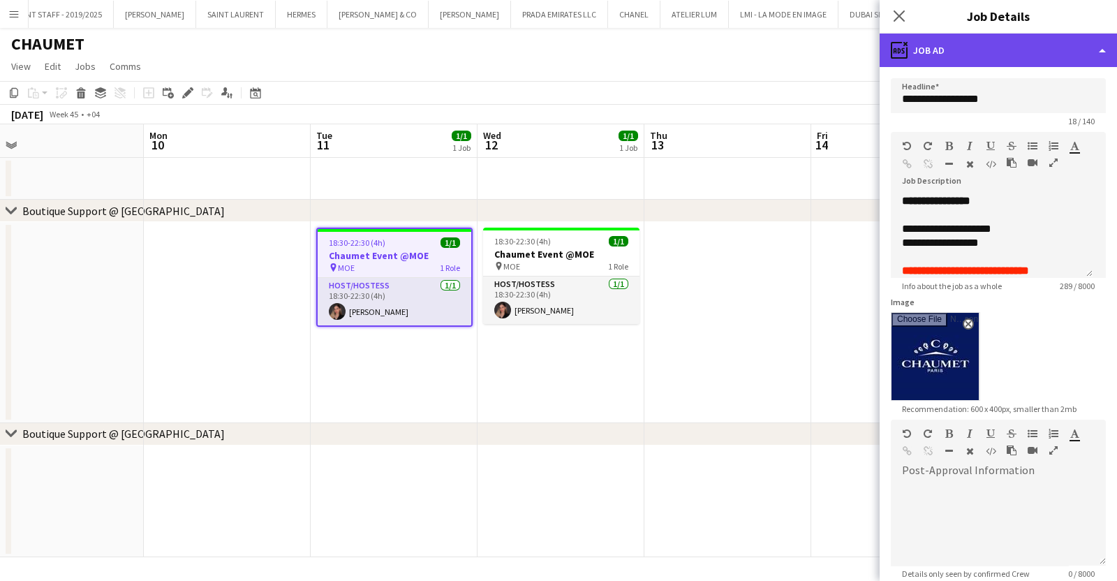
click at [1000, 57] on div "ads-window Job Ad" at bounding box center [998, 51] width 237 height 34
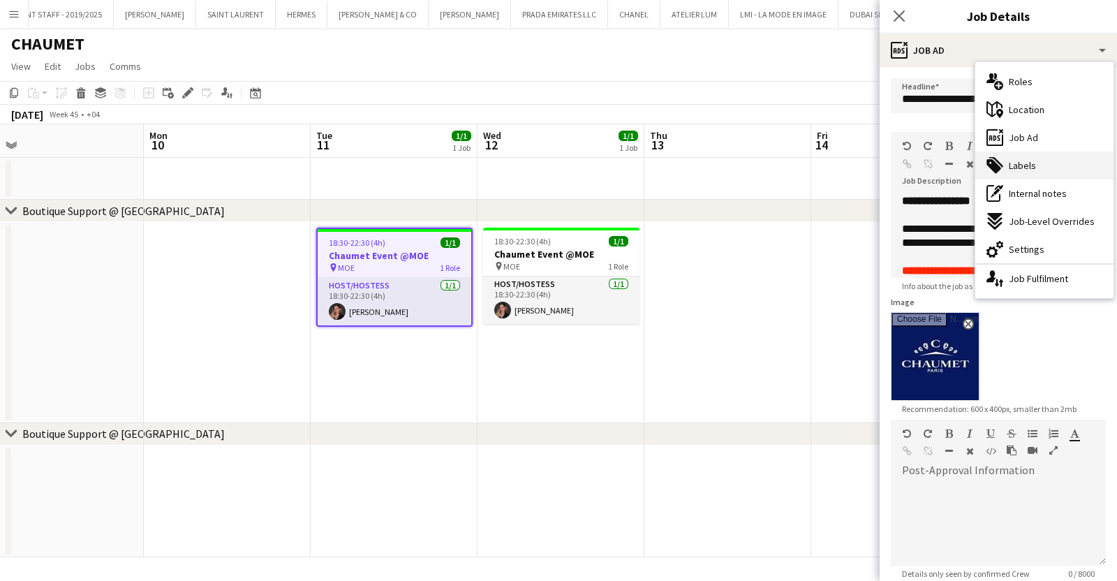
click at [1045, 161] on div "tags-double Labels" at bounding box center [1044, 166] width 138 height 28
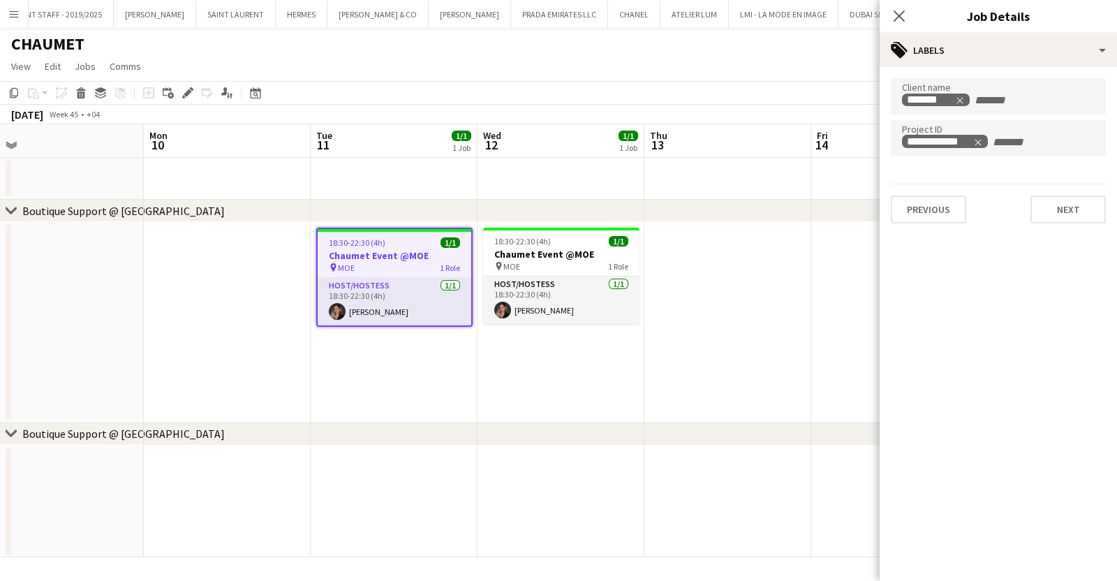
click at [599, 106] on div "November 2025 Week 45 • +04" at bounding box center [558, 115] width 1117 height 20
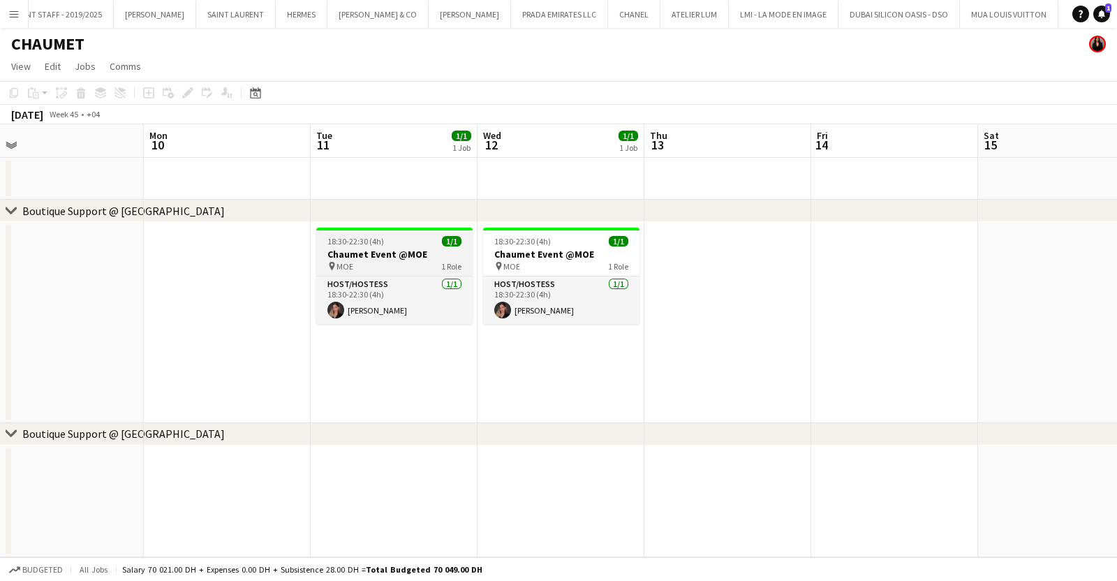
click at [435, 252] on h3 "Chaumet Event @MOE" at bounding box center [394, 254] width 156 height 13
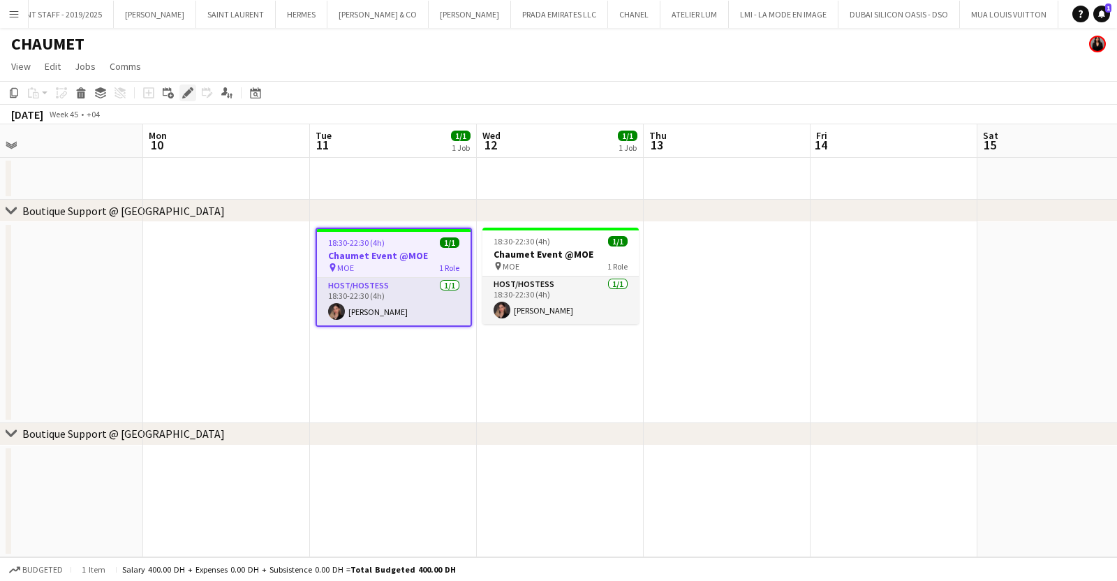
click at [187, 93] on icon at bounding box center [188, 93] width 8 height 8
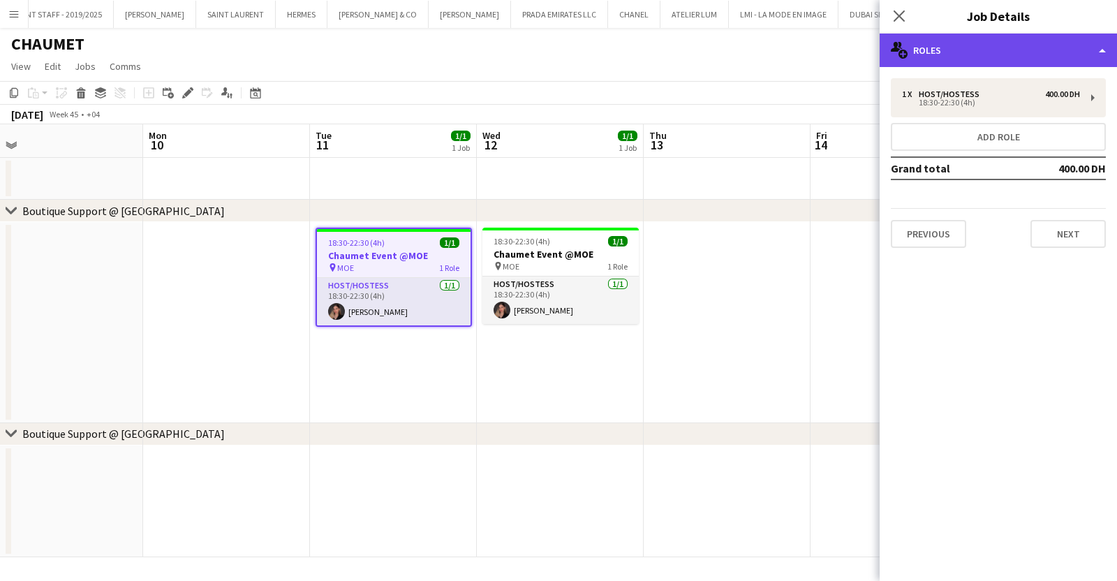
click at [1024, 55] on div "multiple-users-add Roles" at bounding box center [998, 51] width 237 height 34
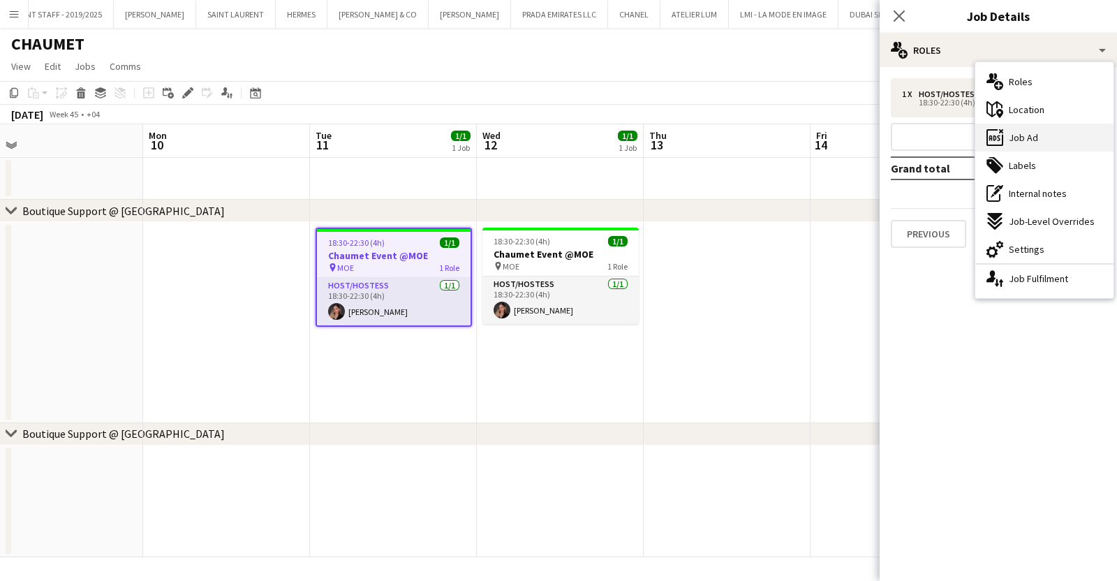
click at [1036, 142] on span "Job Ad" at bounding box center [1023, 137] width 29 height 13
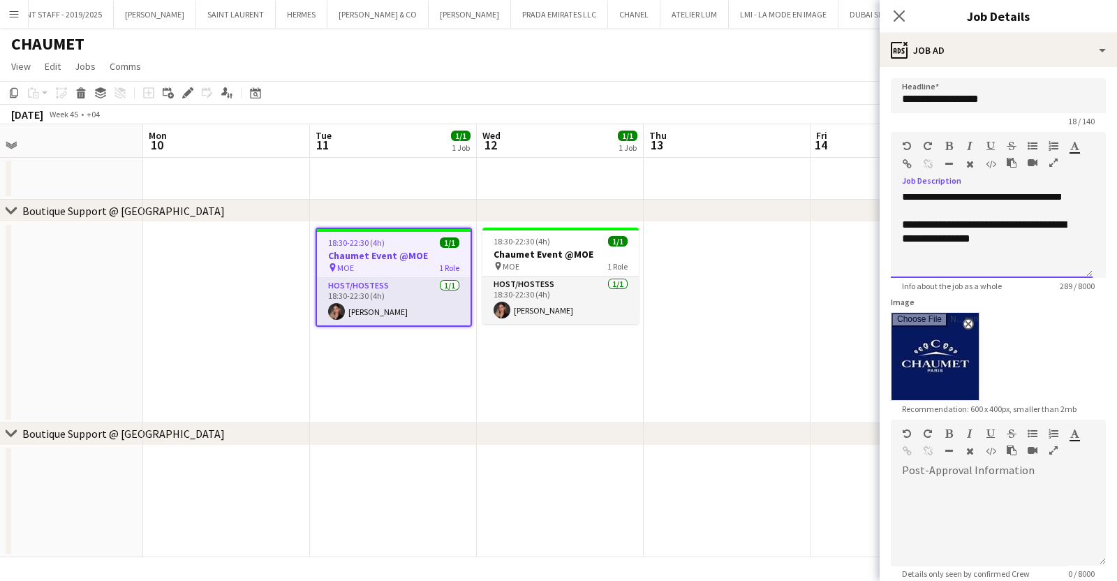
scroll to position [164, 0]
drag, startPoint x: 899, startPoint y: 232, endPoint x: 1017, endPoint y: 242, distance: 118.4
click at [1017, 242] on div "**********" at bounding box center [992, 236] width 202 height 84
copy div "**********"
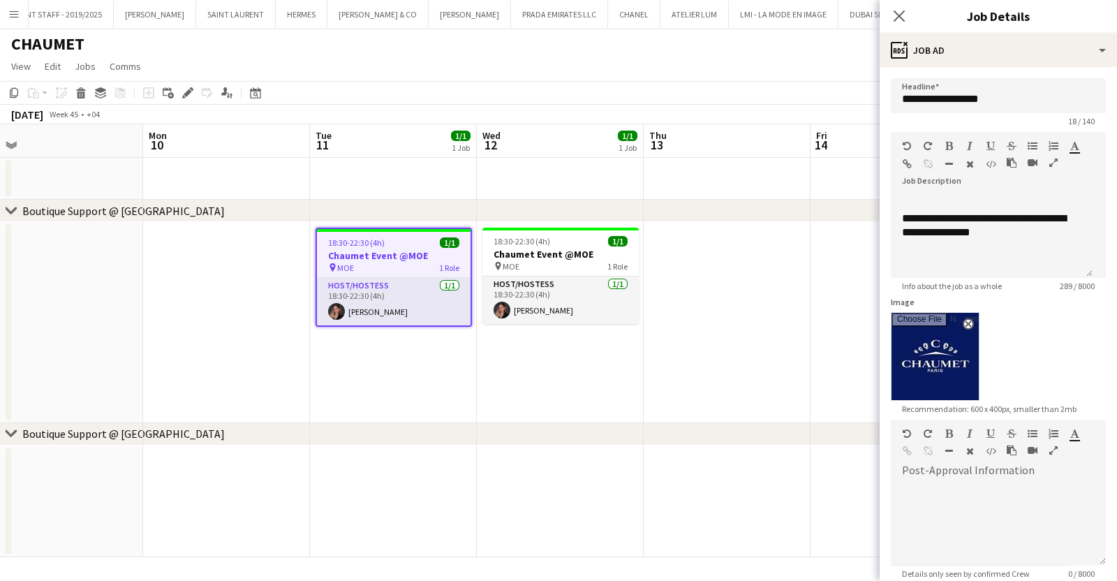
click at [727, 78] on app-page-menu "View Day view expanded Day view collapsed Month view Date picker Jump to today …" at bounding box center [558, 67] width 1117 height 27
